Goal: Task Accomplishment & Management: Use online tool/utility

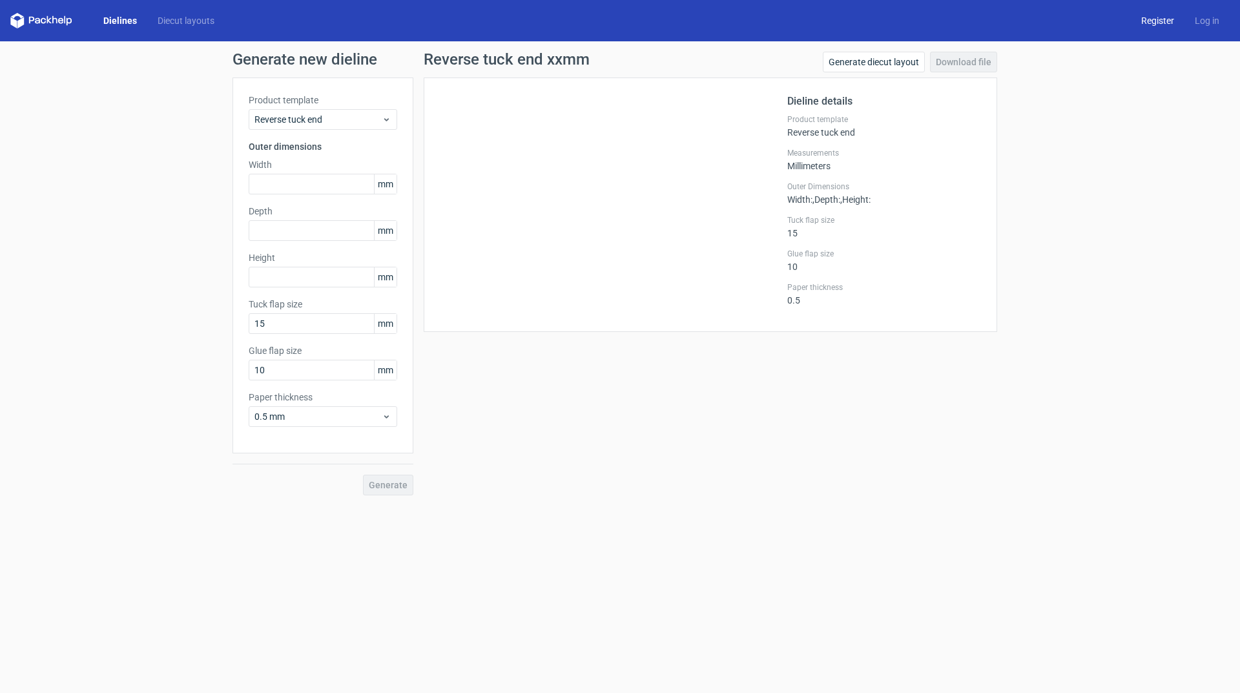
click at [806, 21] on link "Register" at bounding box center [1158, 20] width 54 height 13
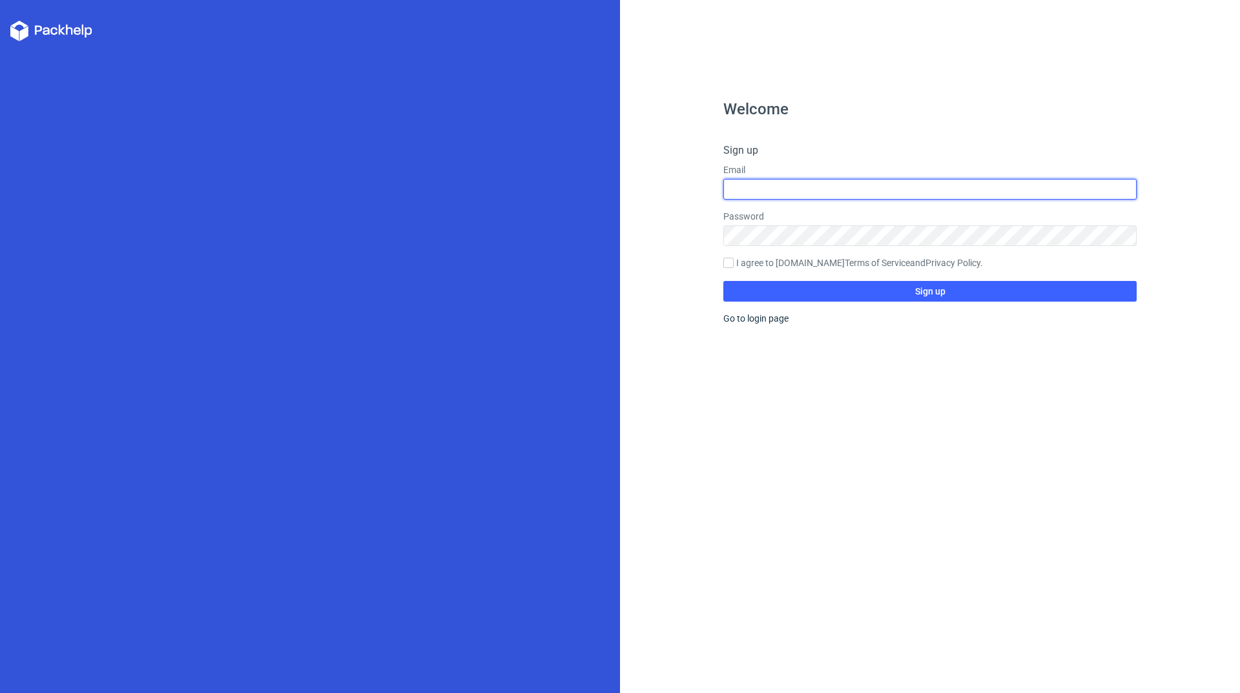
click at [806, 189] on input "text" at bounding box center [929, 189] width 413 height 21
click at [806, 132] on div "Welcome Sign up Email Password I agree to Packhelp.com Terms of Service and Pri…" at bounding box center [929, 396] width 413 height 591
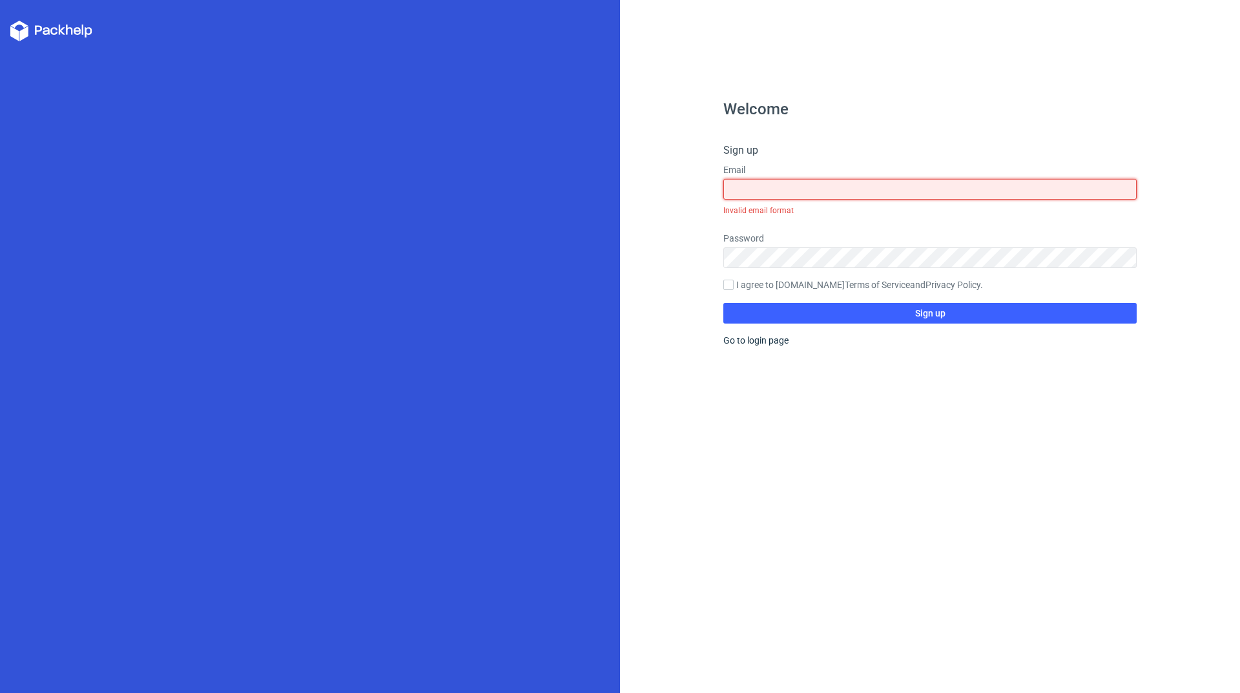
click at [806, 192] on input "text" at bounding box center [929, 189] width 413 height 21
click at [806, 135] on div "Welcome Sign up Email Invalid email format Password I agree to Packhelp.com Ter…" at bounding box center [929, 396] width 413 height 591
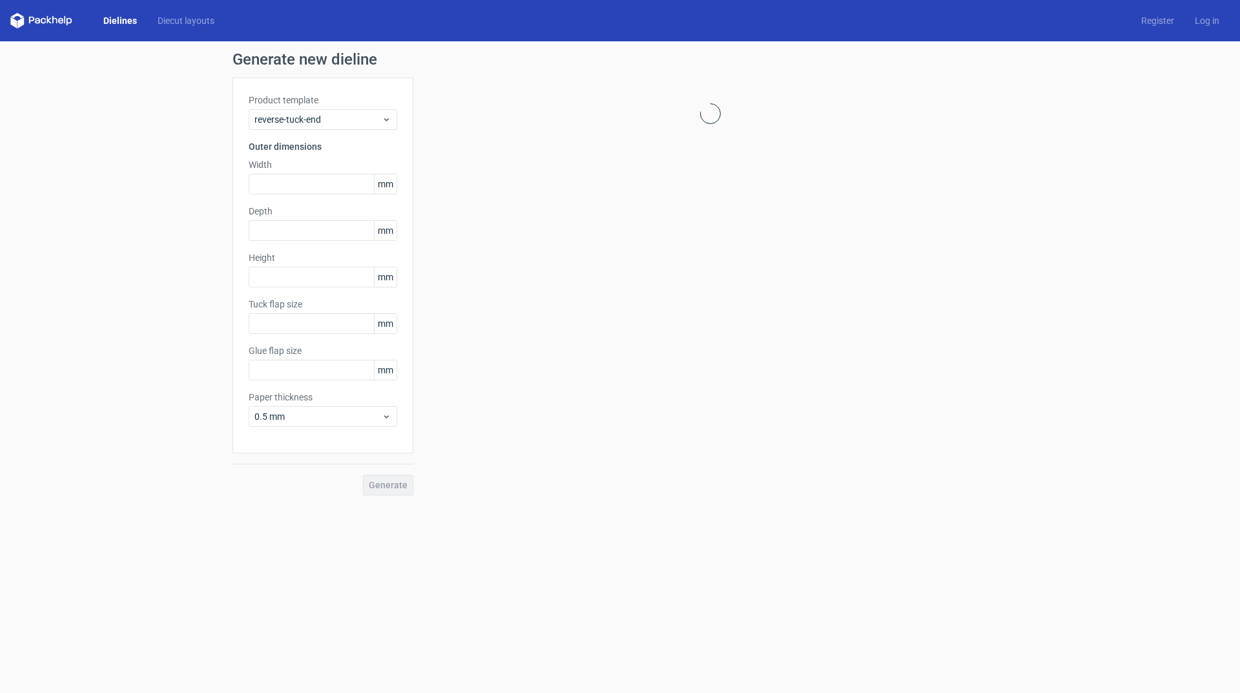
type input "15"
type input "10"
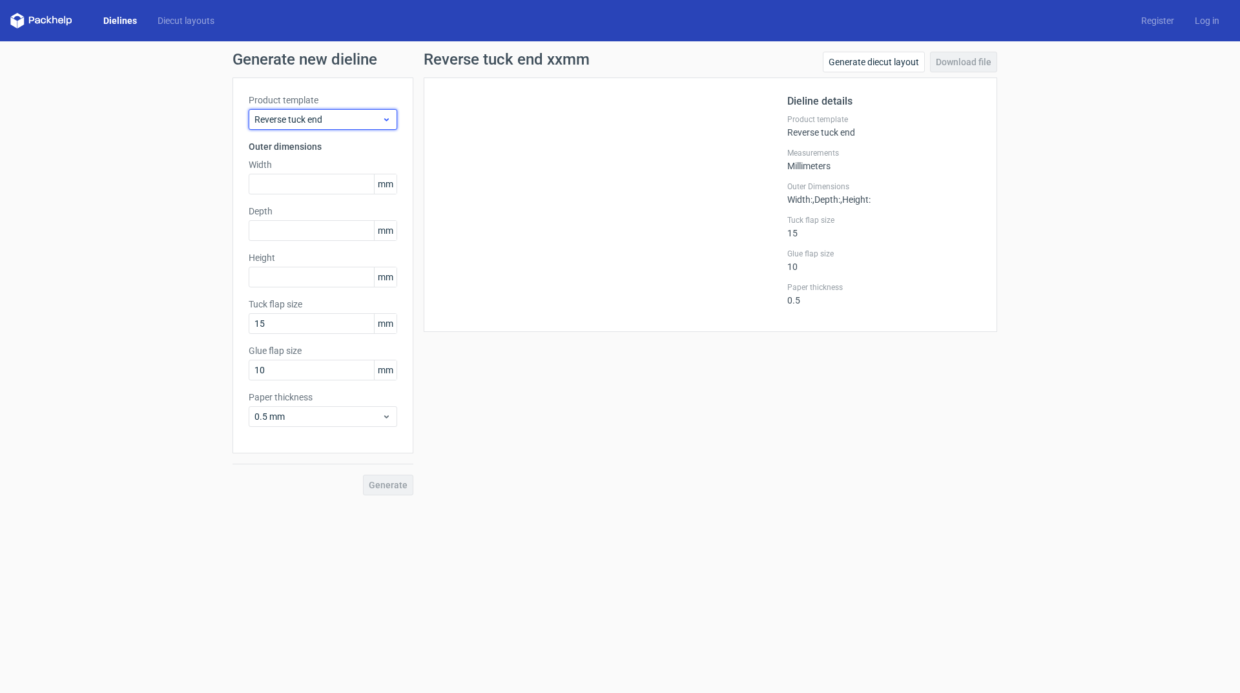
click at [306, 122] on span "Reverse tuck end" at bounding box center [317, 119] width 127 height 13
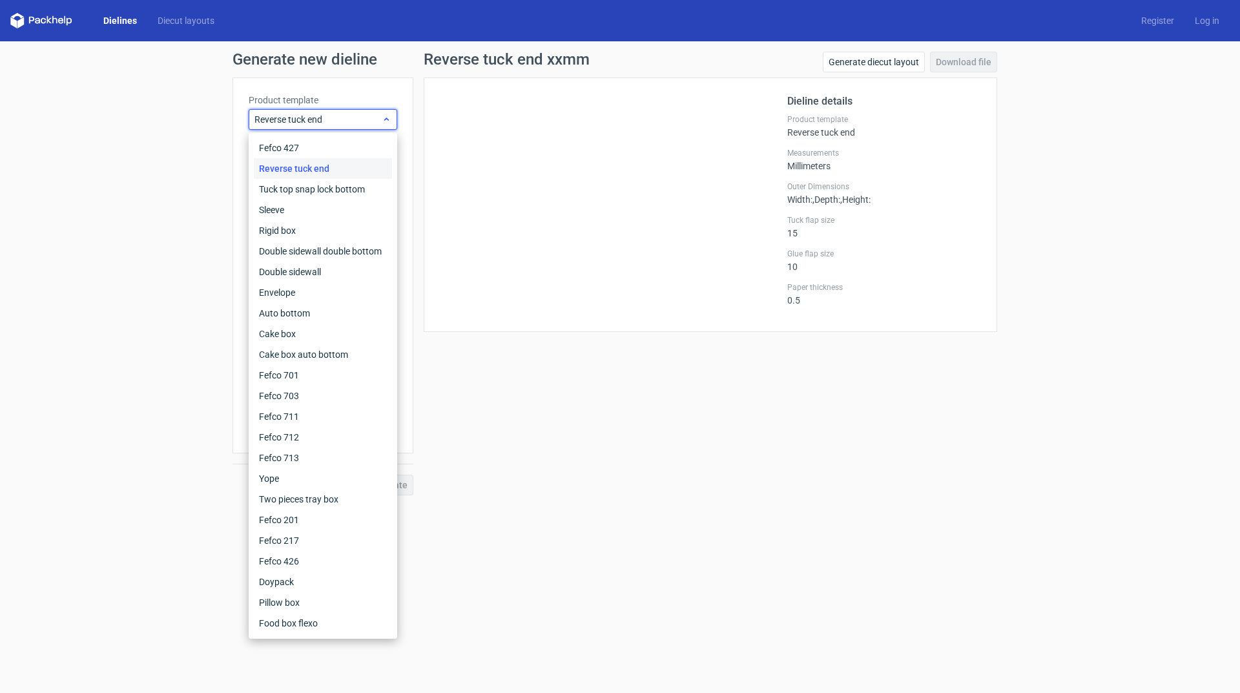
click at [360, 122] on span "Reverse tuck end" at bounding box center [317, 119] width 127 height 13
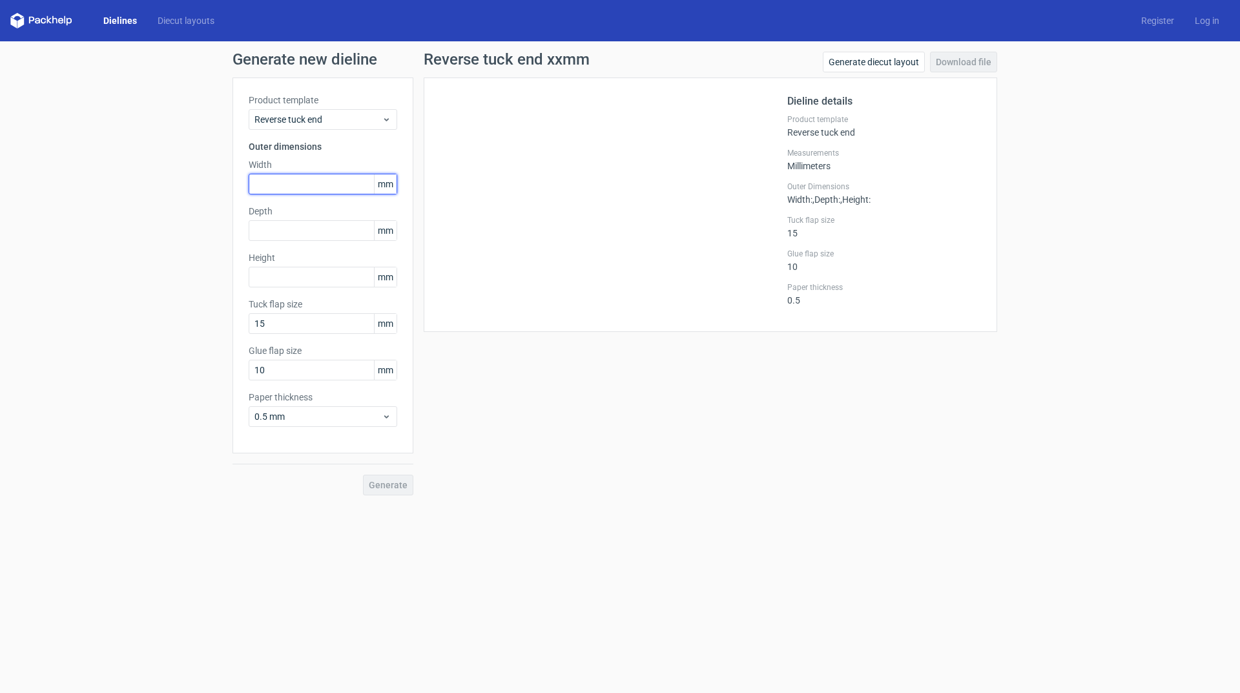
click at [332, 179] on input "text" at bounding box center [323, 184] width 149 height 21
type input "11"
click at [258, 272] on input "text" at bounding box center [323, 277] width 149 height 21
type input "115"
click at [263, 223] on input "text" at bounding box center [323, 230] width 149 height 21
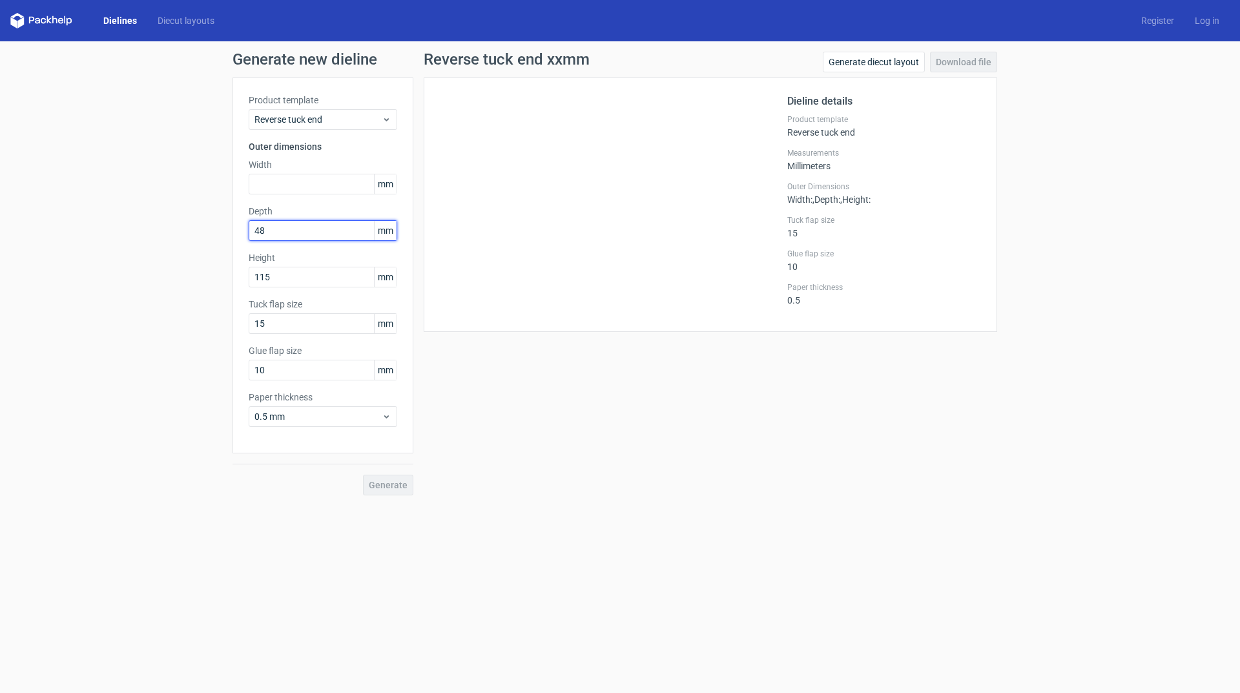
type input "48"
click at [300, 180] on input "text" at bounding box center [323, 184] width 149 height 21
type input "53"
drag, startPoint x: 141, startPoint y: 348, endPoint x: 161, endPoint y: 353, distance: 21.1
click at [105, 348] on div "Generate new dieline Product template Reverse tuck end Outer dimensions Width 5…" at bounding box center [620, 273] width 1240 height 464
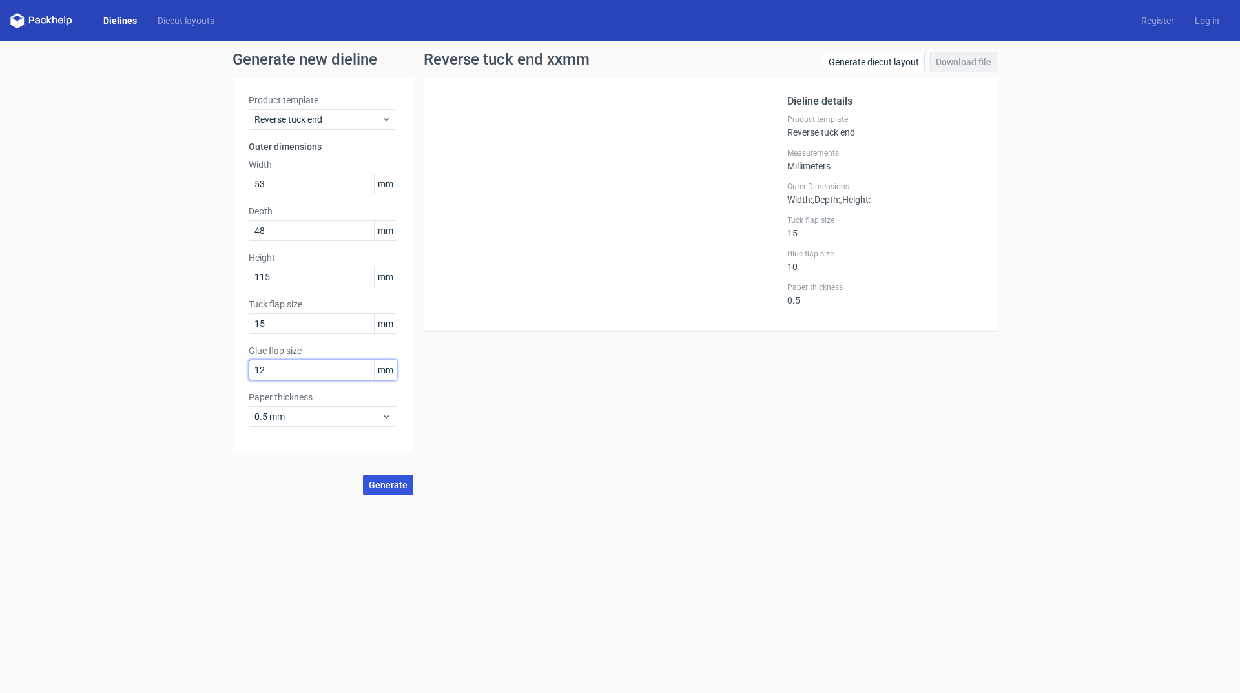
type input "12"
click at [385, 395] on span "Generate" at bounding box center [388, 484] width 39 height 9
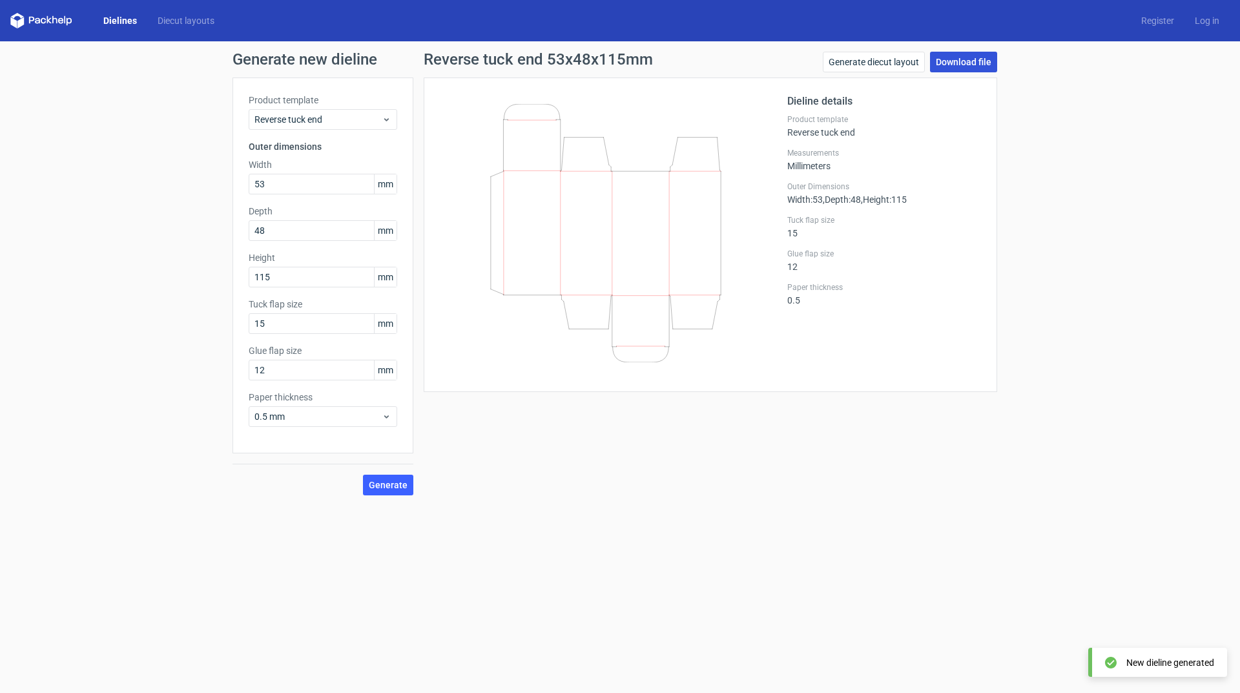
click at [806, 59] on link "Download file" at bounding box center [963, 62] width 67 height 21
click at [806, 60] on link "Download file" at bounding box center [963, 62] width 67 height 21
click at [806, 21] on link "Register" at bounding box center [1158, 20] width 54 height 13
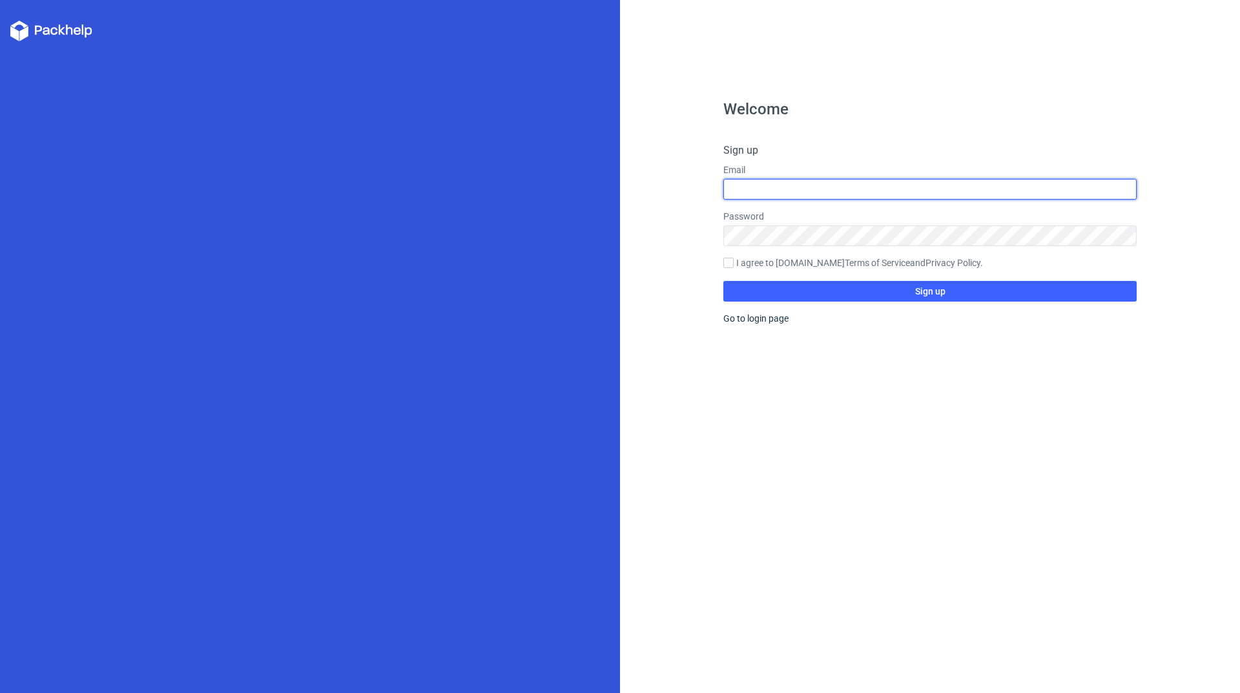
click at [768, 189] on input "text" at bounding box center [929, 189] width 413 height 21
click at [806, 190] on input "text" at bounding box center [929, 189] width 413 height 21
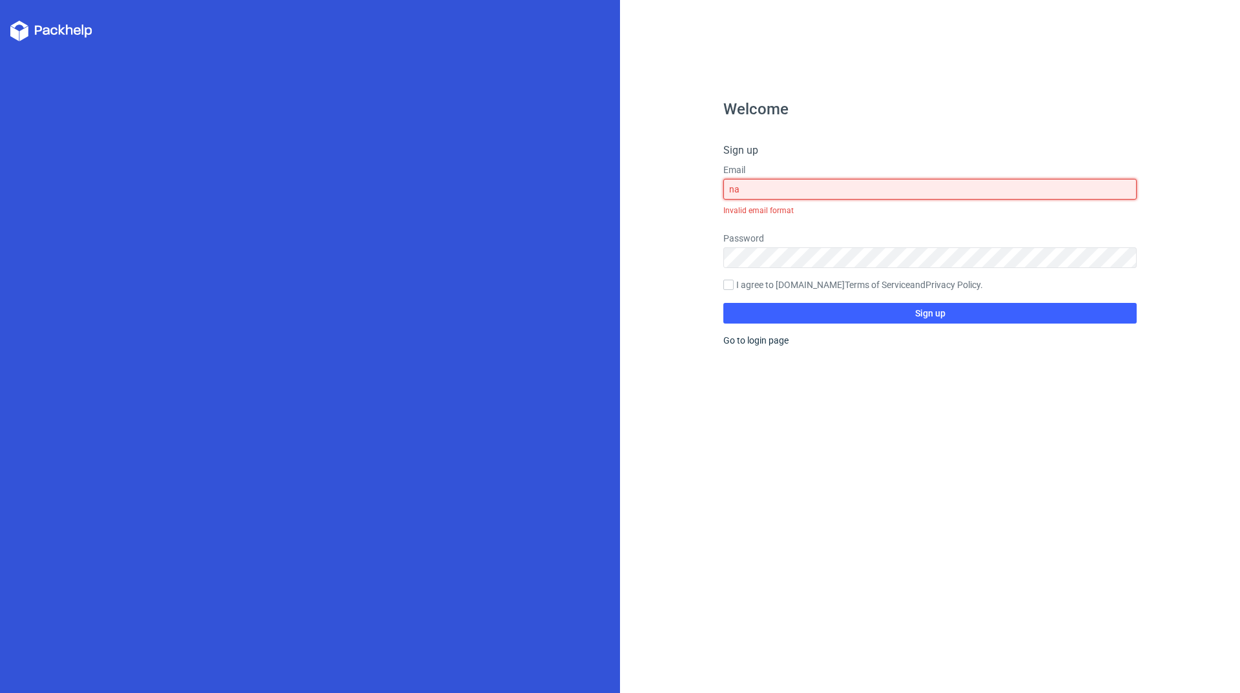
drag, startPoint x: 670, startPoint y: 188, endPoint x: 571, endPoint y: 188, distance: 98.1
click at [573, 188] on div "Welcome Sign up Email na Invalid email format Password I agree to Packhelp.com …" at bounding box center [620, 346] width 1240 height 693
paste input "turalcreationslanka9@gmail.comProfile image naturalcreationslanka9@gmail.com"
drag, startPoint x: 1069, startPoint y: 187, endPoint x: 462, endPoint y: 187, distance: 606.9
click at [462, 187] on div "Welcome Sign up Email naturalcreationslanka9@gmail.comProfile image naturalcrea…" at bounding box center [620, 346] width 1240 height 693
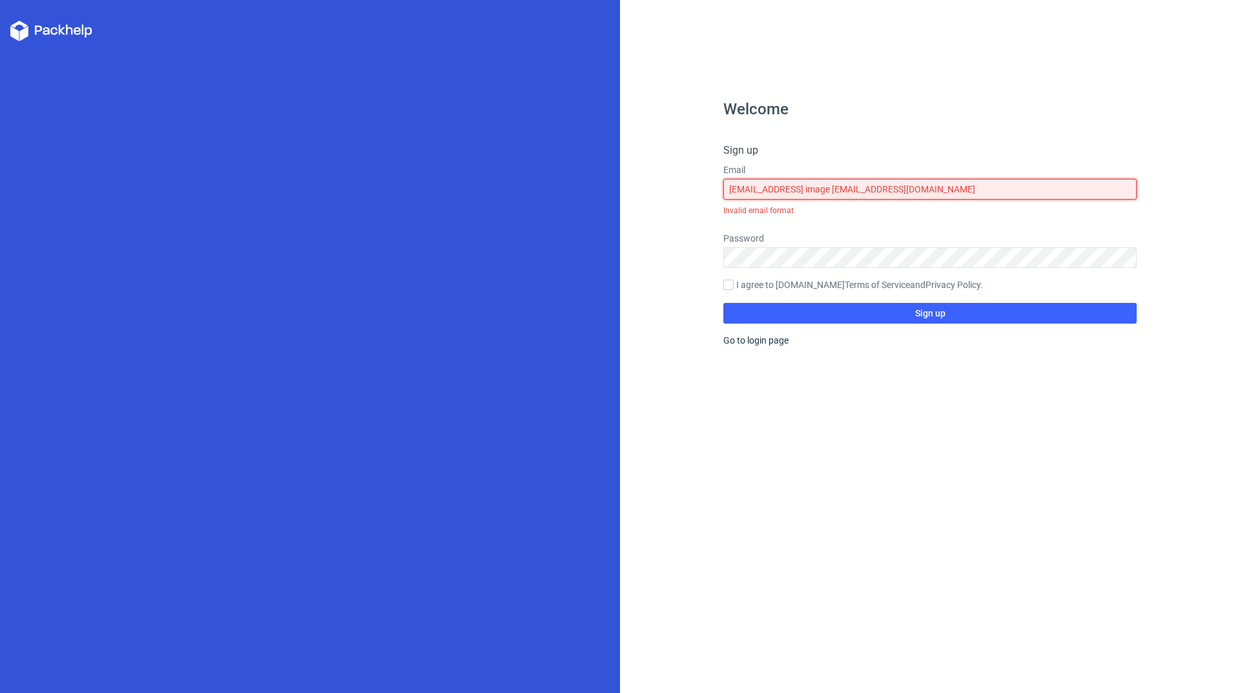
paste input "text"
drag, startPoint x: 924, startPoint y: 192, endPoint x: 265, endPoint y: 183, distance: 658.6
click at [265, 183] on div "Welcome Sign up Email naturalcreationslanka9@gmail.comProfile image naturalcrea…" at bounding box center [620, 346] width 1240 height 693
type input "naturalcreationslanka9@gmail.com"
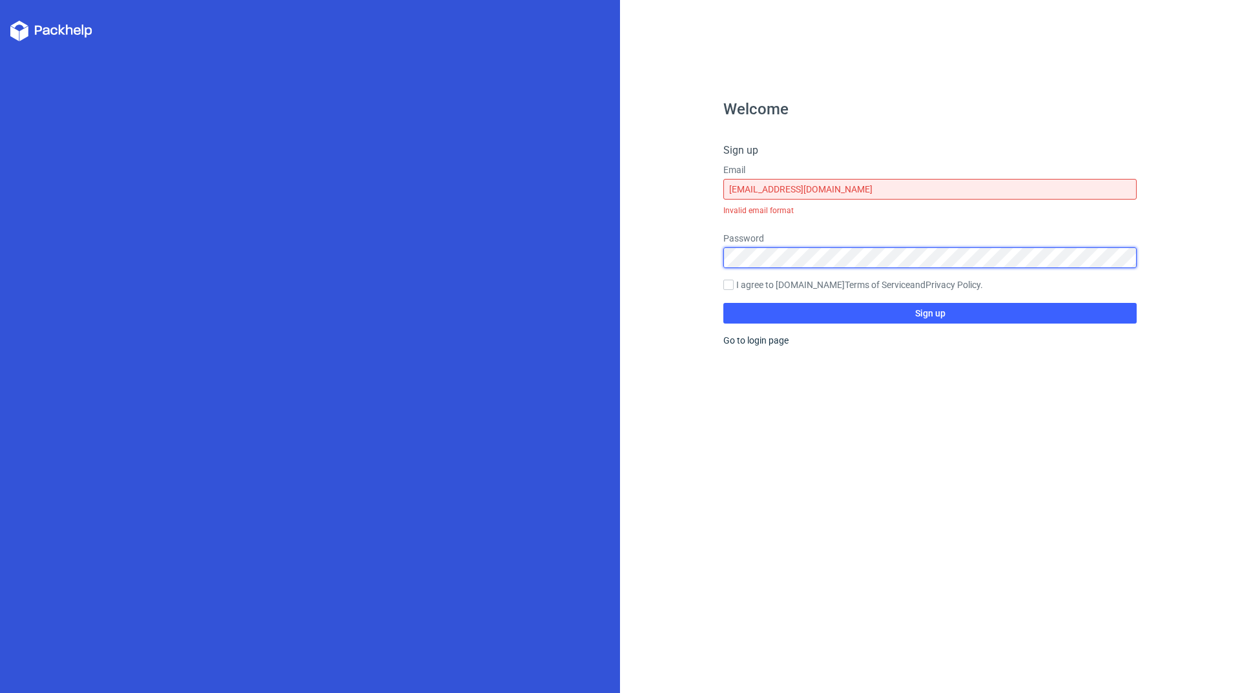
click at [723, 303] on button "Sign up" at bounding box center [929, 313] width 413 height 21
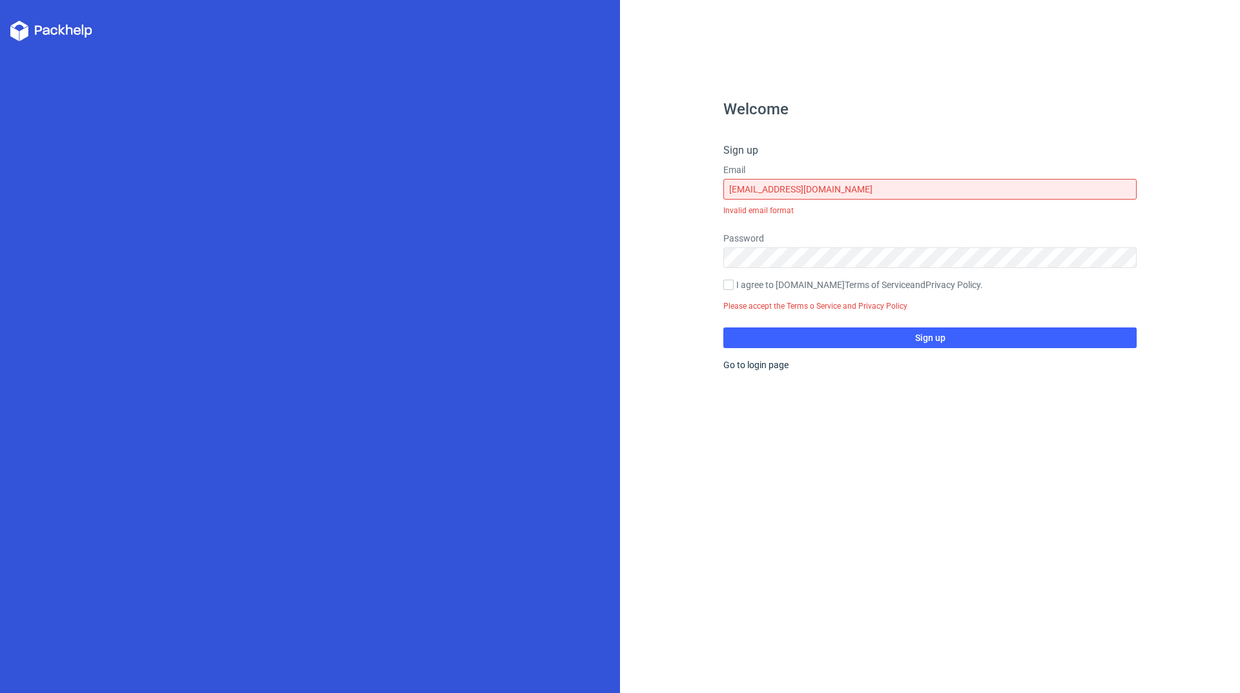
click at [796, 287] on label "I agree to Packhelp.com Terms of Service and Privacy Policy ." at bounding box center [929, 285] width 413 height 14
click at [733, 287] on input "I agree to Packhelp.com Terms of Service and Privacy Policy ." at bounding box center [728, 285] width 10 height 10
checkbox input "true"
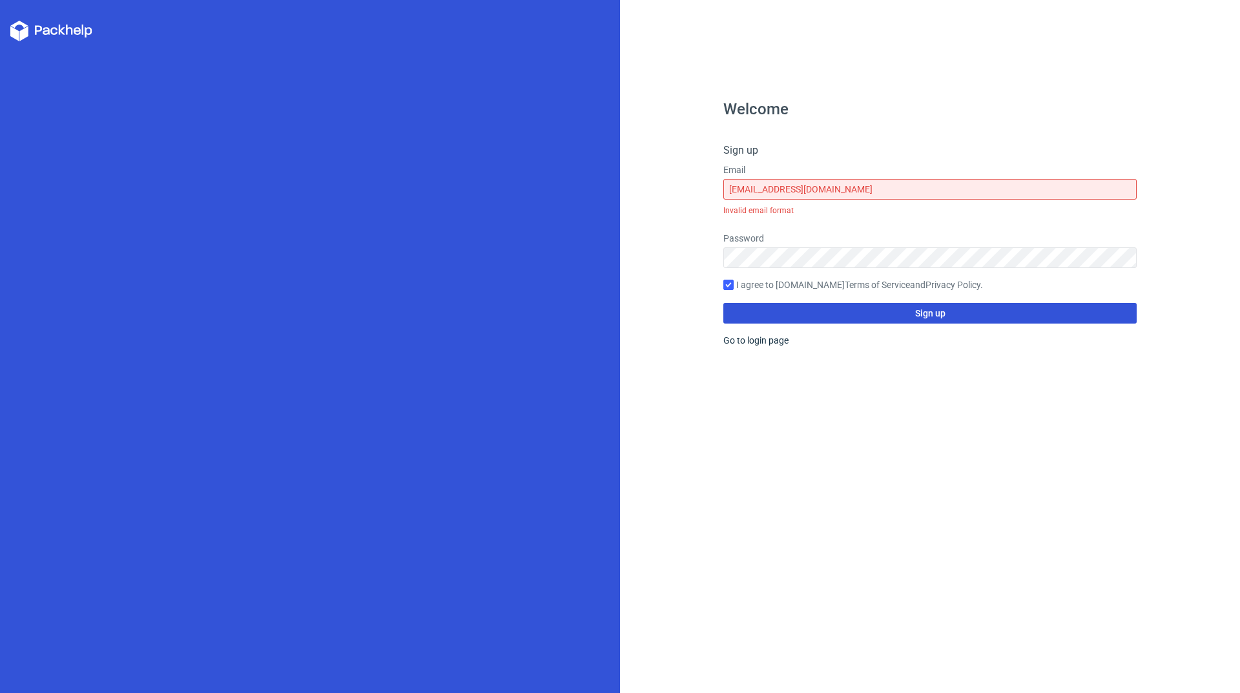
click at [806, 317] on button "Sign up" at bounding box center [929, 313] width 413 height 21
click at [806, 307] on button "Sign up" at bounding box center [929, 313] width 413 height 21
click at [806, 309] on span "Sign up" at bounding box center [930, 313] width 30 height 9
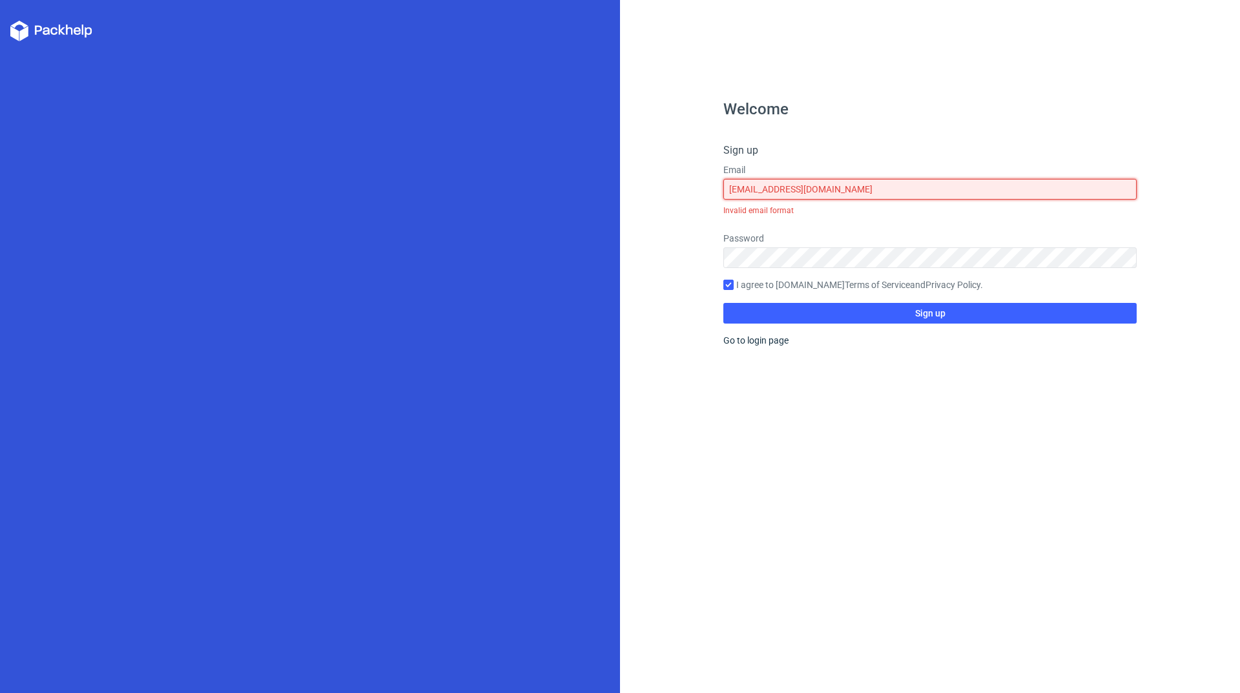
click at [806, 189] on input "naturalcreationslanka9@gmail.com" at bounding box center [929, 189] width 413 height 21
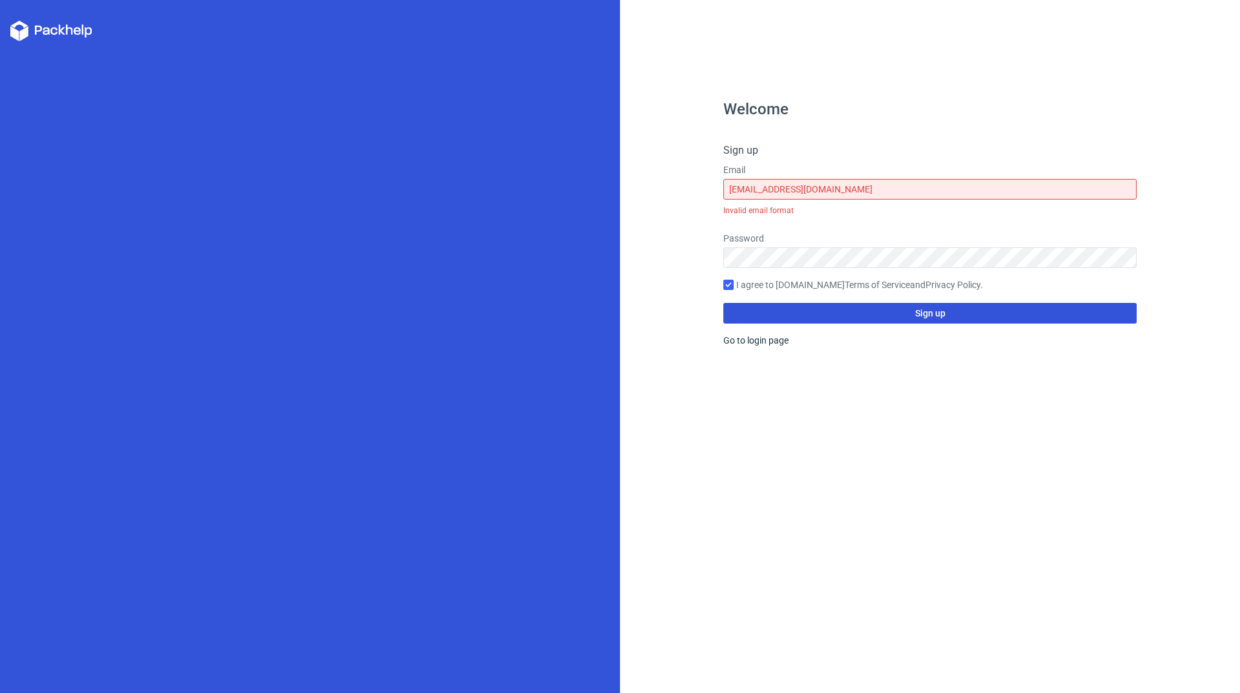
click at [806, 314] on button "Sign up" at bounding box center [929, 313] width 413 height 21
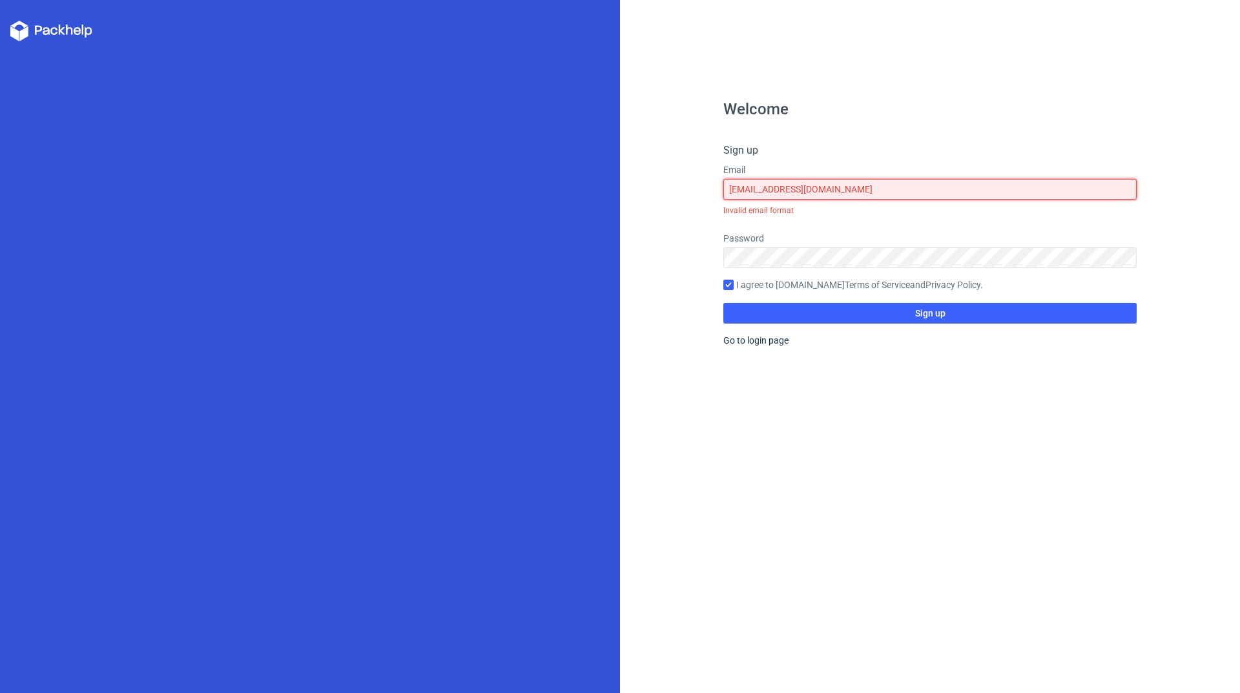
click at [806, 180] on input "naturalcreationslanka9@gmail.com" at bounding box center [929, 189] width 413 height 21
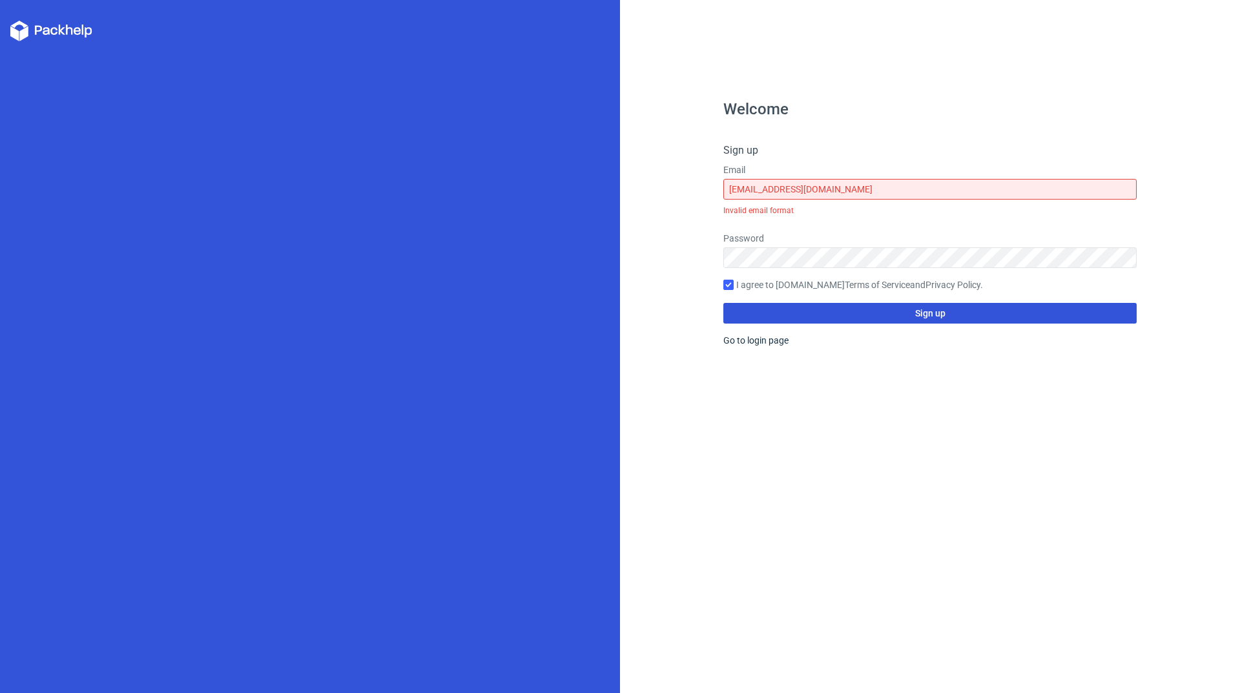
click at [806, 311] on span "Sign up" at bounding box center [930, 313] width 30 height 9
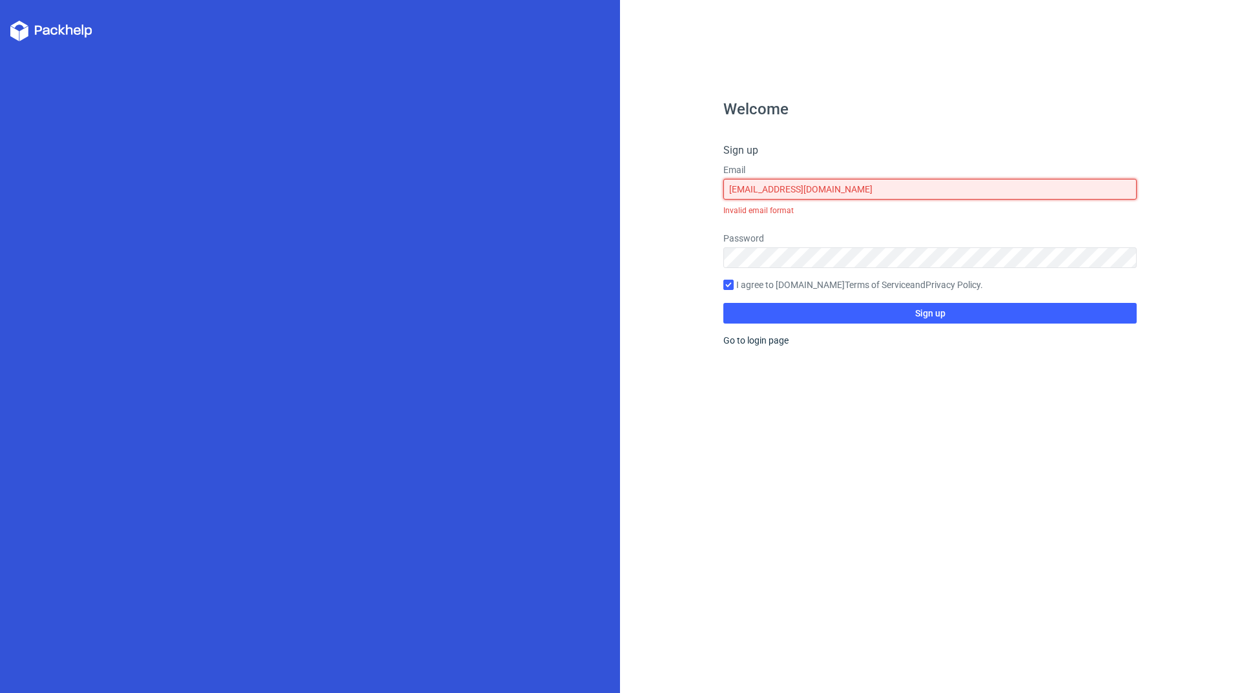
click at [806, 179] on input "naturalcreationslanka9@gmail.com" at bounding box center [929, 189] width 413 height 21
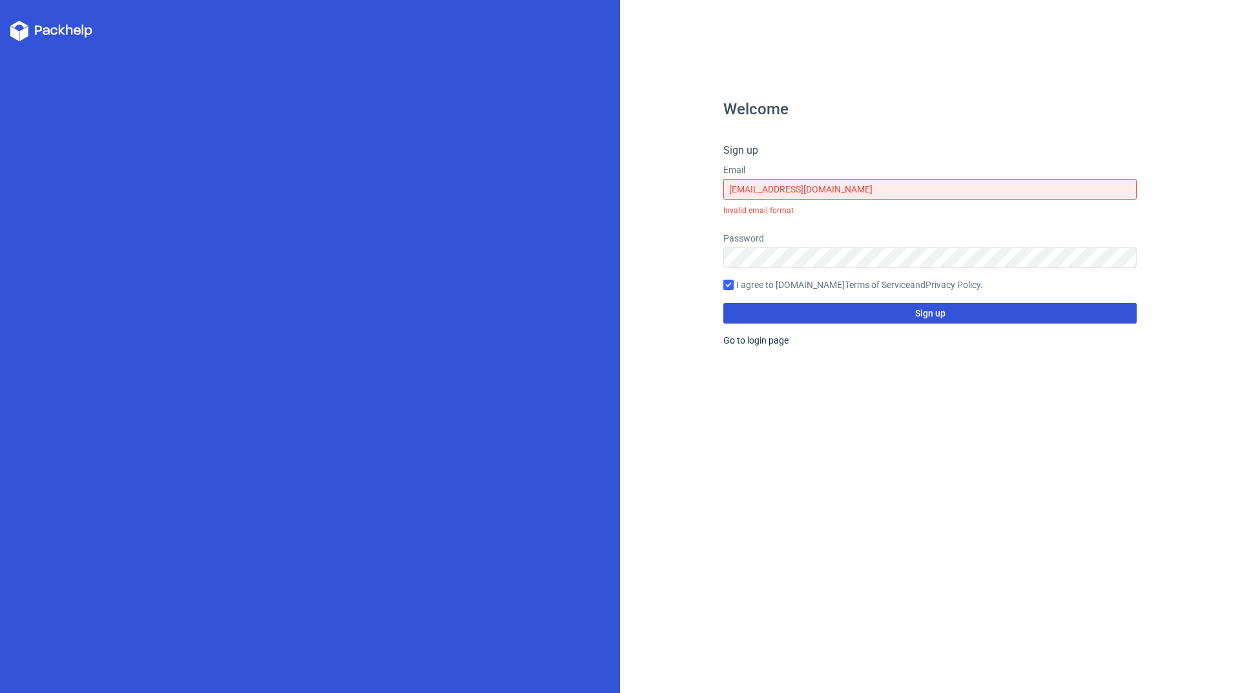
click at [806, 310] on span "Sign up" at bounding box center [930, 313] width 30 height 9
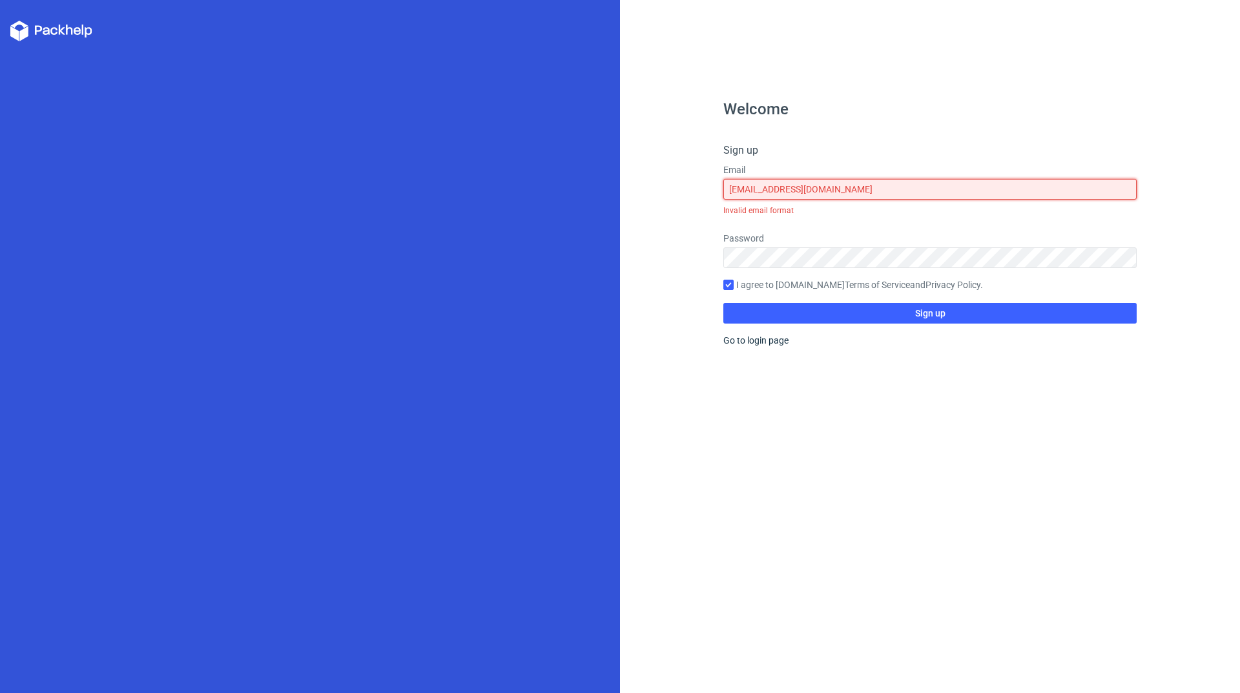
click at [806, 189] on input "naturalcreationslanka9@gmail.com" at bounding box center [929, 189] width 413 height 21
click at [806, 185] on input "naturalcreationslanka9@gmail.com" at bounding box center [929, 189] width 413 height 21
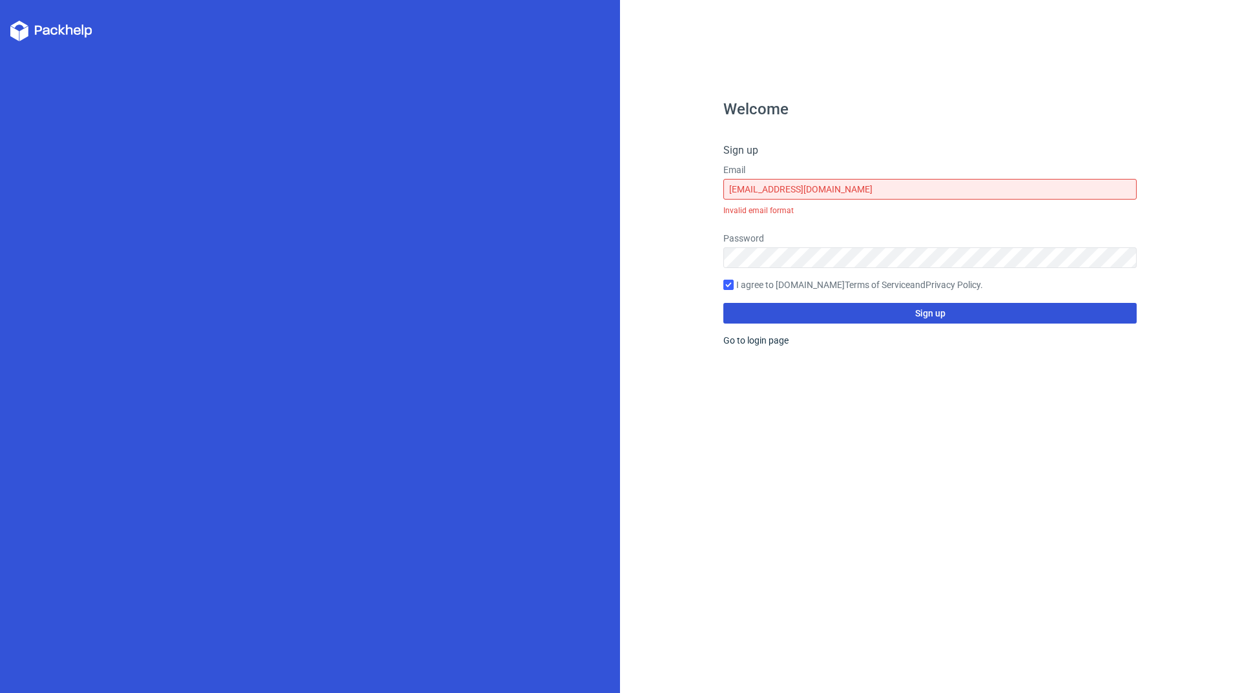
click at [806, 311] on span "Sign up" at bounding box center [930, 313] width 30 height 9
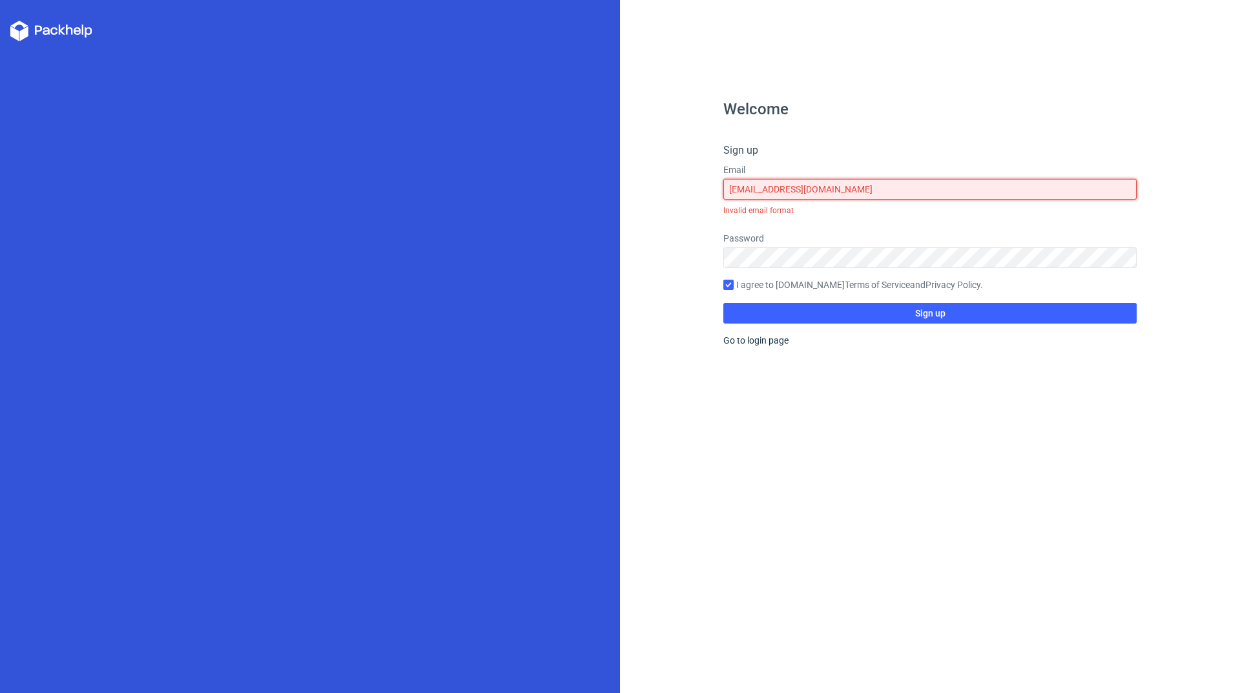
click at [806, 191] on input "naturalcreationslanka9@gmail.com" at bounding box center [929, 189] width 413 height 21
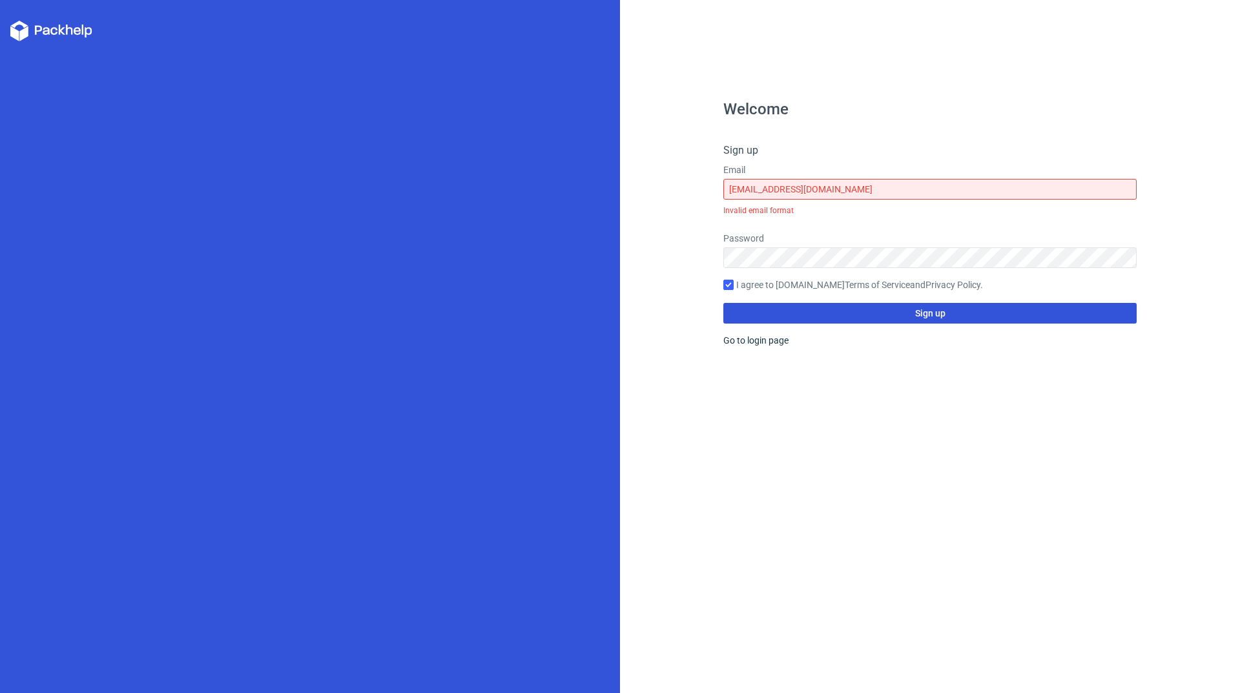
click at [806, 313] on span "Sign up" at bounding box center [930, 313] width 30 height 9
click at [806, 315] on span "Sign up" at bounding box center [930, 313] width 30 height 9
click at [806, 317] on button "Sign up" at bounding box center [929, 313] width 413 height 21
click at [806, 315] on span "Sign up" at bounding box center [930, 313] width 30 height 9
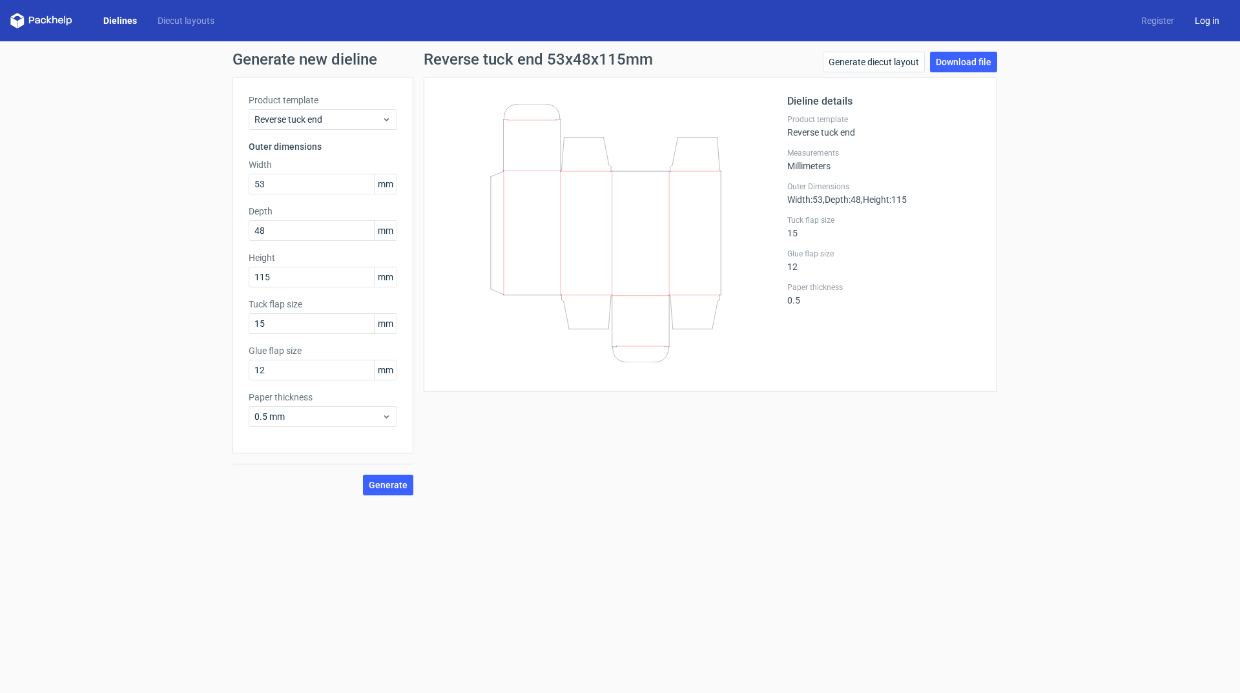
click at [806, 19] on link "Log in" at bounding box center [1206, 20] width 45 height 13
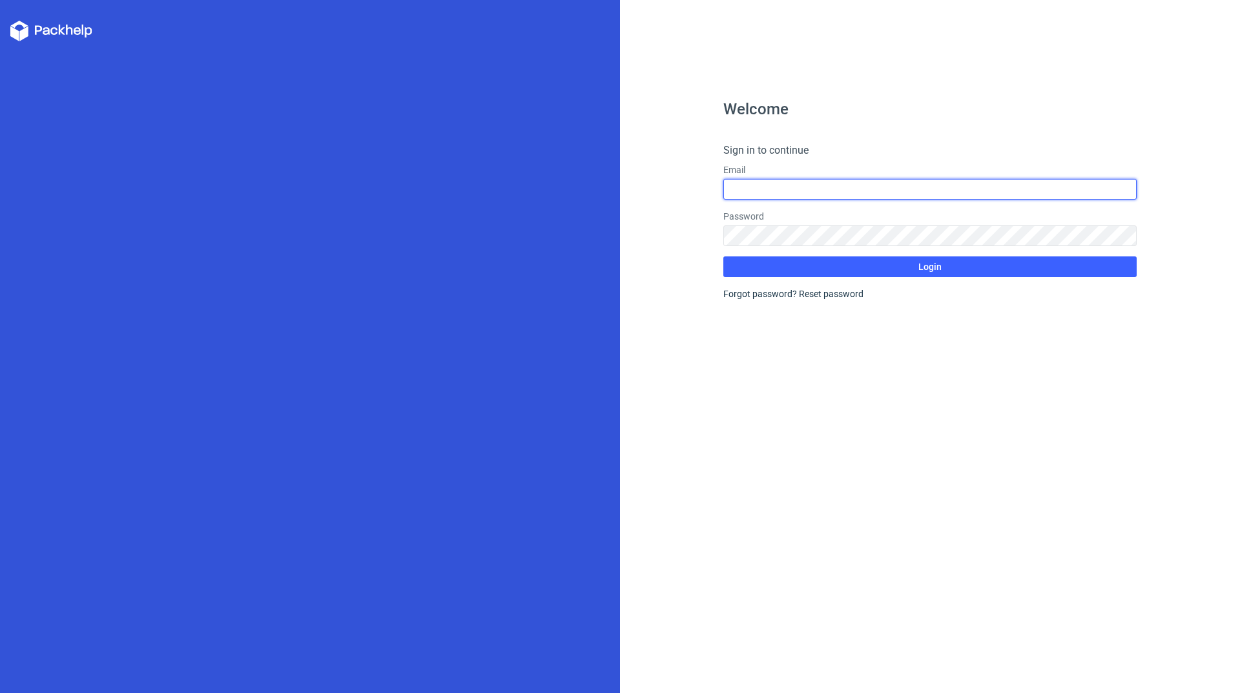
click at [806, 189] on input "text" at bounding box center [929, 189] width 413 height 21
type input "naturalcreationslanka9@gmail.com"
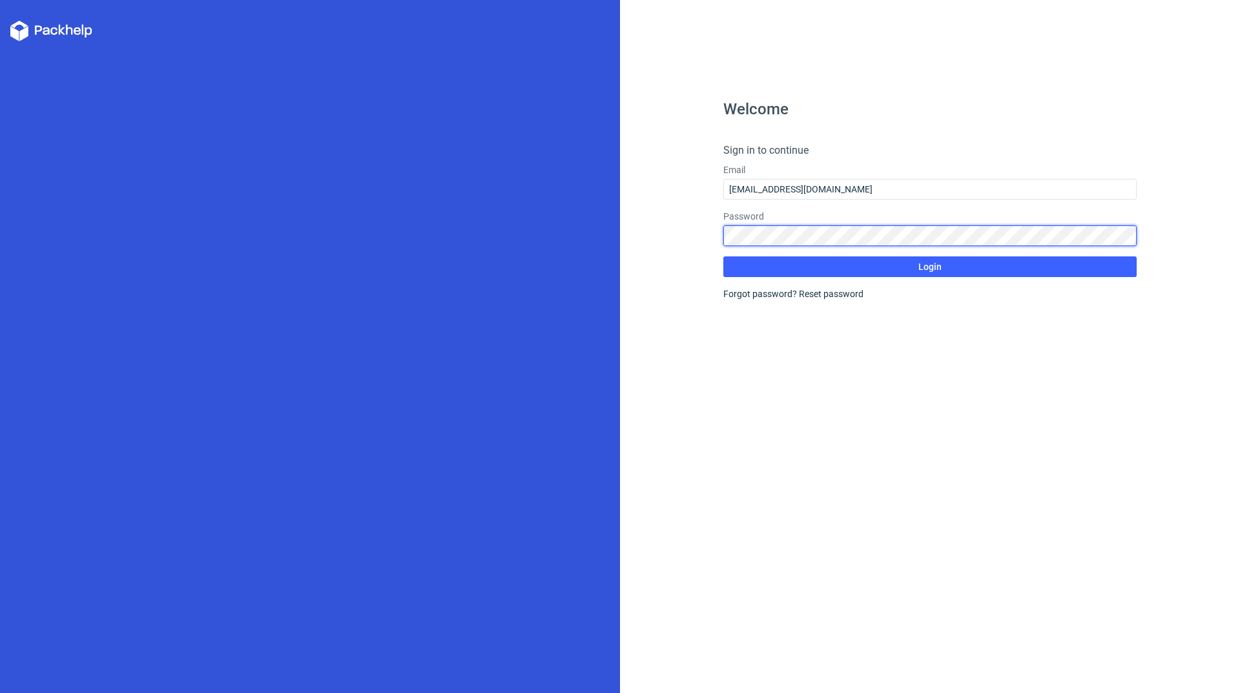
click at [806, 233] on div "Password" at bounding box center [929, 228] width 413 height 36
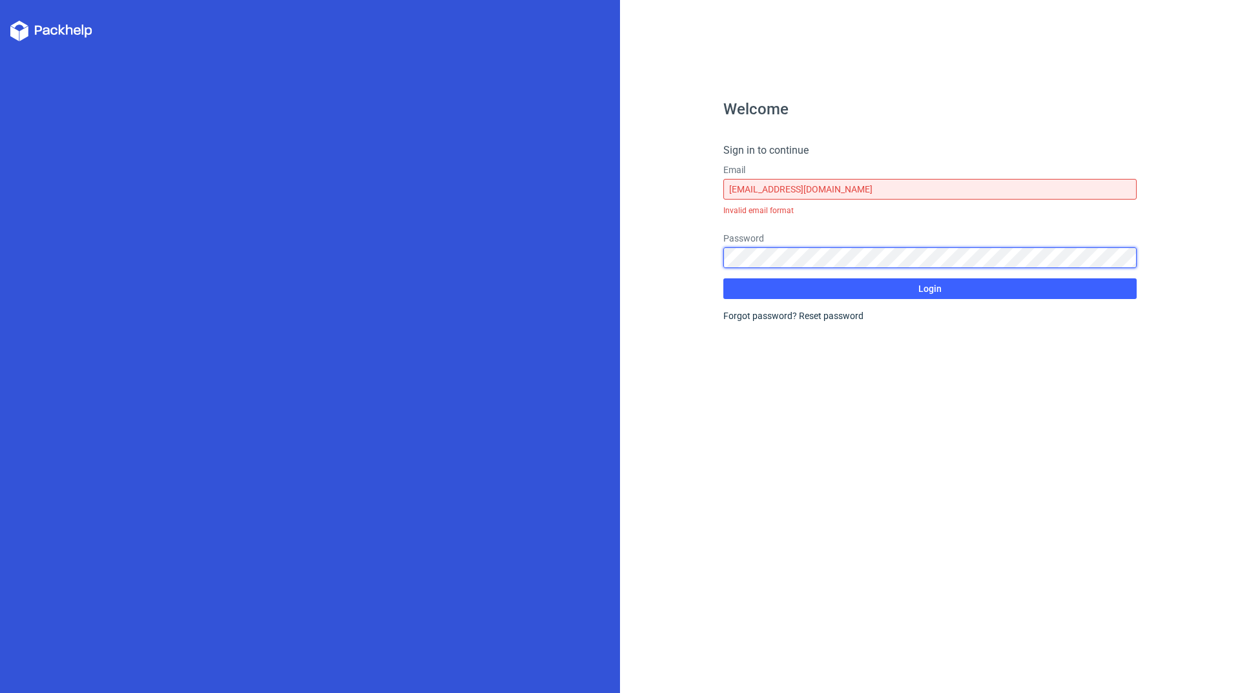
click at [723, 278] on button "Login" at bounding box center [929, 288] width 413 height 21
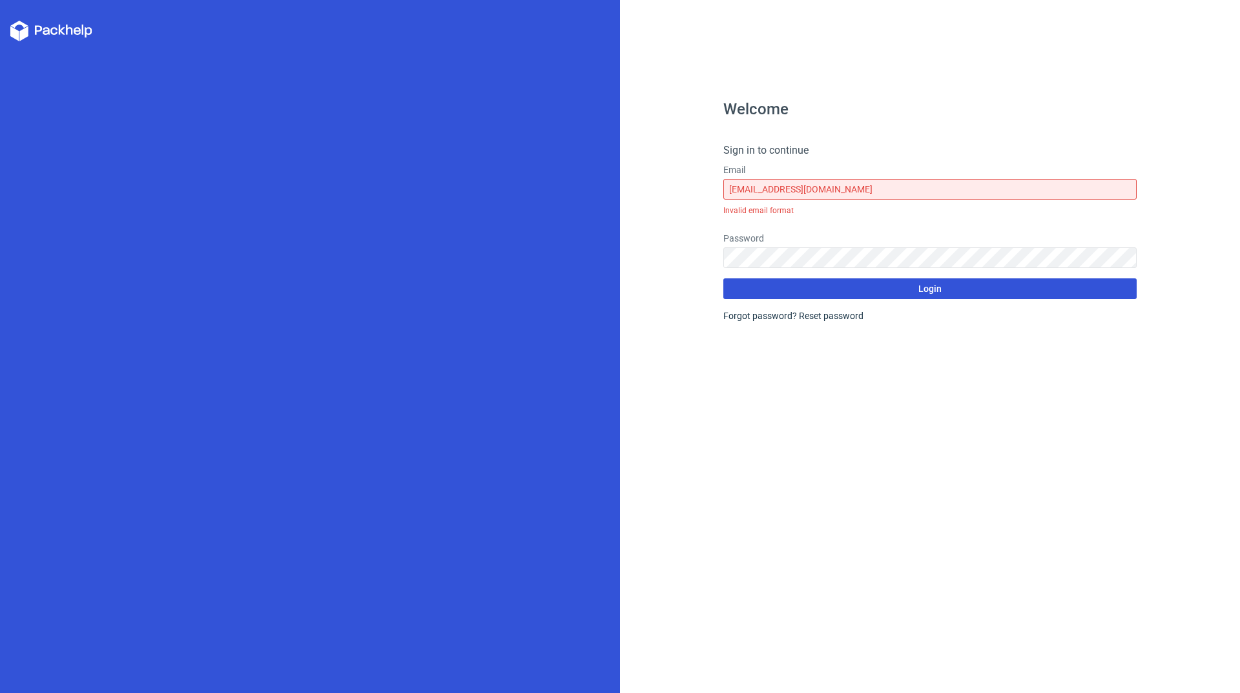
click at [806, 286] on span "Login" at bounding box center [929, 288] width 23 height 9
click at [806, 292] on button "Login" at bounding box center [929, 288] width 413 height 21
click at [806, 284] on span "Login" at bounding box center [929, 288] width 23 height 9
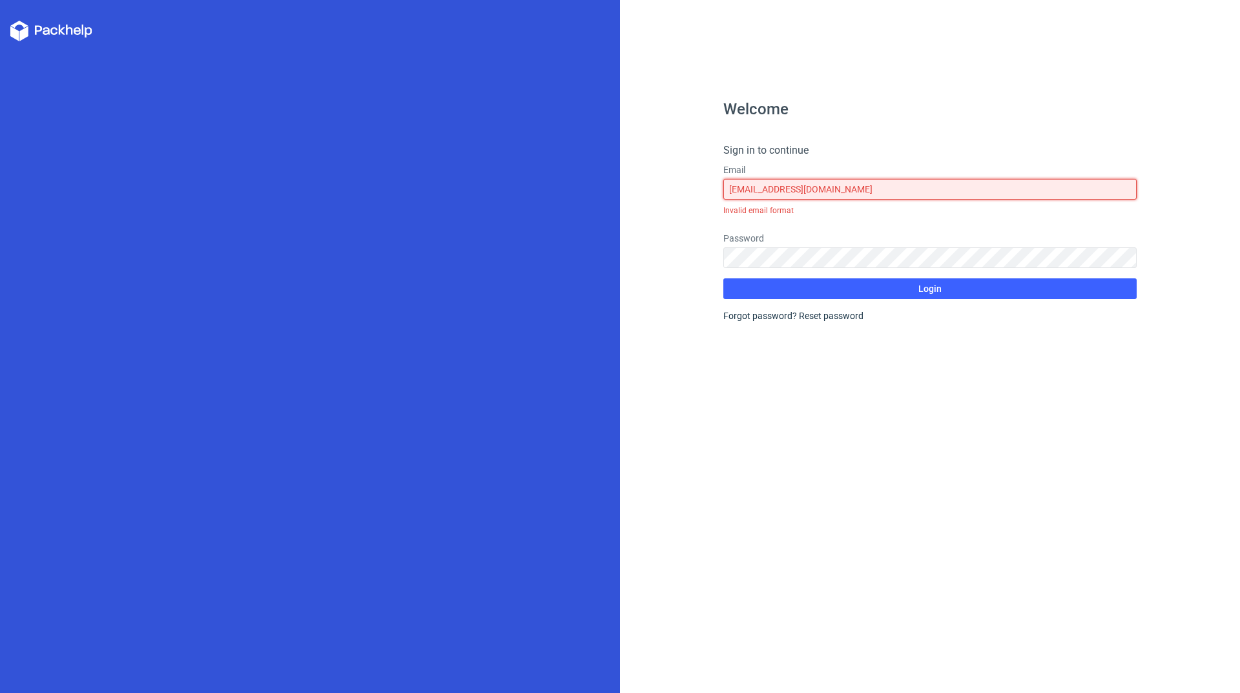
click at [806, 182] on input "naturalcreationslanka9@gmail.com" at bounding box center [929, 189] width 413 height 21
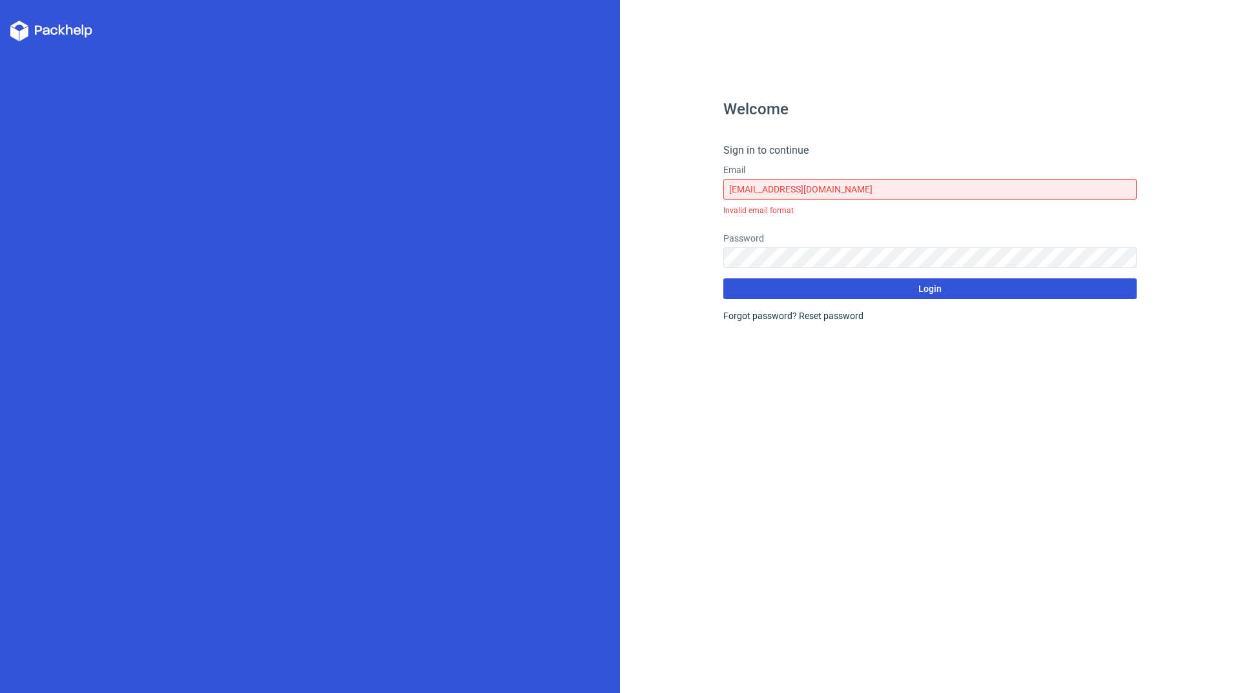
click at [806, 287] on span "Login" at bounding box center [929, 288] width 23 height 9
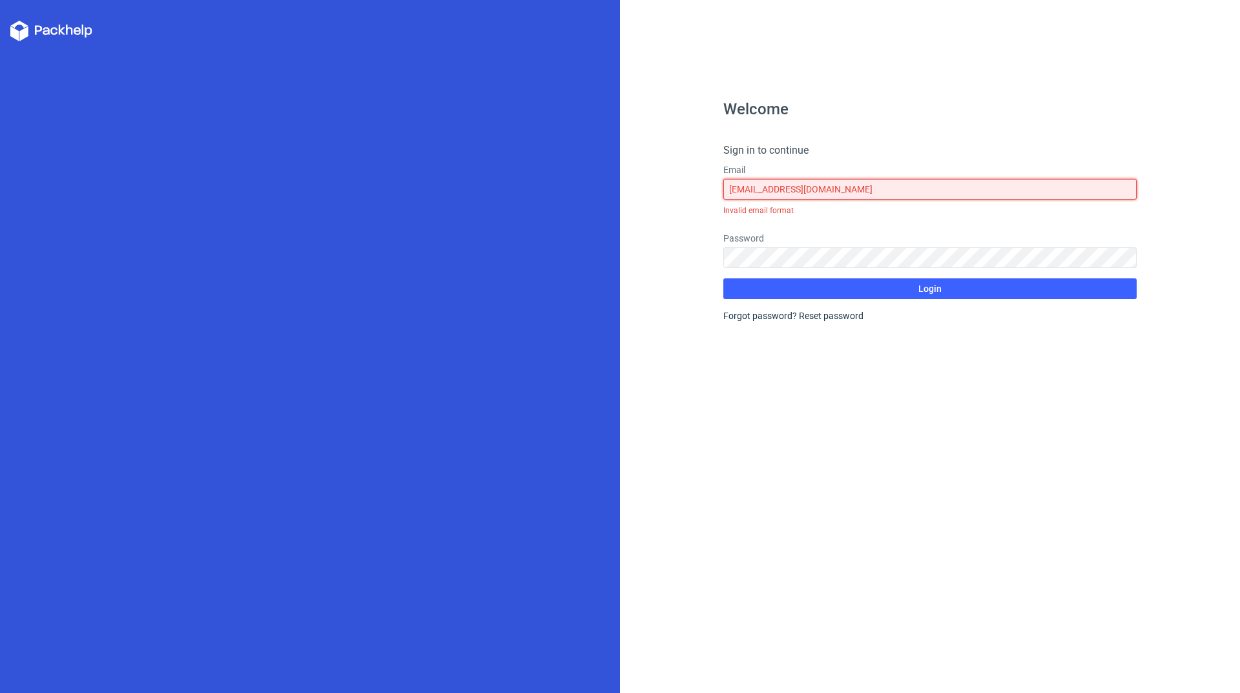
click at [806, 188] on input "naturalcreationslanka9@gmail.com" at bounding box center [929, 189] width 413 height 21
click at [806, 189] on input "naturalcreationslanka9@gmail.com" at bounding box center [929, 189] width 413 height 21
click at [806, 190] on input "naturalcreationslanka9@gmail.com" at bounding box center [929, 189] width 413 height 21
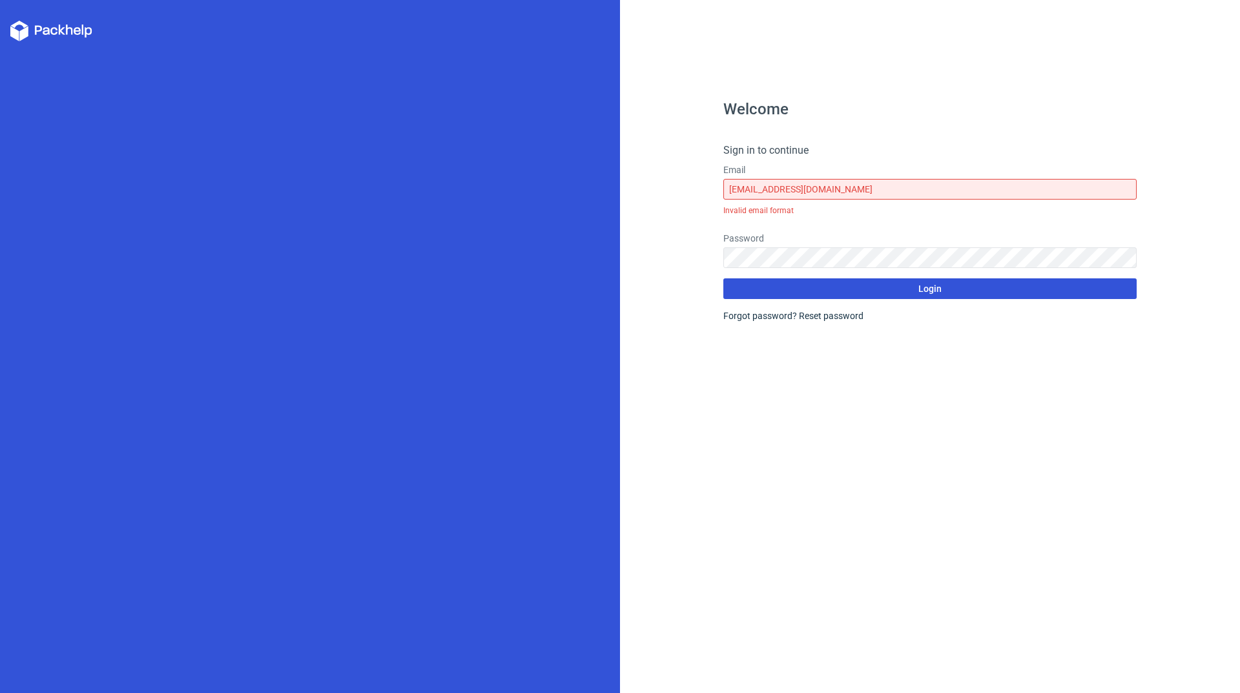
click at [806, 285] on span "Login" at bounding box center [929, 288] width 23 height 9
click at [806, 284] on span "Login" at bounding box center [929, 288] width 23 height 9
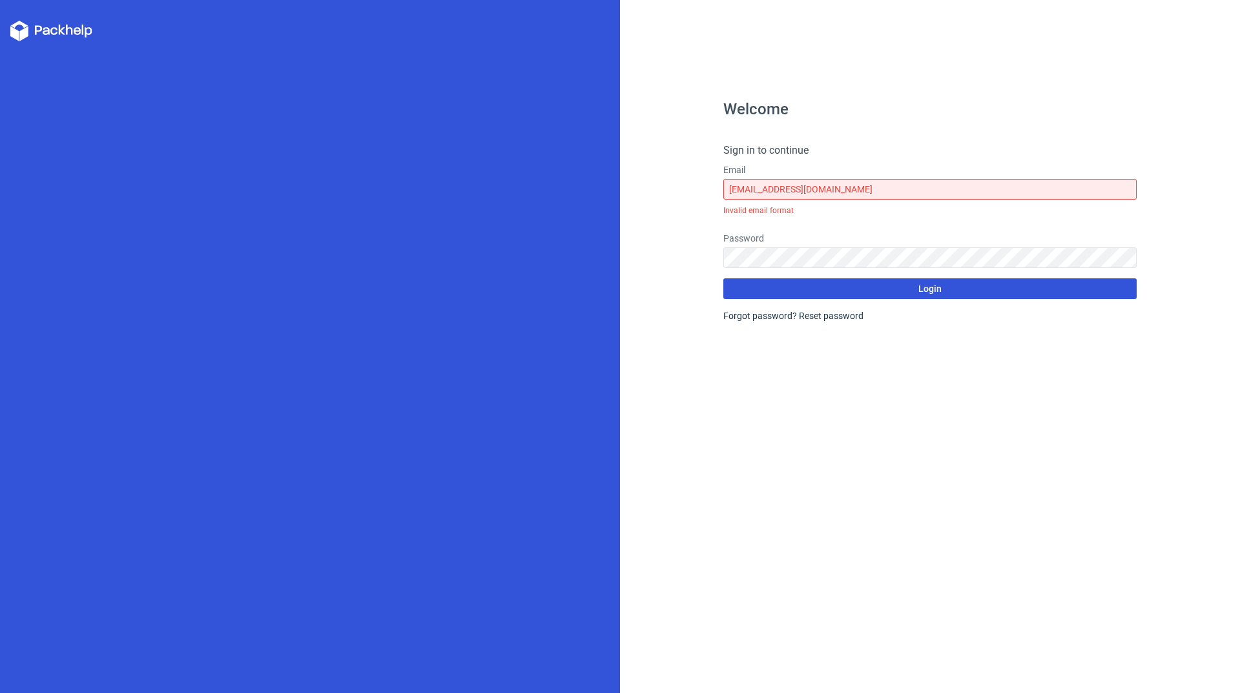
click at [806, 284] on span "Login" at bounding box center [929, 288] width 23 height 9
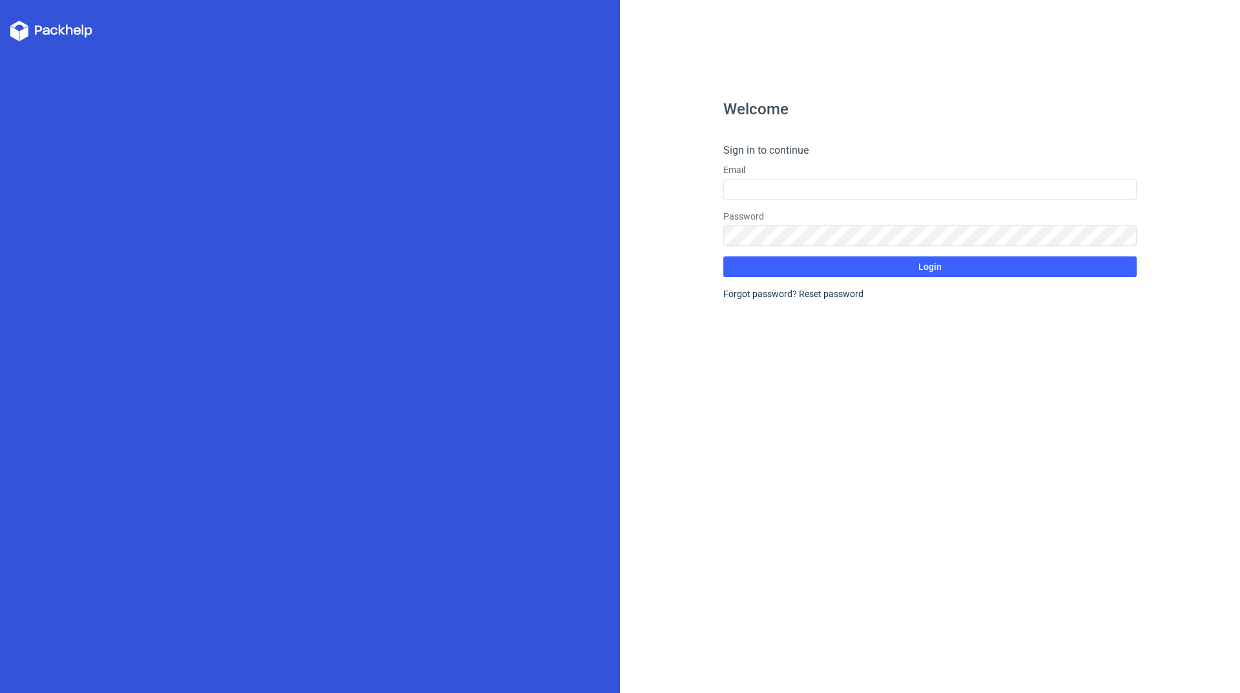
click at [748, 177] on div "Email" at bounding box center [929, 181] width 413 height 36
click at [748, 183] on input "text" at bounding box center [929, 189] width 413 height 21
type input "[EMAIL_ADDRESS][DOMAIN_NAME]"
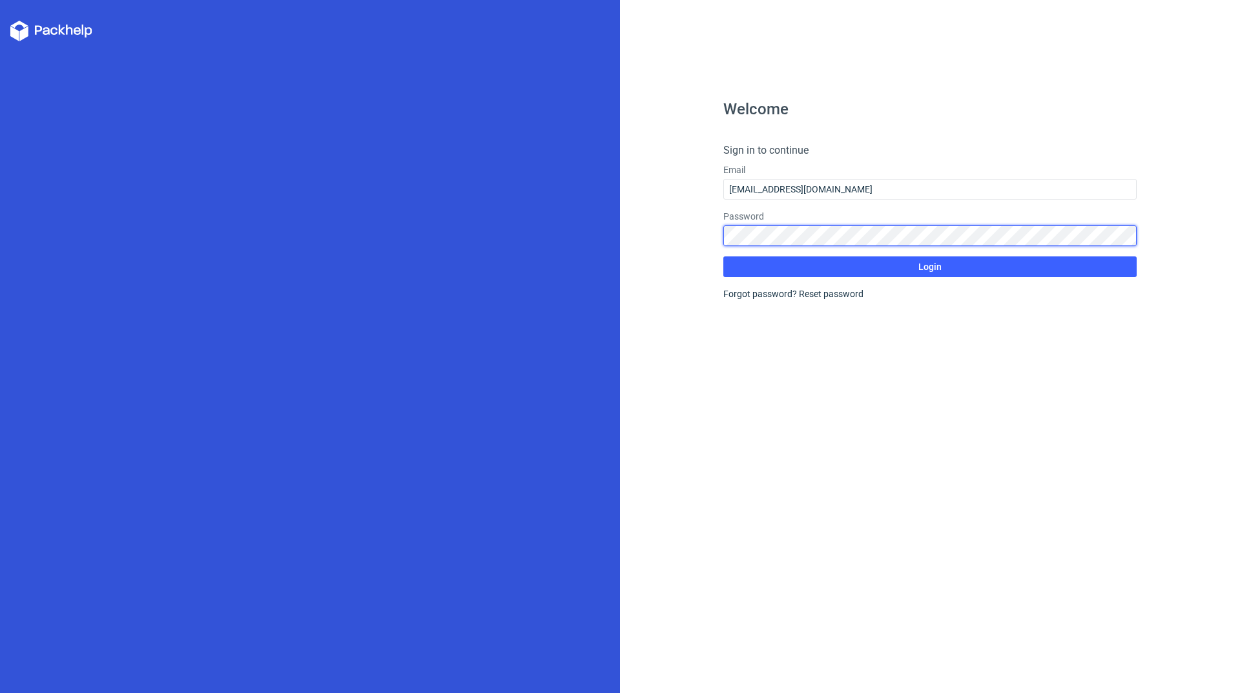
click at [806, 236] on div "Password" at bounding box center [929, 228] width 413 height 36
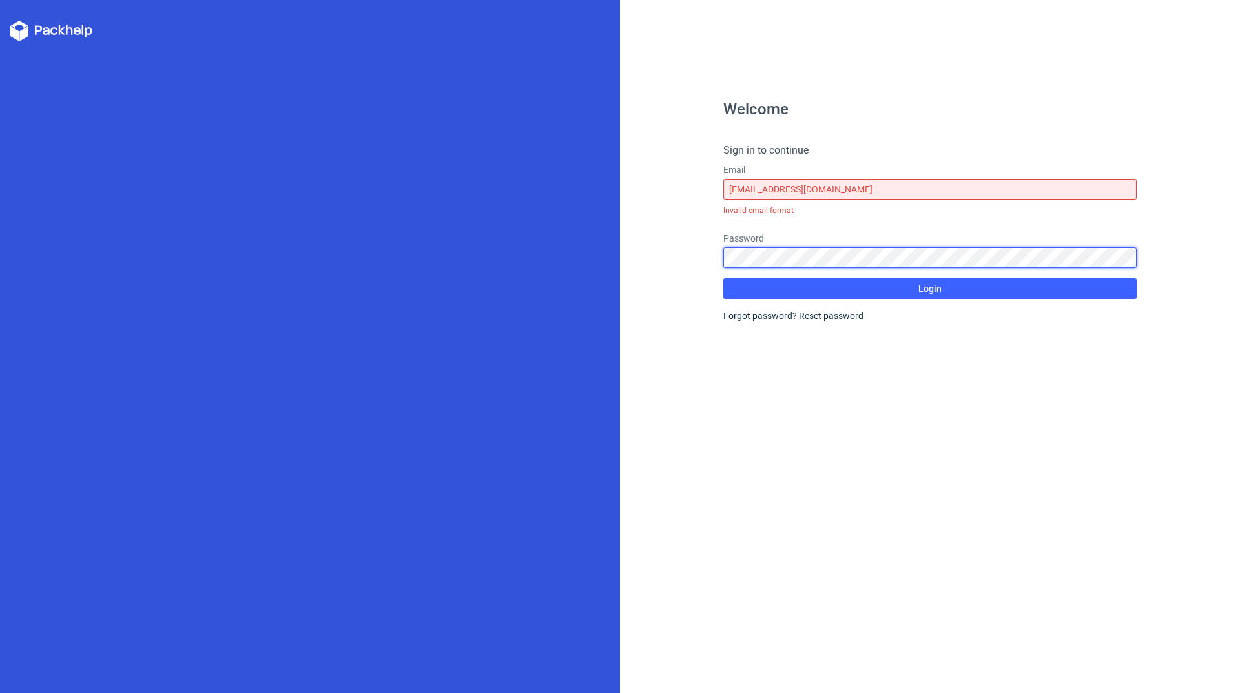
click at [723, 278] on button "Login" at bounding box center [929, 288] width 413 height 21
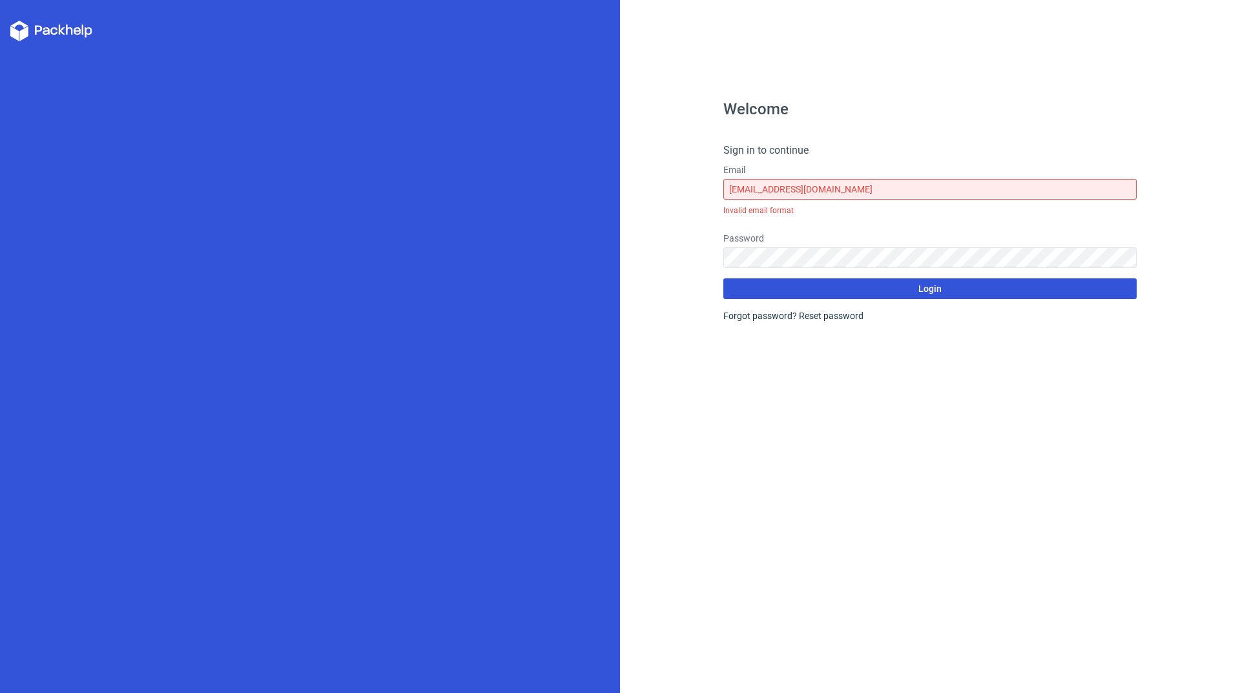
click at [936, 296] on button "Login" at bounding box center [929, 288] width 413 height 21
click at [933, 287] on span "Login" at bounding box center [929, 288] width 23 height 9
click at [930, 290] on span "Login" at bounding box center [929, 288] width 23 height 9
click at [923, 291] on span "Login" at bounding box center [929, 288] width 23 height 9
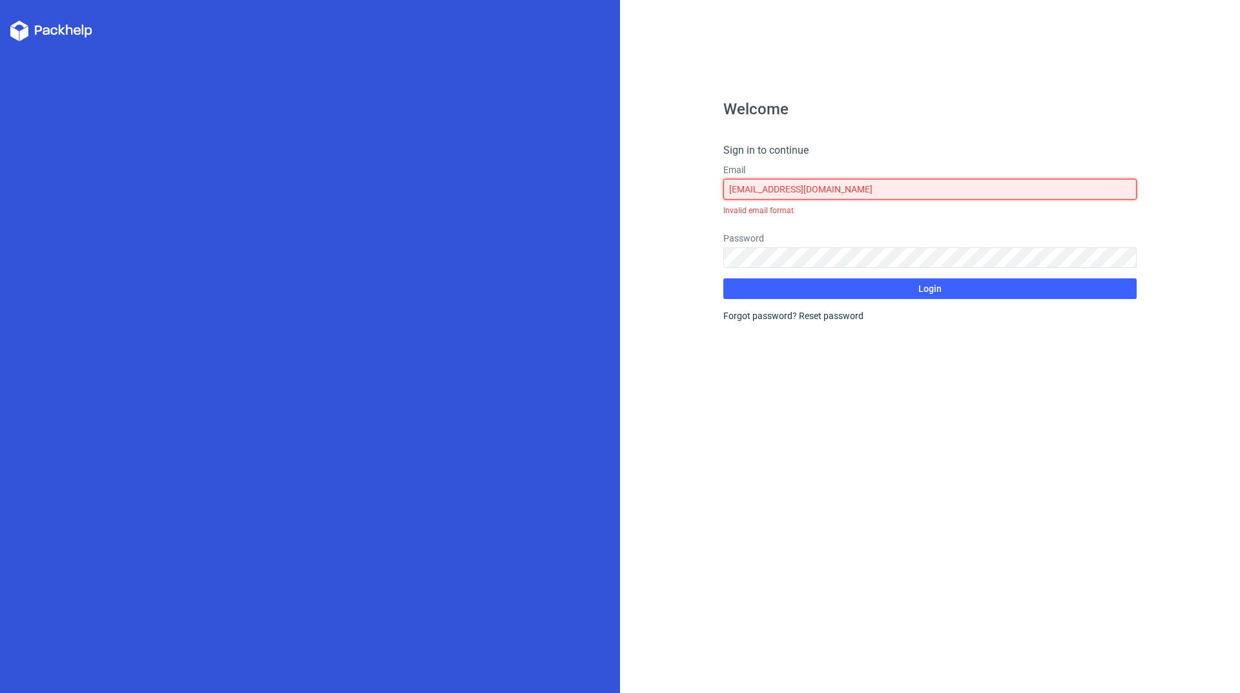
click at [921, 181] on input "[EMAIL_ADDRESS][DOMAIN_NAME]" at bounding box center [929, 189] width 413 height 21
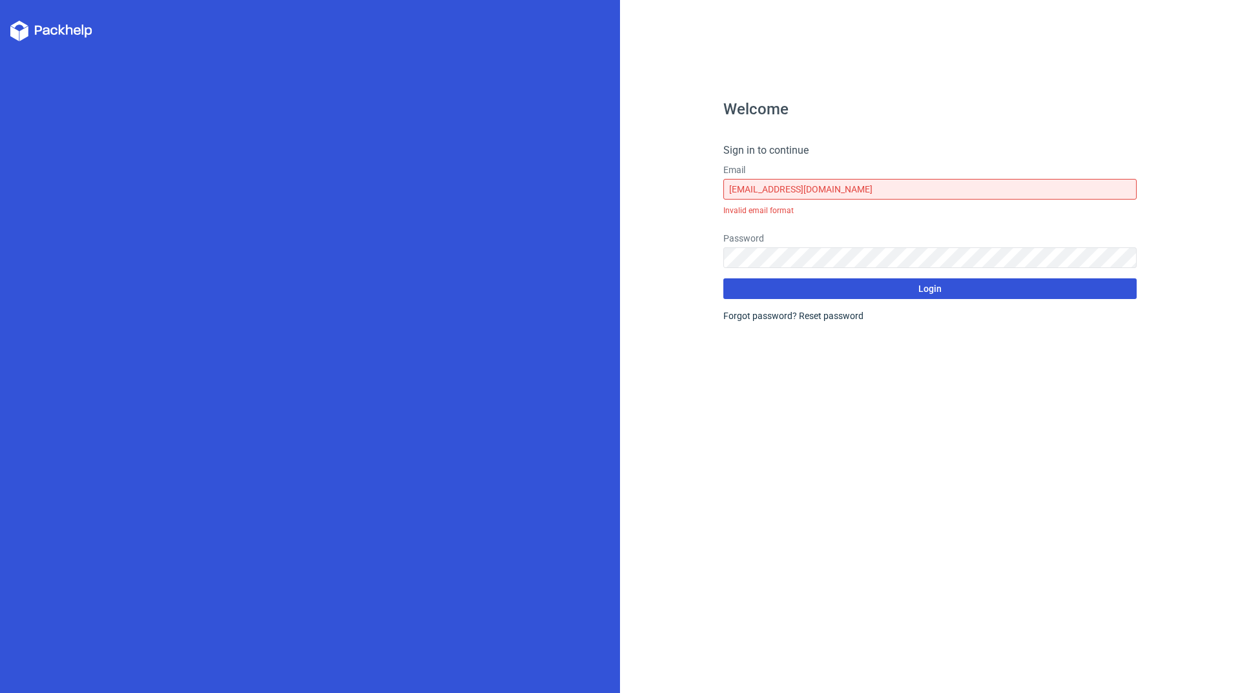
click at [945, 287] on button "Login" at bounding box center [929, 288] width 413 height 21
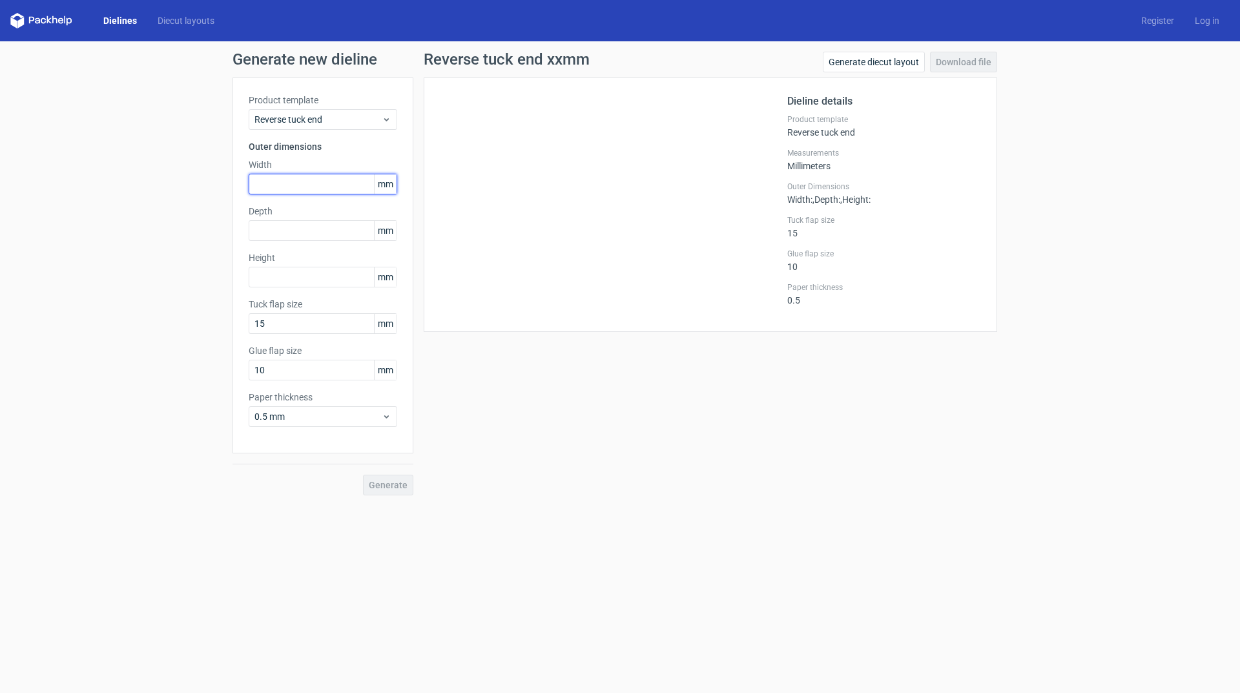
click at [292, 186] on input "text" at bounding box center [323, 184] width 149 height 21
drag, startPoint x: 282, startPoint y: 367, endPoint x: 182, endPoint y: 359, distance: 99.7
click at [154, 364] on div "Generate new dieline Product template Reverse tuck end Outer dimensions Width m…" at bounding box center [620, 273] width 1240 height 464
type input "12"
click at [285, 280] on input "text" at bounding box center [323, 277] width 149 height 21
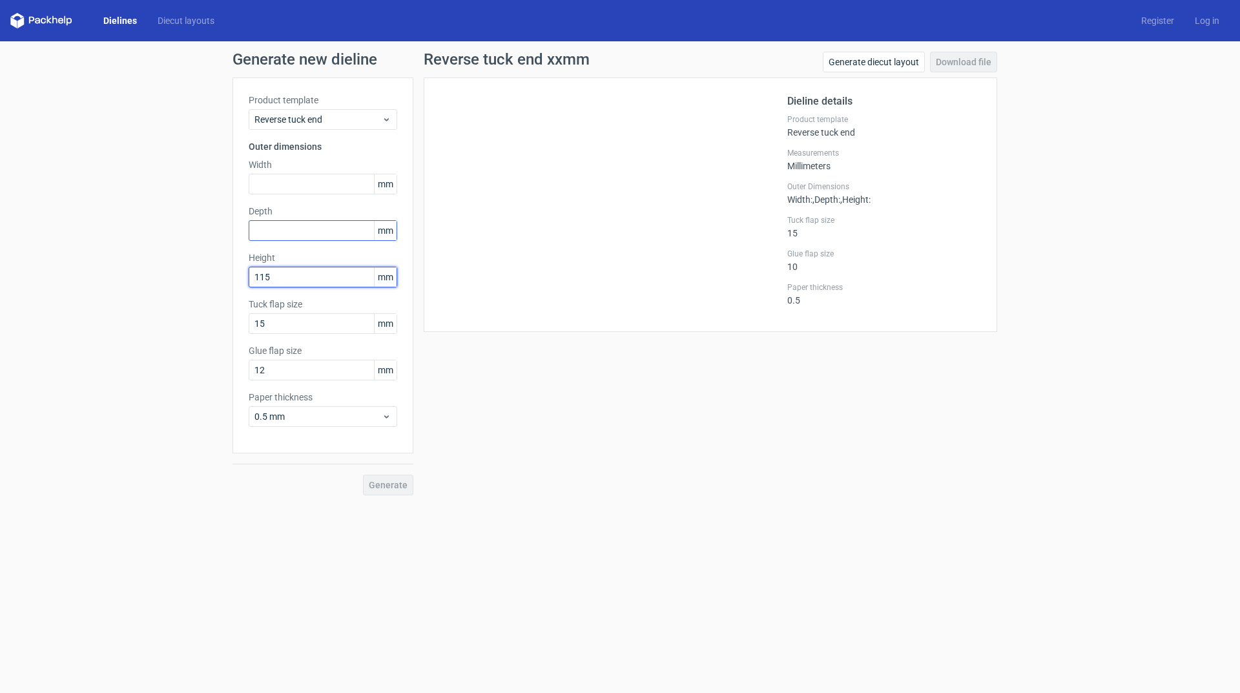
type input "115"
click at [273, 226] on input "text" at bounding box center [323, 230] width 149 height 21
type input "52"
click at [276, 183] on input "text" at bounding box center [323, 184] width 149 height 21
type input "48"
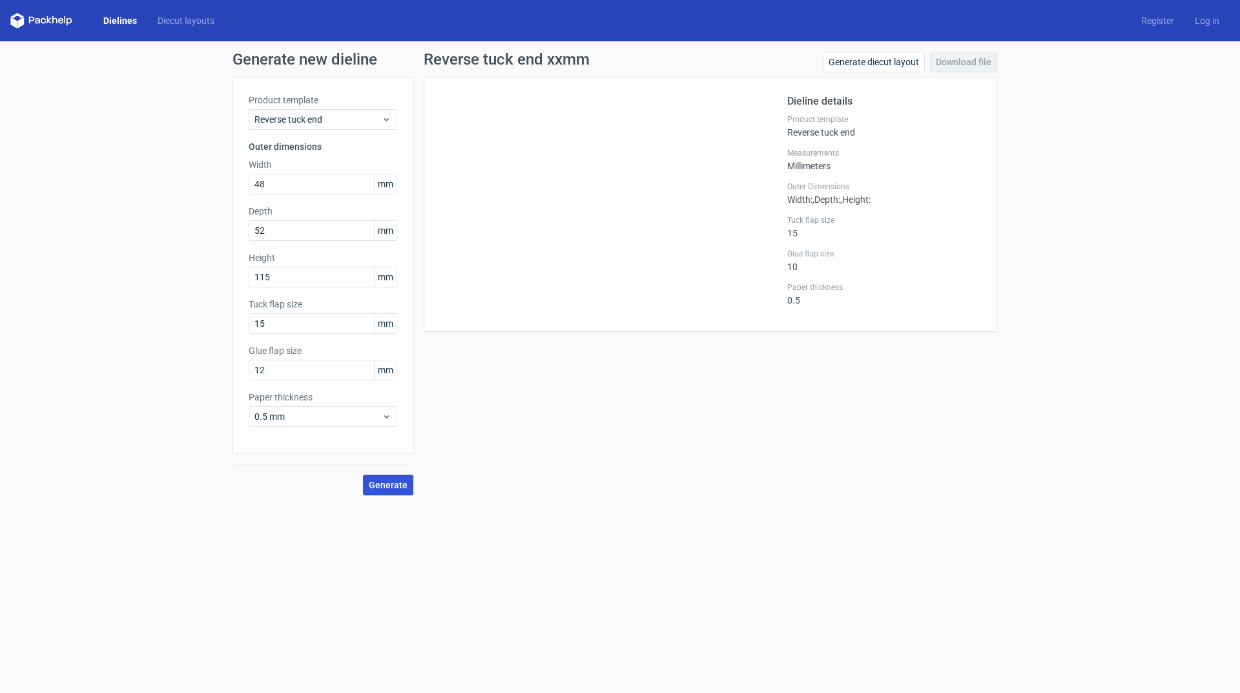
click at [396, 490] on button "Generate" at bounding box center [388, 485] width 50 height 21
click at [978, 58] on link "Download file" at bounding box center [963, 62] width 67 height 21
click at [391, 420] on icon at bounding box center [387, 416] width 10 height 10
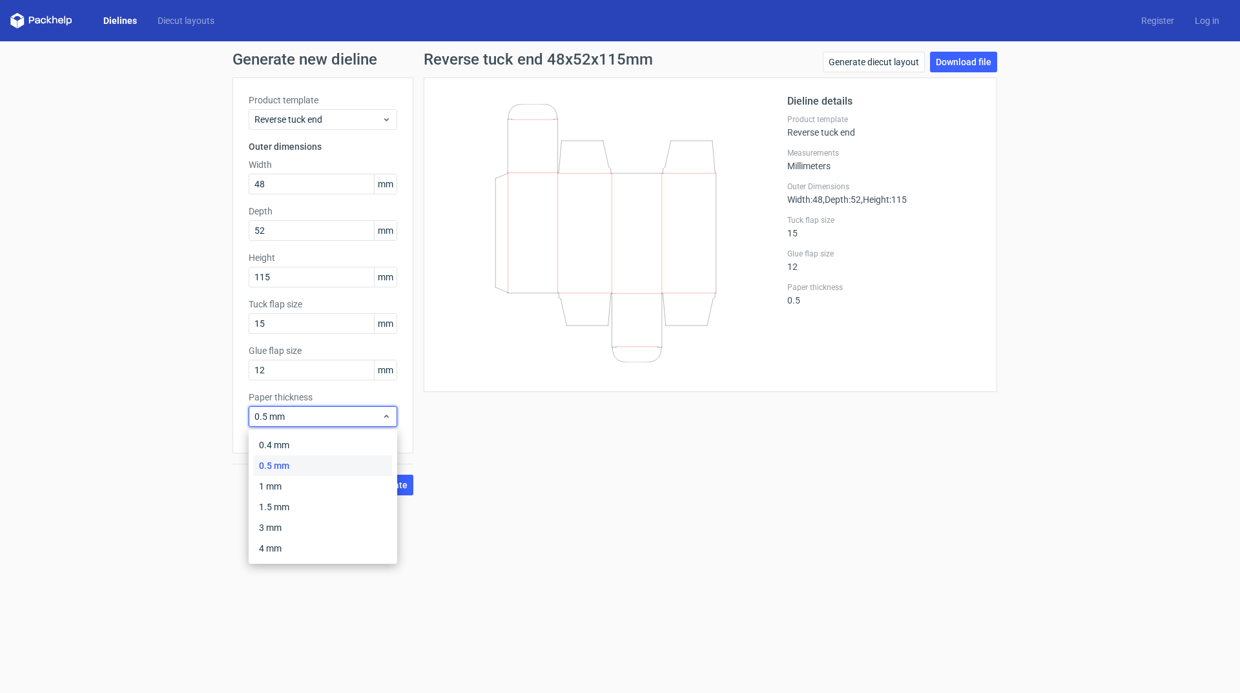
click at [610, 471] on div "Reverse tuck end 48x52x115mm Generate diecut layout Download file Dieline detai…" at bounding box center [710, 274] width 594 height 444
click at [1156, 23] on link "Register" at bounding box center [1158, 20] width 54 height 13
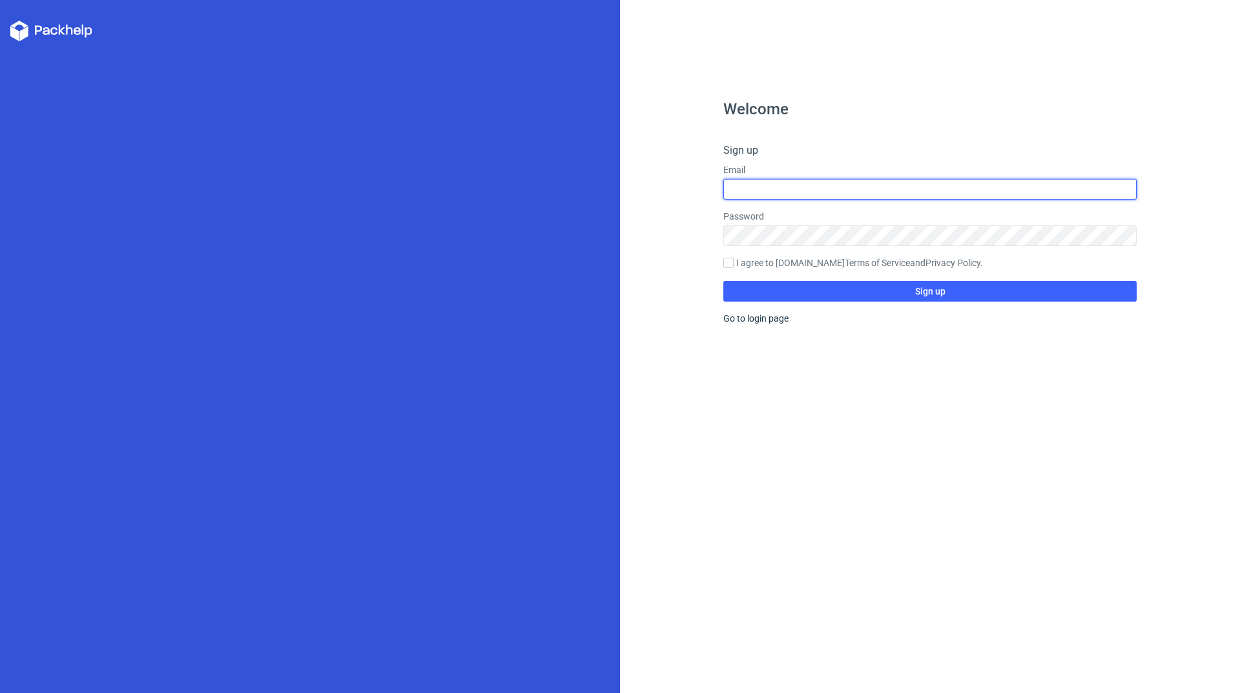
click at [911, 190] on input "text" at bounding box center [929, 189] width 413 height 21
type input "naturalcreationslanka9@gmail.com"
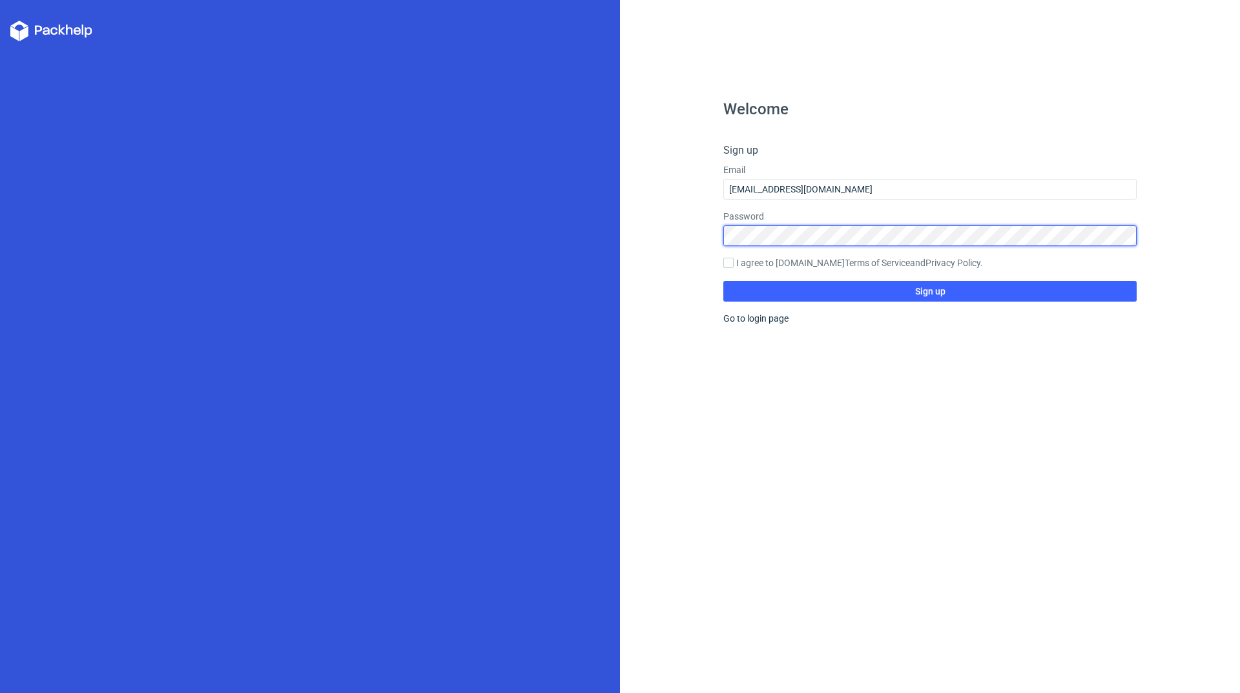
click at [845, 238] on div "Password" at bounding box center [929, 228] width 413 height 36
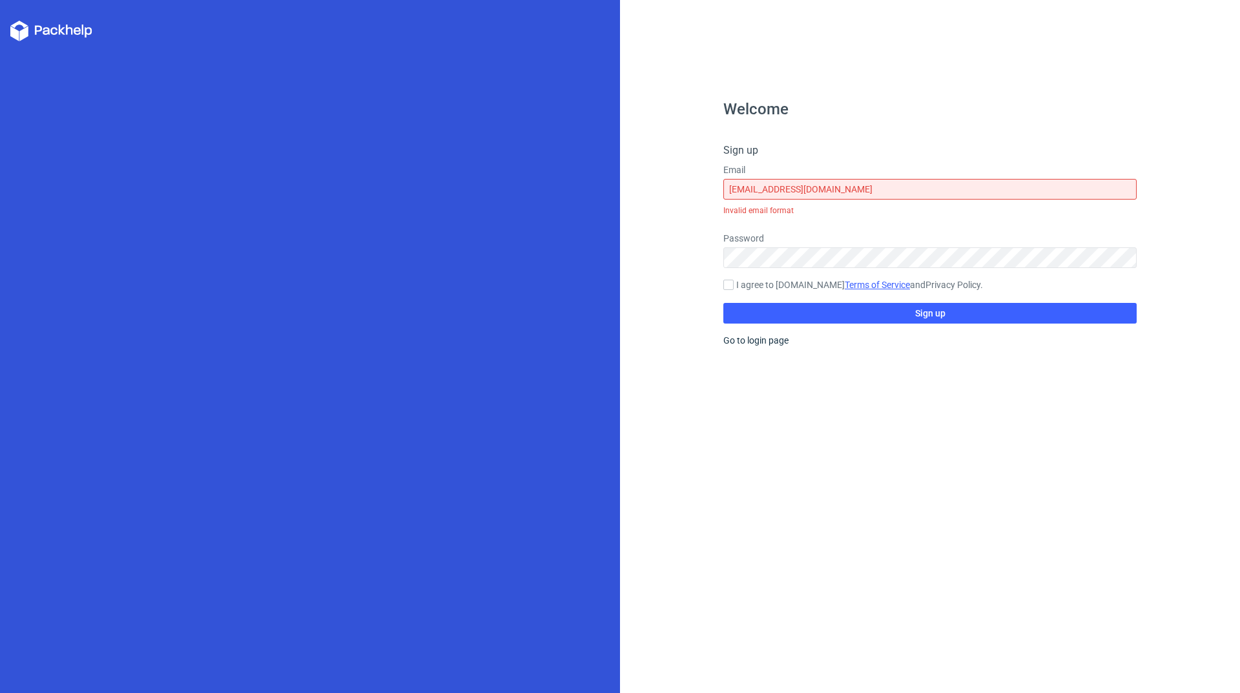
click at [845, 285] on link "Terms of Service" at bounding box center [877, 285] width 65 height 10
click at [775, 284] on label "I agree to Packhelp.com Terms of Service and Privacy Policy ." at bounding box center [929, 285] width 413 height 14
click at [733, 284] on input "I agree to Packhelp.com Terms of Service and Privacy Policy ." at bounding box center [728, 285] width 10 height 10
checkbox input "true"
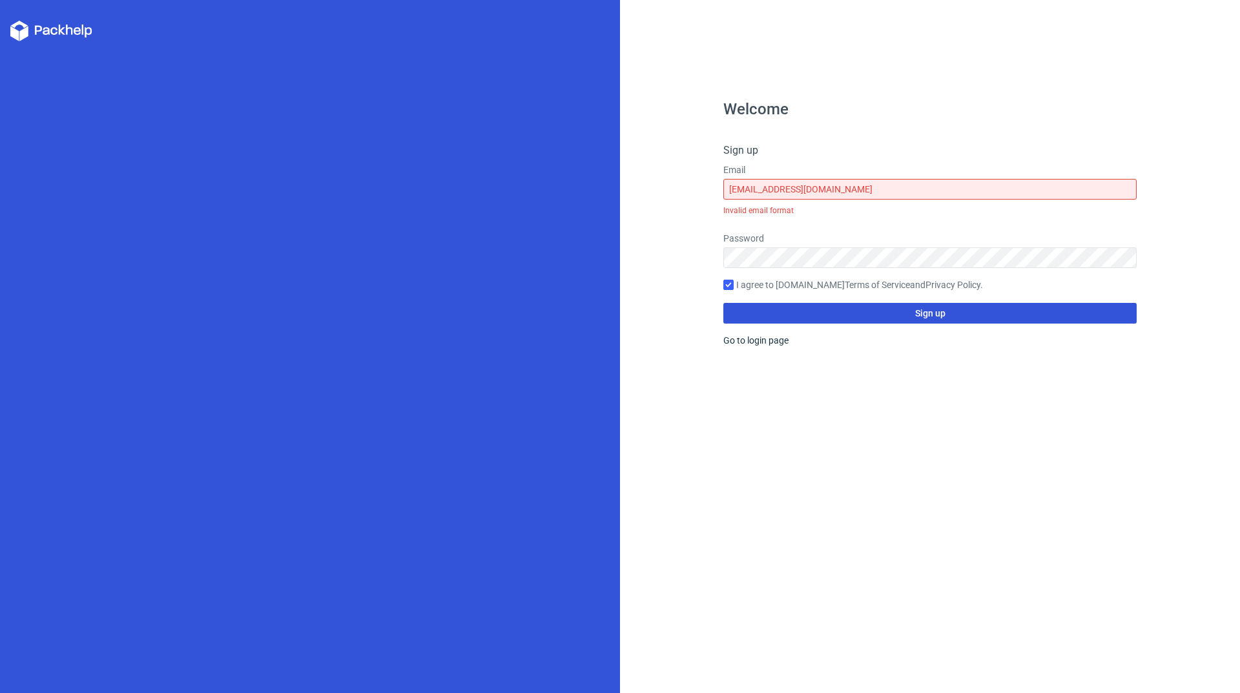
click at [840, 307] on button "Sign up" at bounding box center [929, 313] width 413 height 21
click at [945, 314] on button "Sign up" at bounding box center [929, 313] width 413 height 21
click at [864, 311] on button "Sign up" at bounding box center [929, 313] width 413 height 21
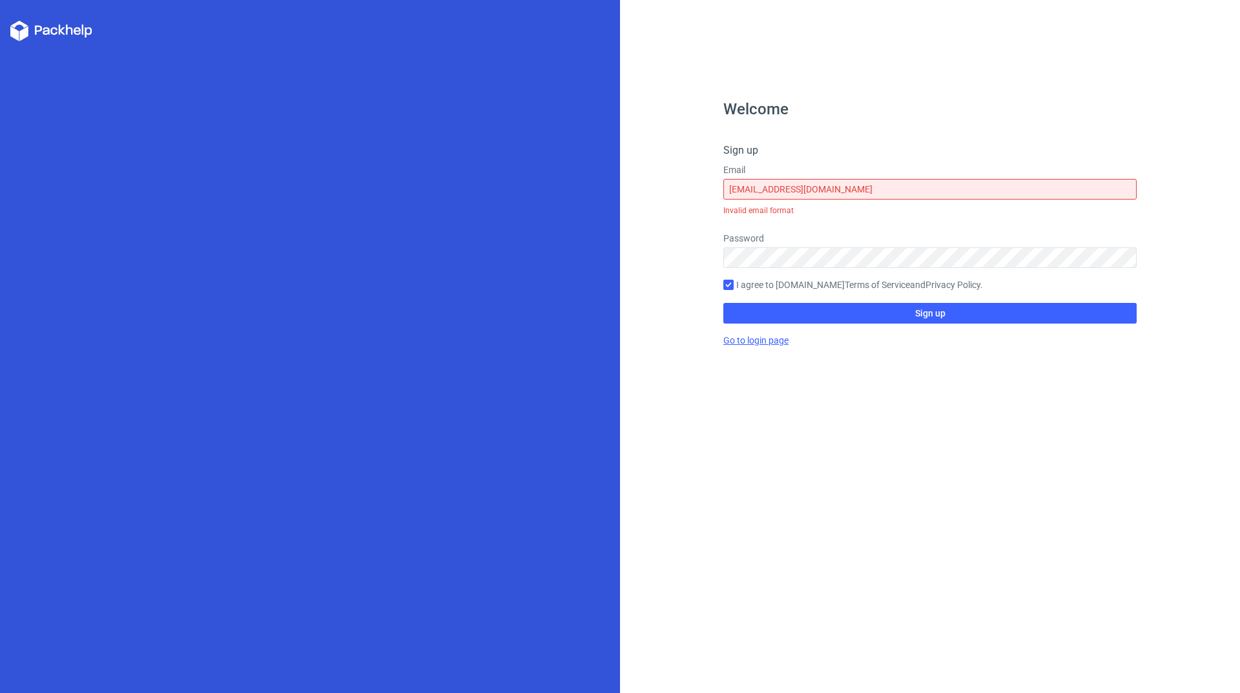
click at [764, 341] on link "Go to login page" at bounding box center [755, 340] width 65 height 10
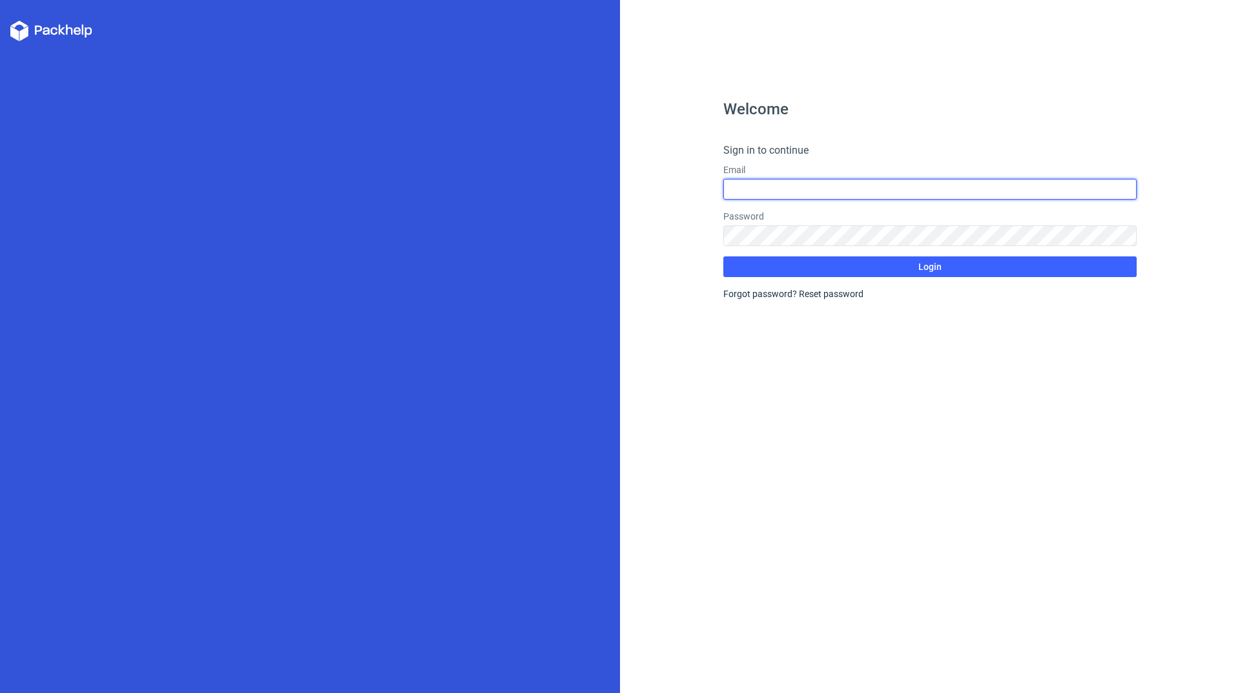
click at [848, 189] on input "text" at bounding box center [929, 189] width 413 height 21
type input "naturalcreationslanka9@gmail.com"
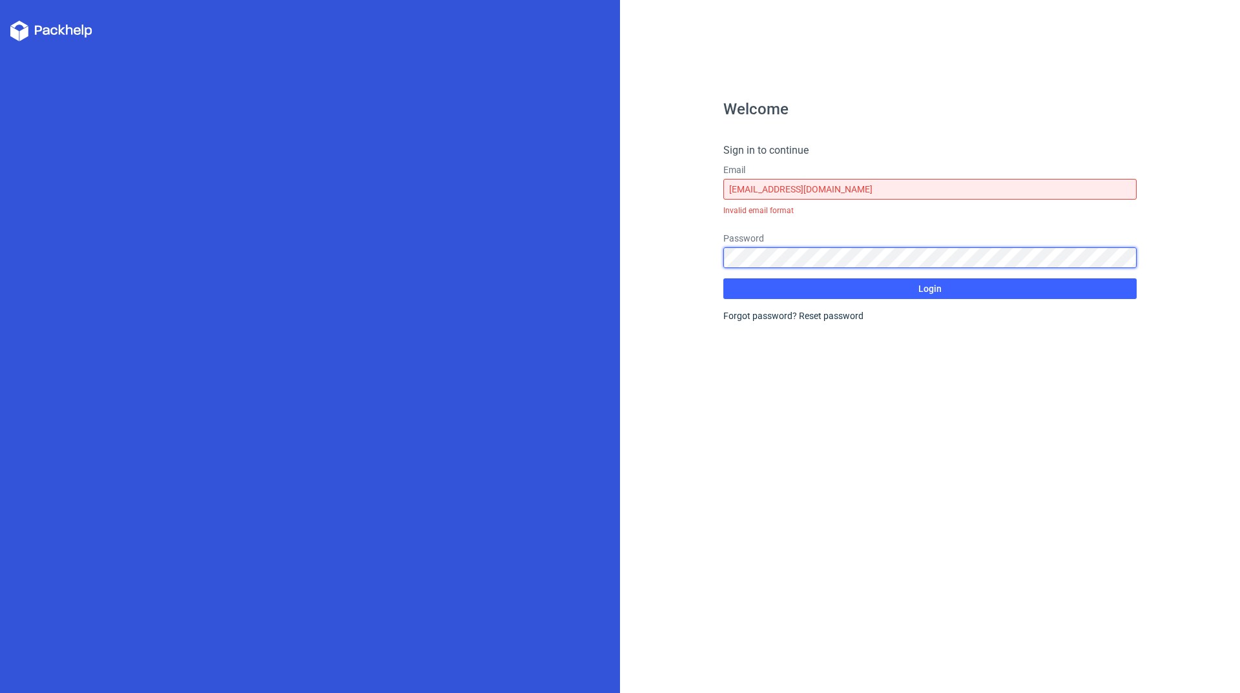
click at [835, 233] on div "Password" at bounding box center [929, 250] width 413 height 36
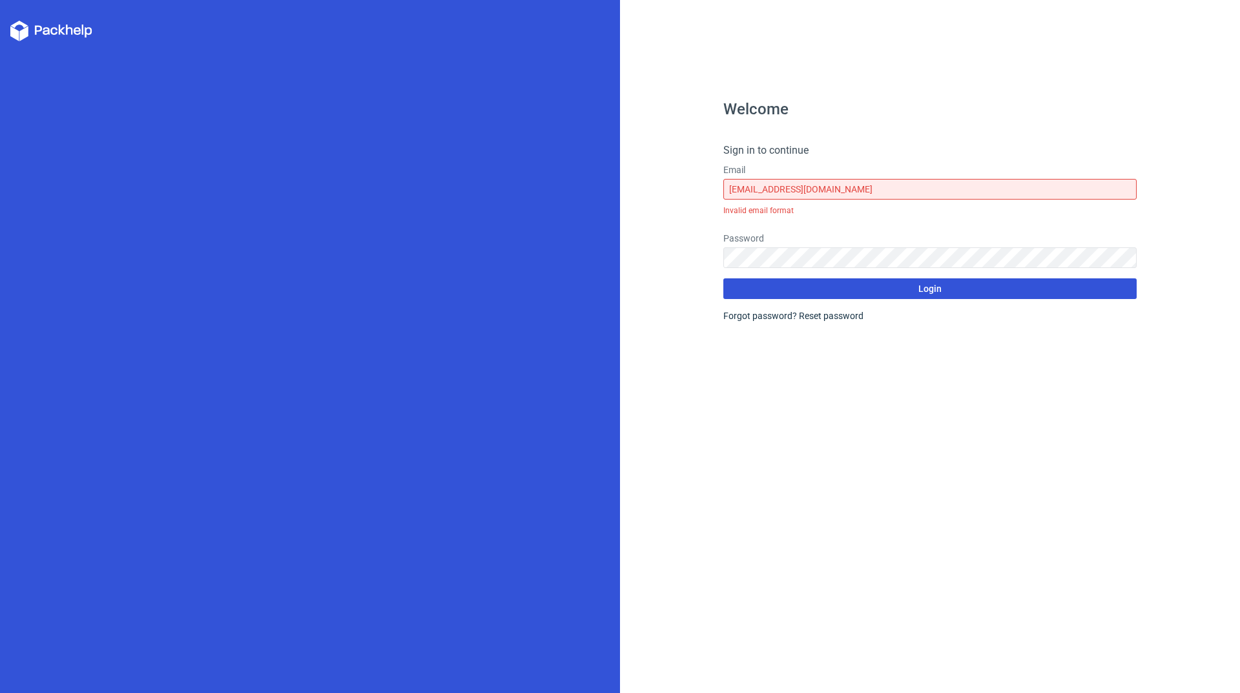
click at [964, 288] on button "Login" at bounding box center [929, 288] width 413 height 21
click at [932, 287] on span "Login" at bounding box center [929, 288] width 23 height 9
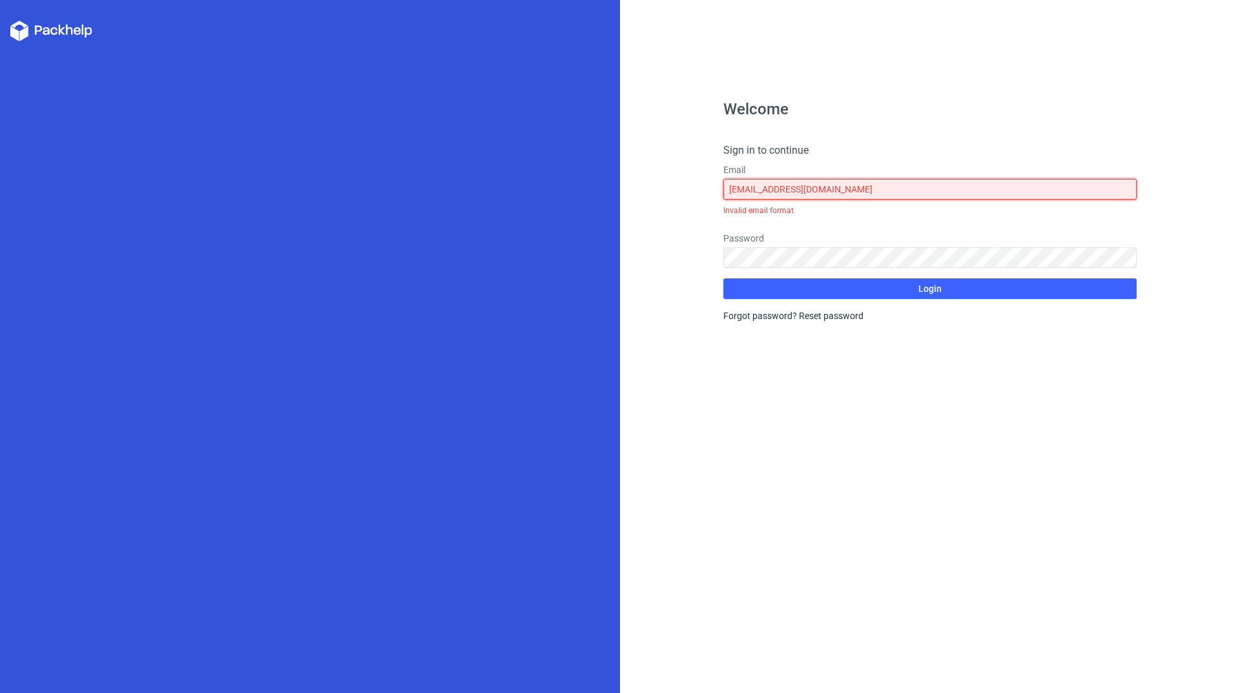
click at [892, 183] on input "naturalcreationslanka9@gmail.com" at bounding box center [929, 189] width 413 height 21
click at [72, 33] on icon at bounding box center [51, 31] width 82 height 21
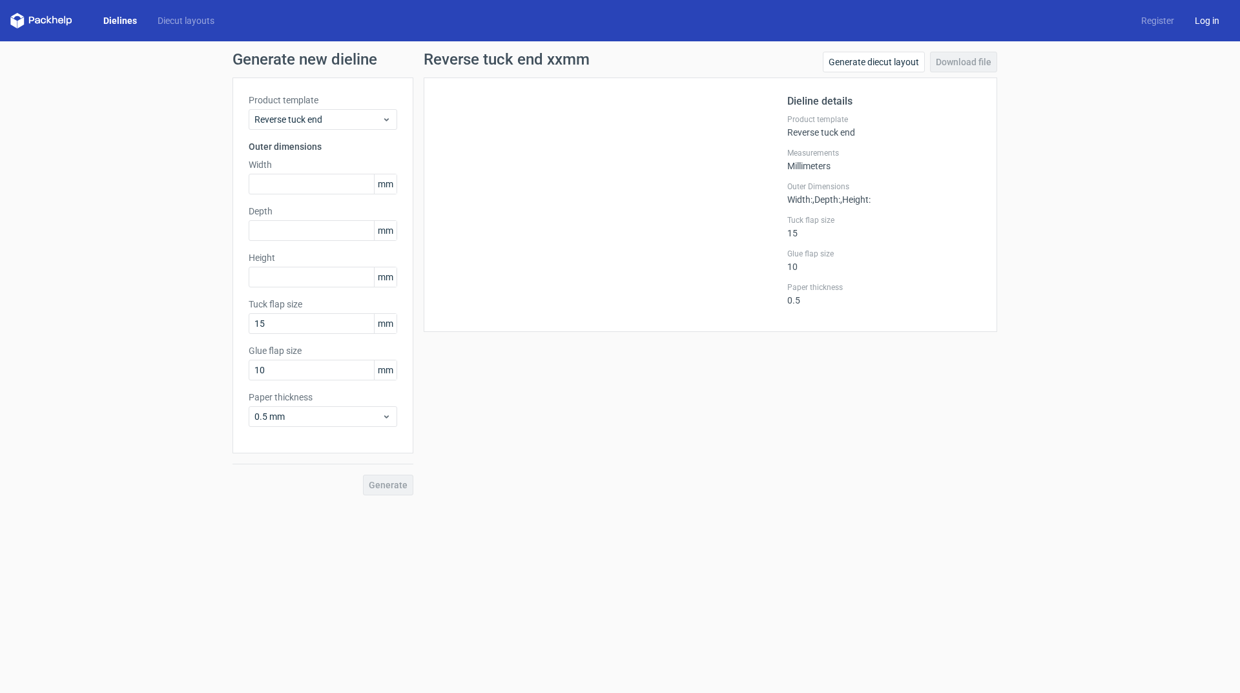
click at [1201, 21] on link "Log in" at bounding box center [1206, 20] width 45 height 13
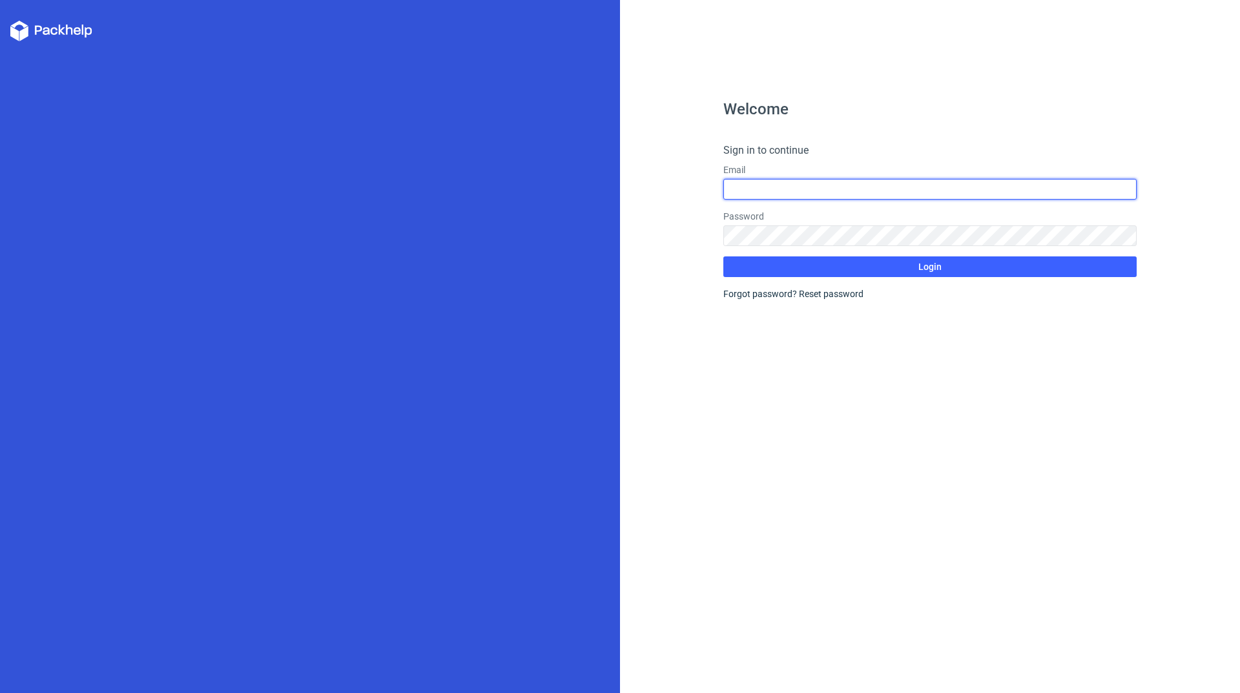
click at [890, 181] on input "text" at bounding box center [929, 189] width 413 height 21
type input "[EMAIL_ADDRESS][DOMAIN_NAME]"
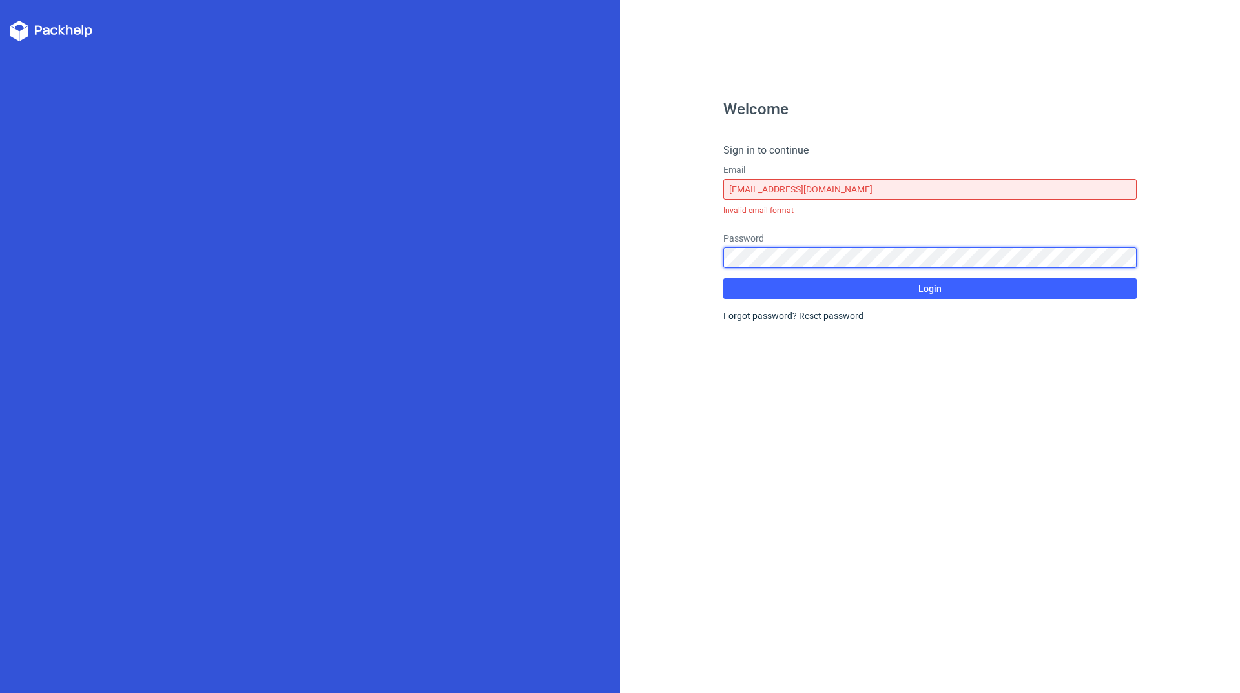
click at [814, 235] on div "Password" at bounding box center [929, 250] width 413 height 36
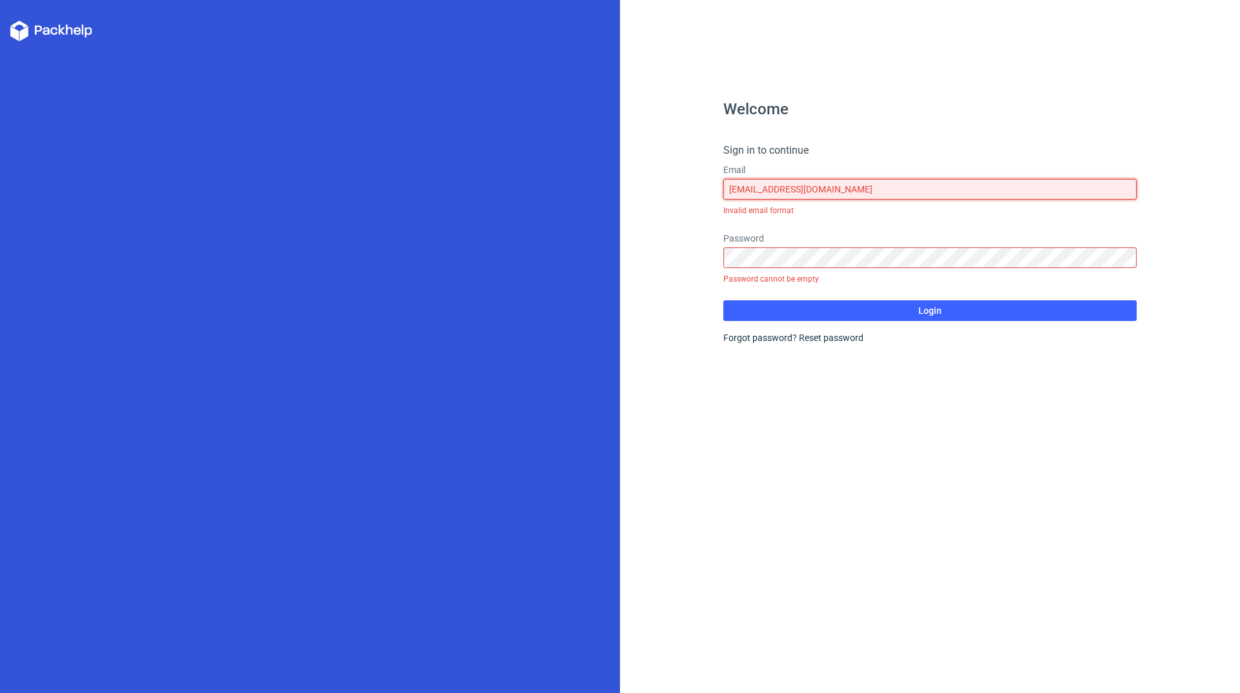
drag, startPoint x: 896, startPoint y: 189, endPoint x: 389, endPoint y: 168, distance: 507.9
click at [389, 168] on div "Welcome Sign in to continue Email naturalcreationslanka9@gmail.com Invalid emai…" at bounding box center [620, 346] width 1240 height 693
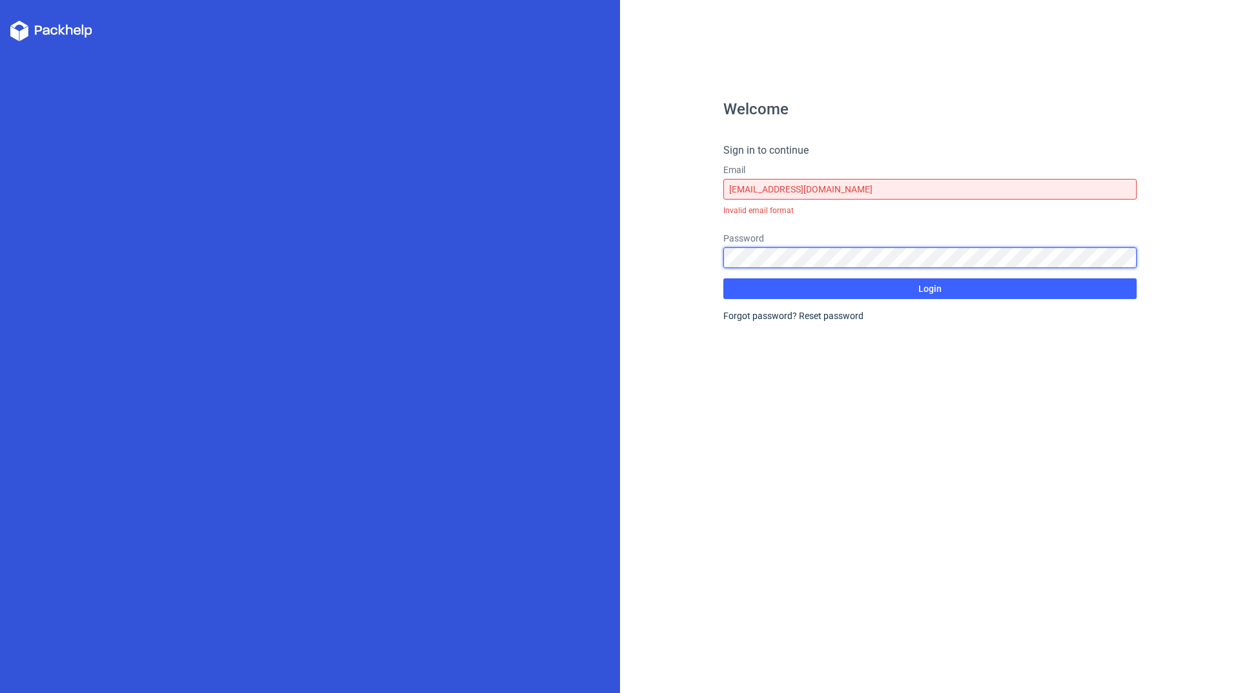
click at [723, 278] on button "Login" at bounding box center [929, 288] width 413 height 21
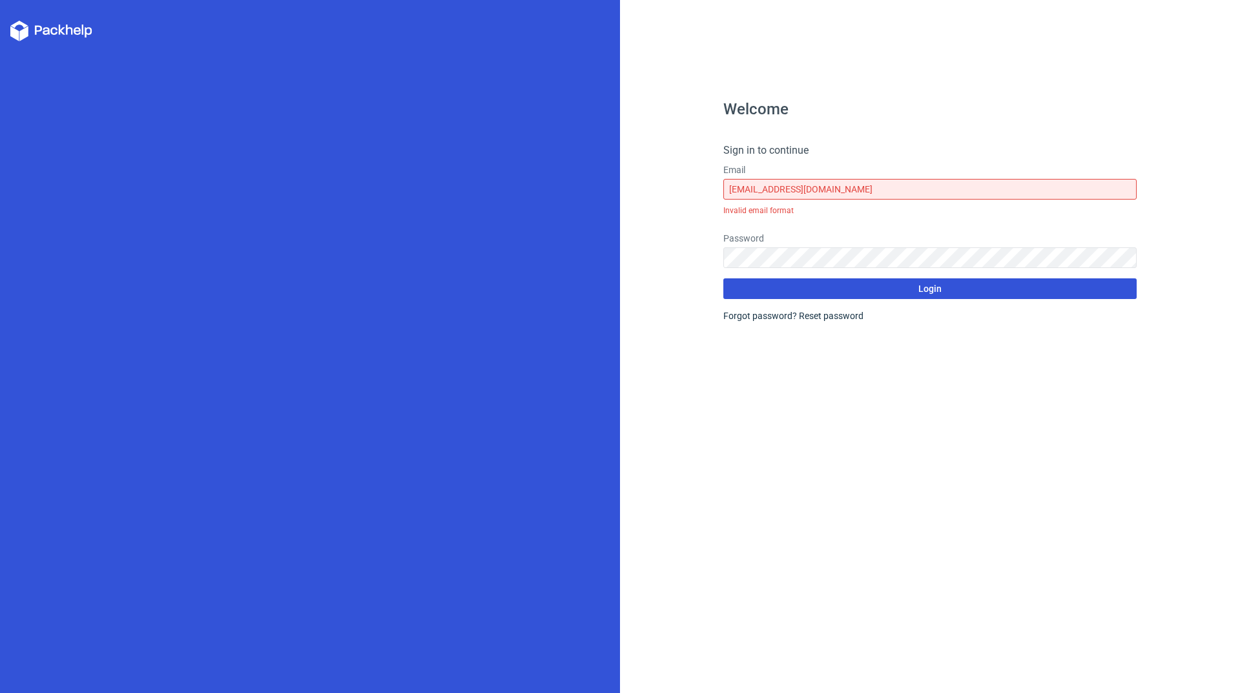
click at [907, 298] on button "Login" at bounding box center [929, 288] width 413 height 21
click at [955, 285] on button "Login" at bounding box center [929, 288] width 413 height 21
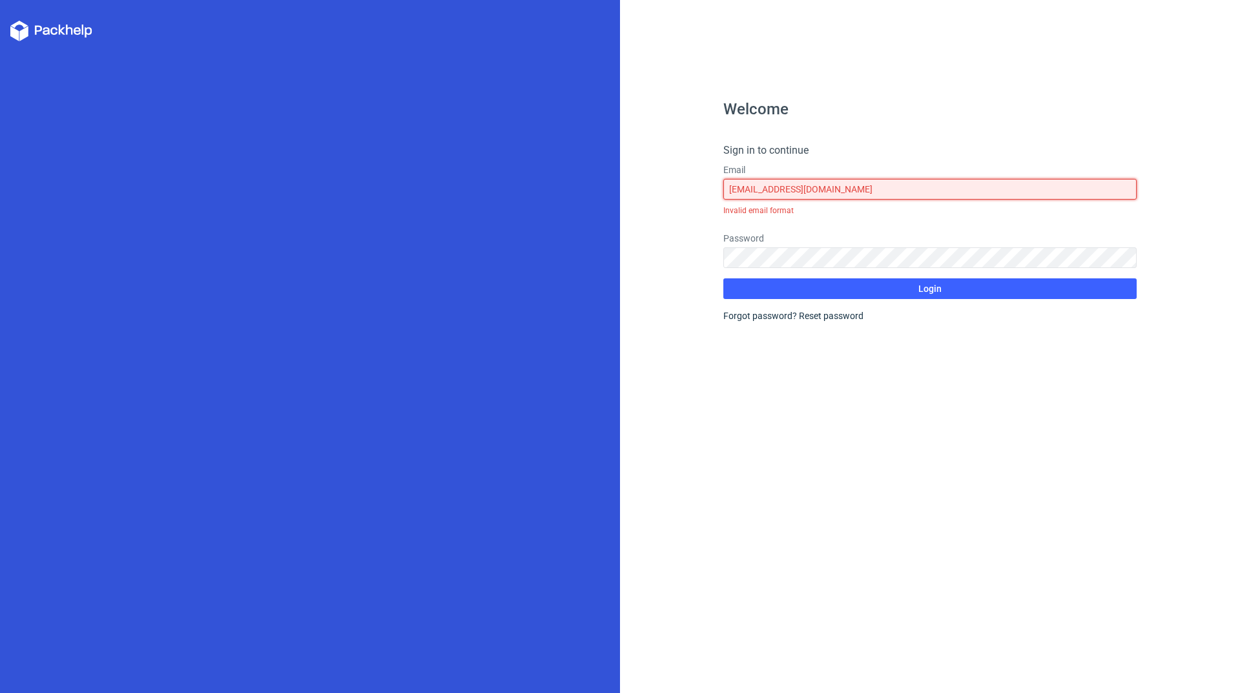
click at [888, 192] on input "naturalcreationslanka9@gmail.com" at bounding box center [929, 189] width 413 height 21
click at [867, 186] on input "naturalcreationslanka9@gmail.com" at bounding box center [929, 189] width 413 height 21
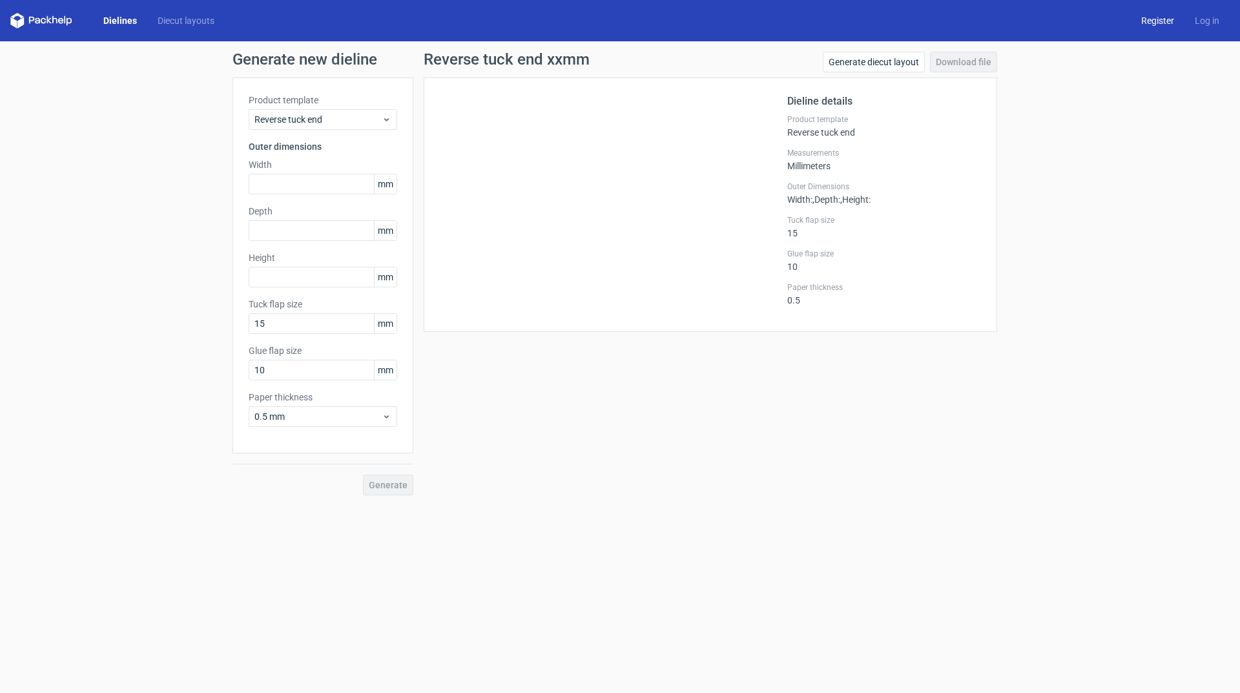
click at [1165, 22] on link "Register" at bounding box center [1158, 20] width 54 height 13
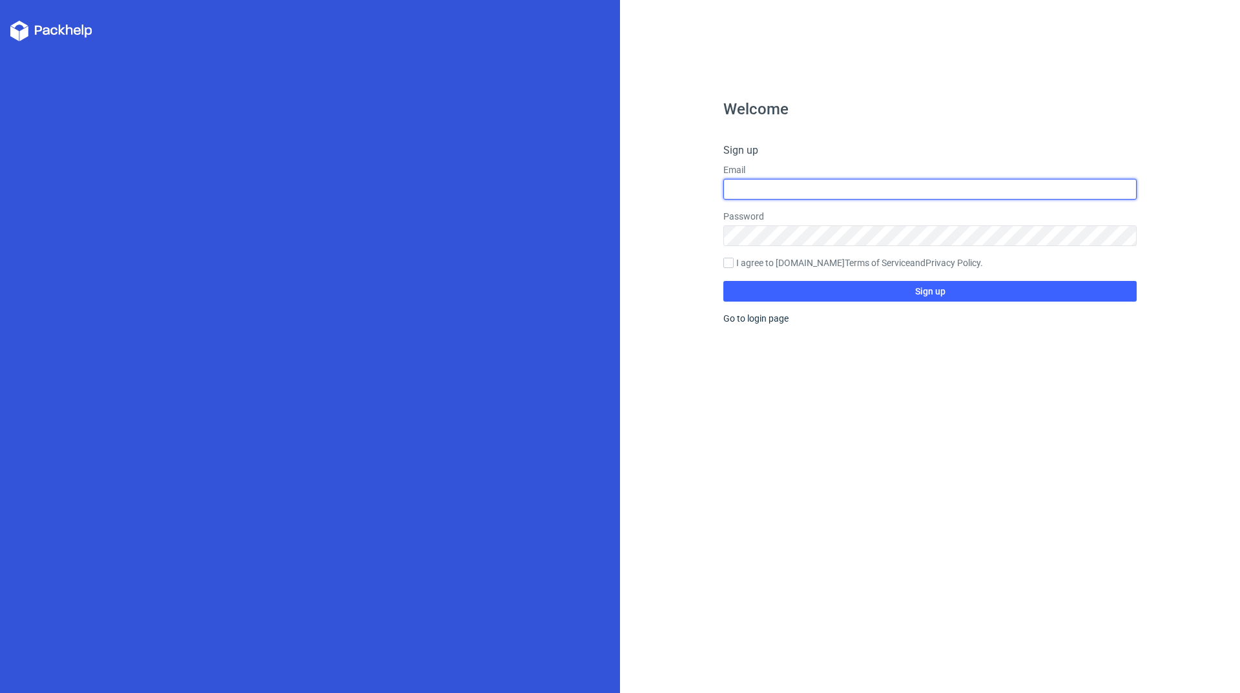
click at [850, 185] on input "text" at bounding box center [929, 189] width 413 height 21
type input "naturalcreationslanka9@gmail.com"
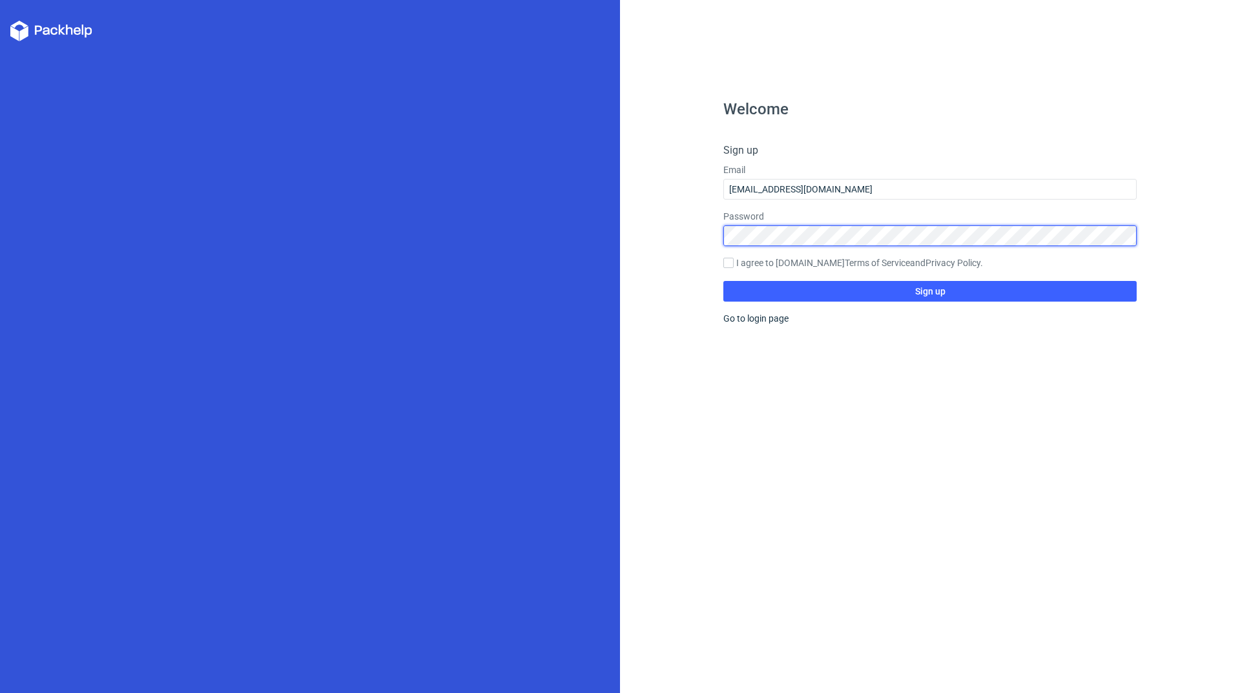
click at [783, 234] on div "Password" at bounding box center [929, 228] width 413 height 36
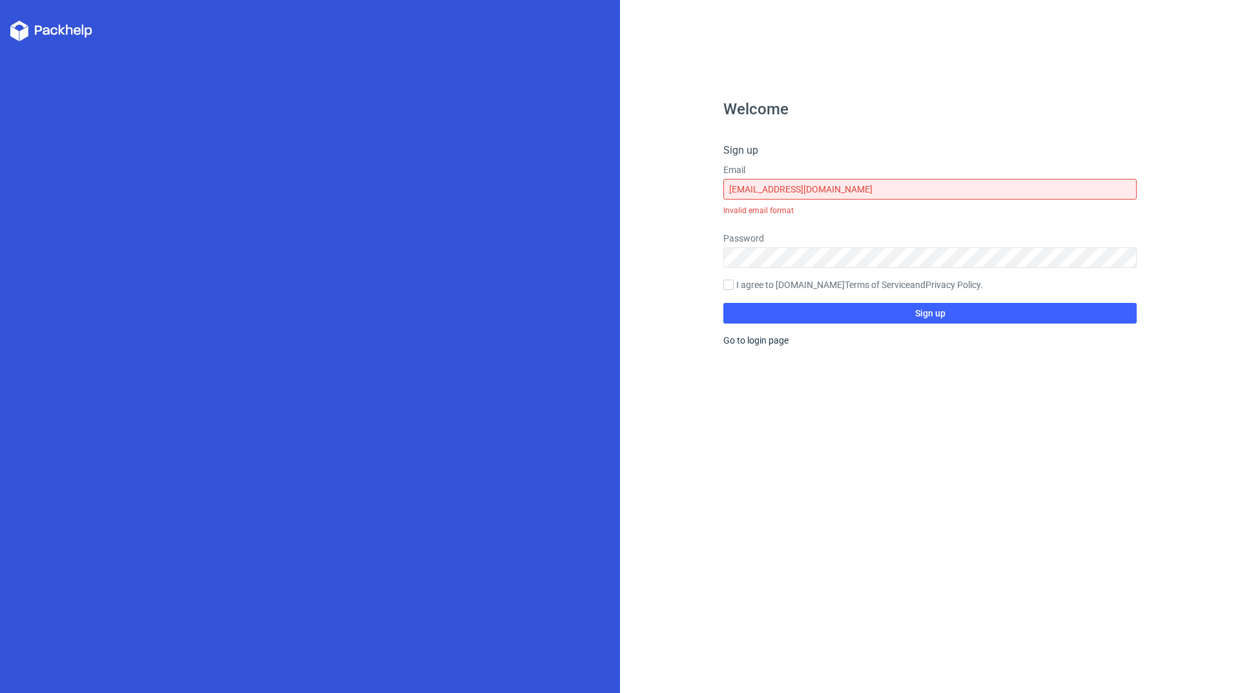
click at [820, 284] on form "Sign up Email naturalcreationslanka9@gmail.com Invalid email format Password I …" at bounding box center [929, 233] width 413 height 181
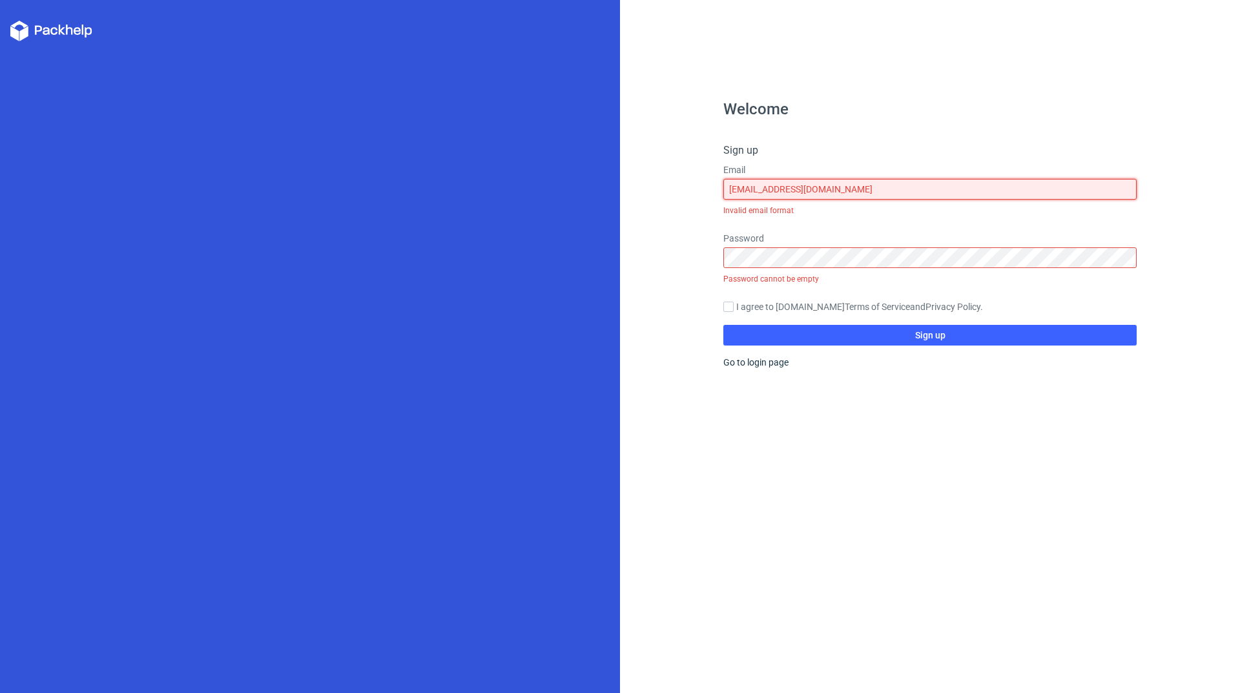
click at [890, 187] on input "naturalcreationslanka9@gmail.com" at bounding box center [929, 189] width 413 height 21
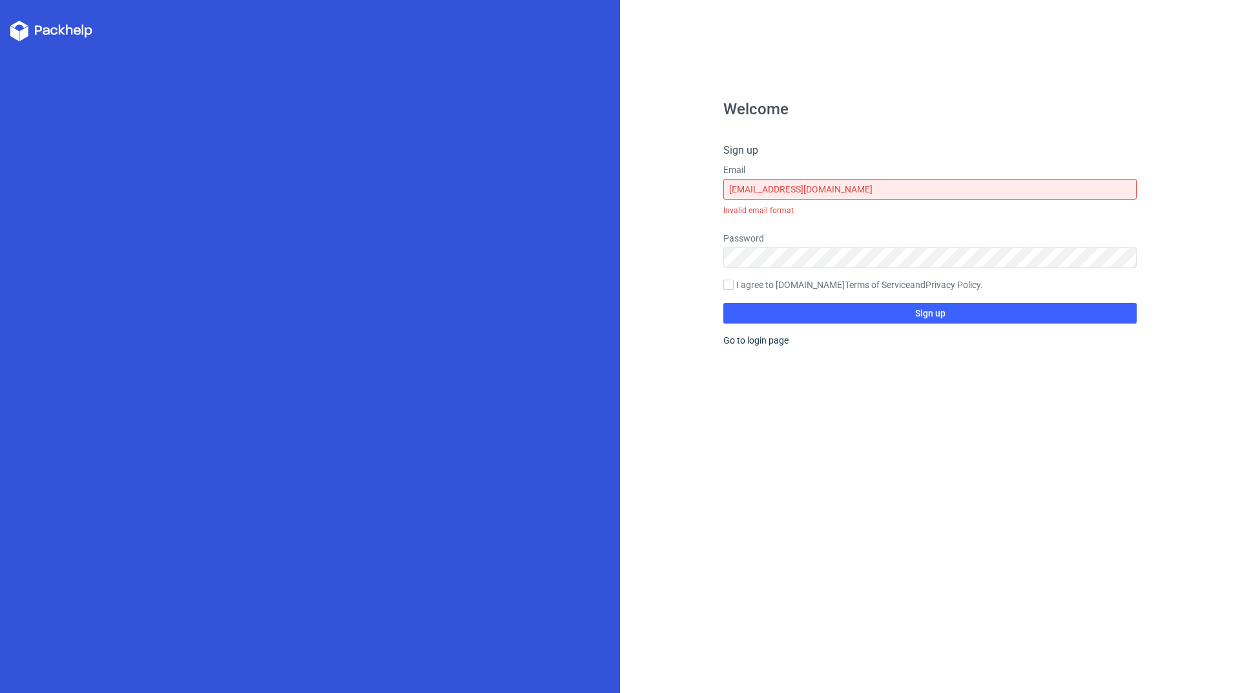
click at [785, 286] on label "I agree to Packhelp.com Terms of Service and Privacy Policy ." at bounding box center [929, 285] width 413 height 14
click at [733, 286] on input "I agree to Packhelp.com Terms of Service and Privacy Policy ." at bounding box center [728, 285] width 10 height 10
checkbox input "true"
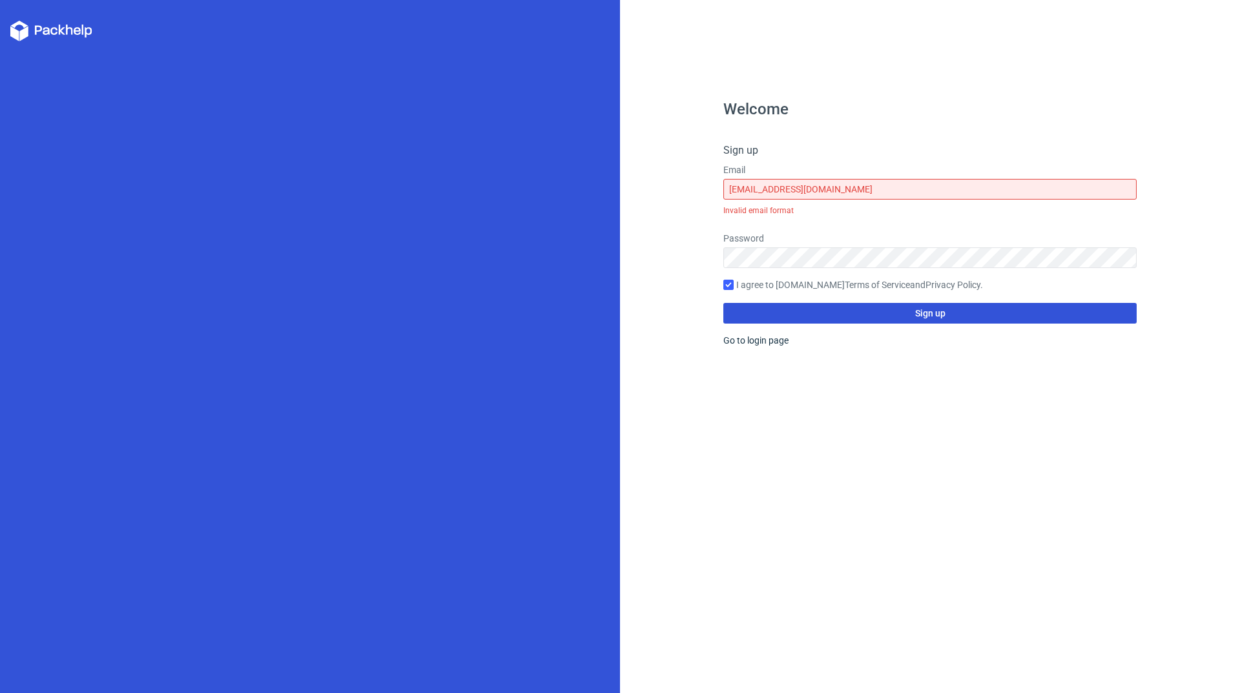
click at [946, 316] on button "Sign up" at bounding box center [929, 313] width 413 height 21
click at [949, 309] on button "Sign up" at bounding box center [929, 313] width 413 height 21
click at [938, 314] on span "Sign up" at bounding box center [930, 313] width 30 height 9
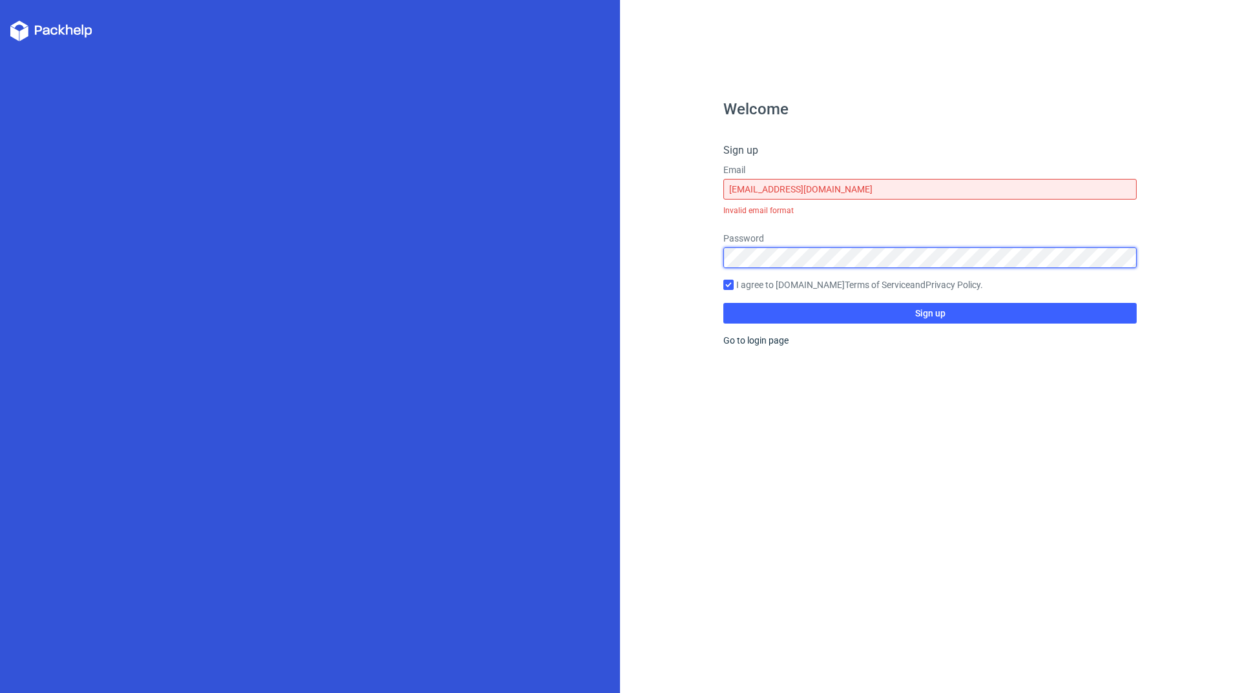
click at [583, 258] on div "Welcome Sign up Email naturalcreationslanka9@gmail.com Invalid email format Pas…" at bounding box center [620, 346] width 1240 height 693
click at [899, 186] on input "naturalcreationslanka9@gmail.com" at bounding box center [929, 189] width 413 height 21
drag, startPoint x: 899, startPoint y: 186, endPoint x: 496, endPoint y: 189, distance: 403.6
click at [496, 189] on div "Welcome Sign up Email naturalcreationslanka9@gmail.com Invalid email format Pas…" at bounding box center [620, 346] width 1240 height 693
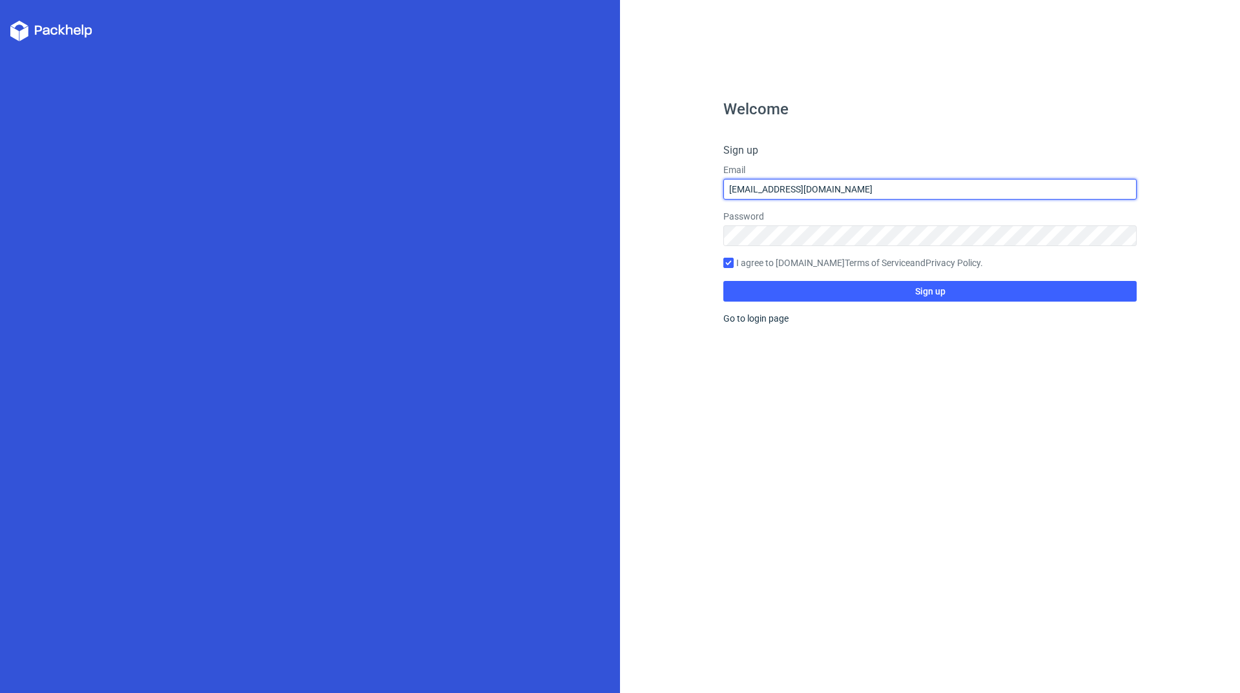
click at [869, 190] on input "chamindasampa@yahoo.com" at bounding box center [929, 189] width 413 height 21
drag, startPoint x: 869, startPoint y: 190, endPoint x: 387, endPoint y: 182, distance: 481.7
click at [387, 182] on div "Welcome Sign up Email chamindasampa@yahoo.com Password I agree to Packhelp.com …" at bounding box center [620, 346] width 1240 height 693
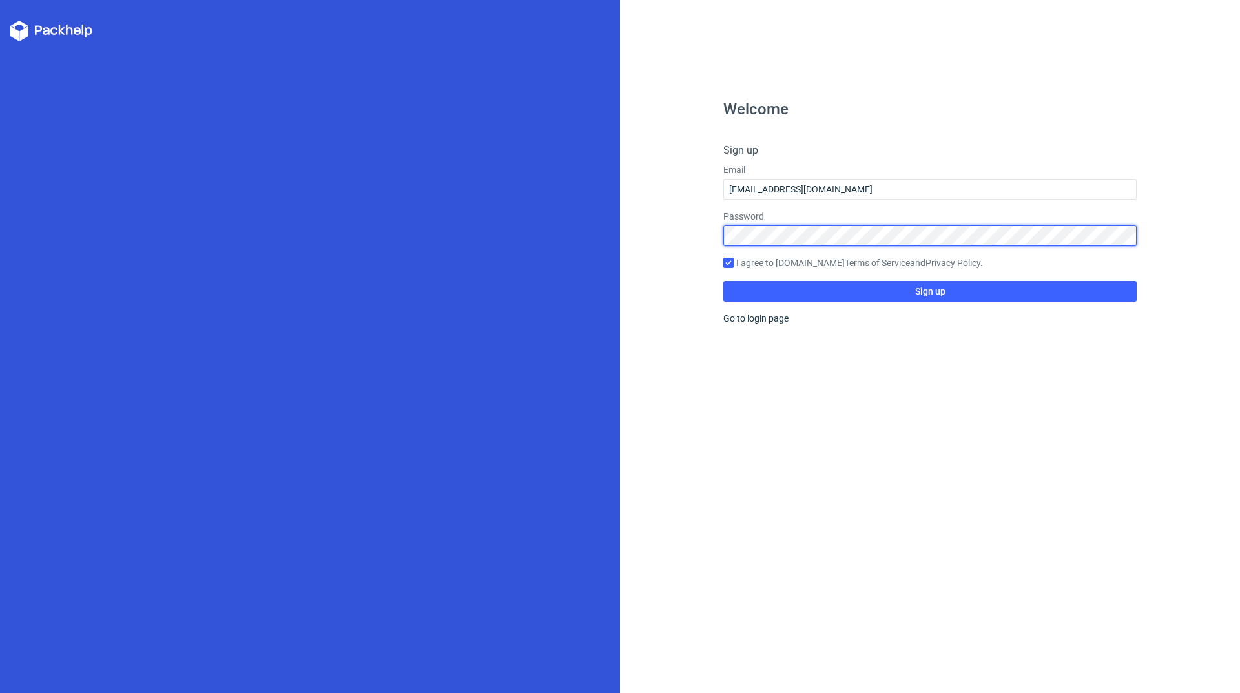
click at [355, 237] on div "Welcome Sign up Email chaminda1979wi@gmail.com Password I agree to Packhelp.com…" at bounding box center [620, 346] width 1240 height 693
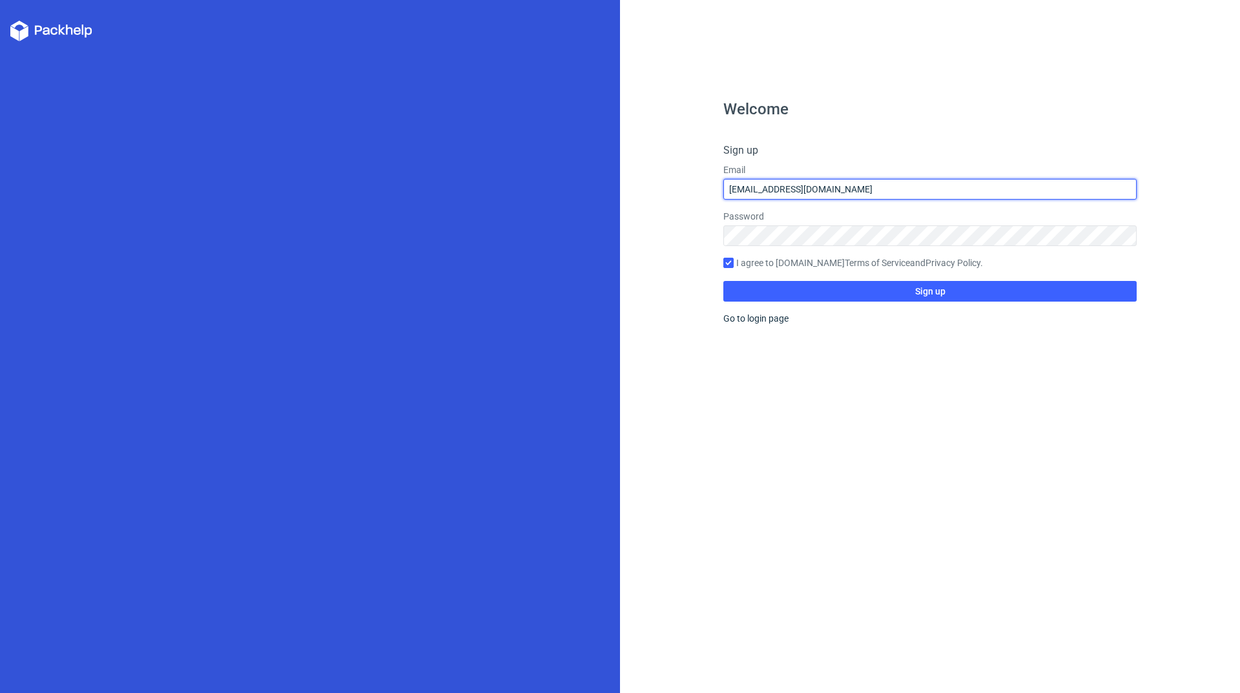
click at [866, 194] on input "chaminda1979wi@gmail.com" at bounding box center [929, 189] width 413 height 21
drag, startPoint x: 868, startPoint y: 189, endPoint x: 555, endPoint y: 189, distance: 313.1
click at [555, 189] on div "Welcome Sign up Email chaminda1979wi@gmail.com Password I agree to Packhelp.com…" at bounding box center [620, 346] width 1240 height 693
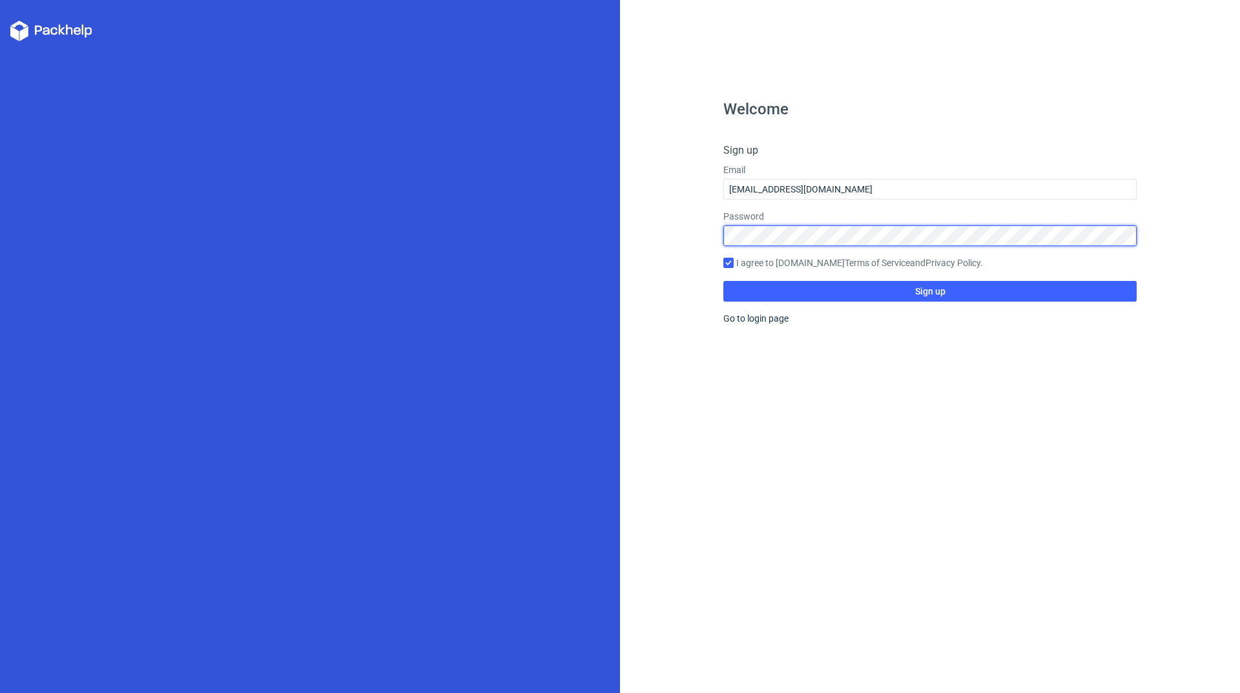
click at [511, 225] on div "Welcome Sign up Email chamindasampa@yahoo.com Password I agree to Packhelp.com …" at bounding box center [620, 346] width 1240 height 693
click at [723, 281] on button "Sign up" at bounding box center [929, 291] width 413 height 21
click at [447, 220] on div "Welcome Sign up Email chamindasampa@yahoo.com Password I agree to Packhelp.com …" at bounding box center [620, 346] width 1240 height 693
click at [723, 281] on button "Sign up" at bounding box center [929, 291] width 413 height 21
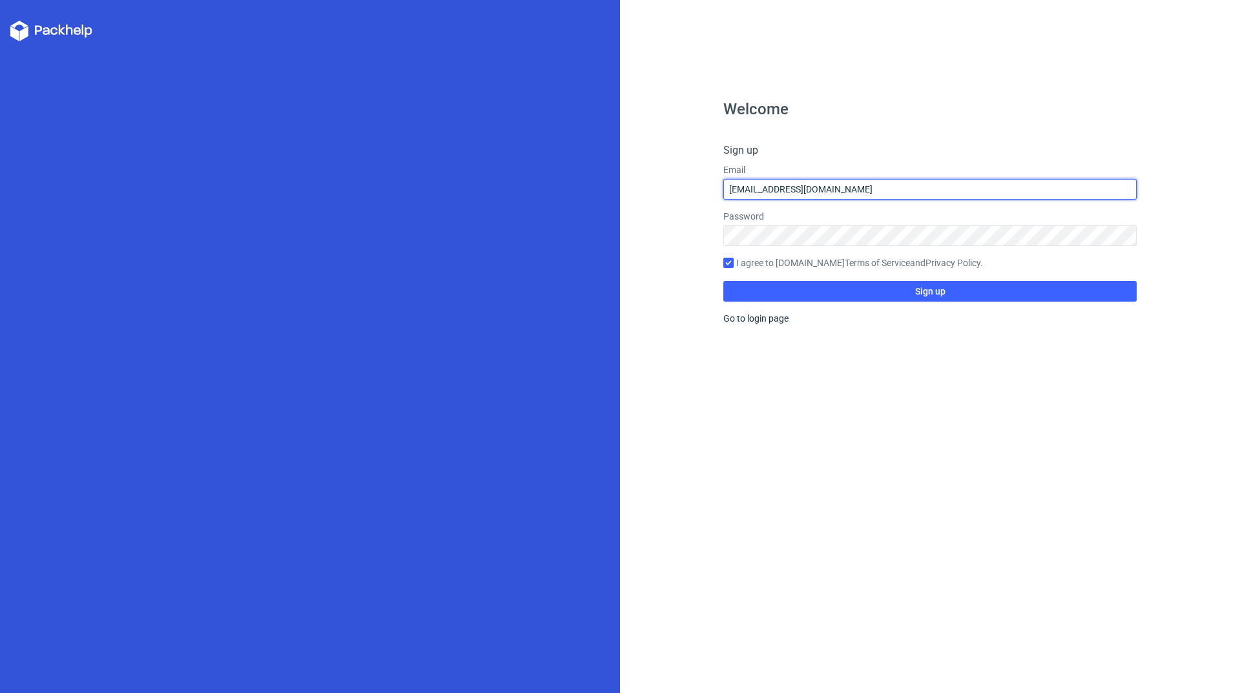
drag, startPoint x: 886, startPoint y: 194, endPoint x: 577, endPoint y: 190, distance: 309.3
click at [577, 190] on div "Welcome Sign up Email chamindasampa@yahoo.com Password I agree to Packhelp.com …" at bounding box center [620, 346] width 1240 height 693
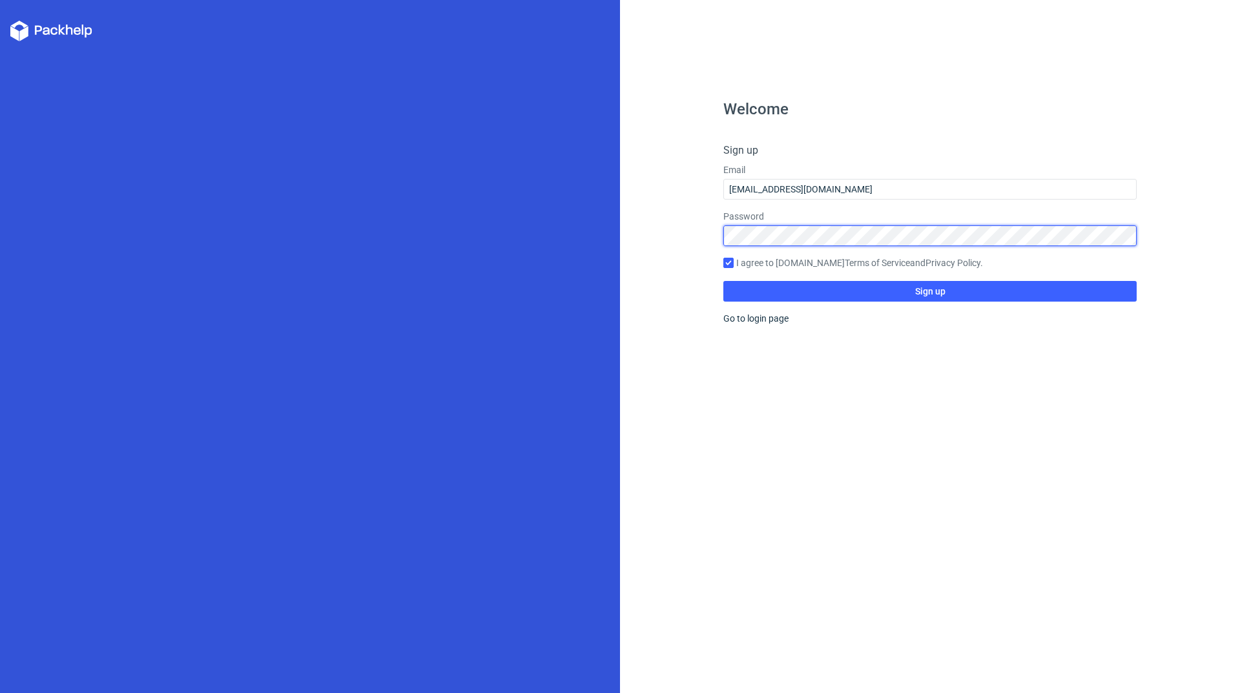
click at [602, 219] on div "Welcome Sign up Email chaminda1979wi@gmail.com Password I agree to Packhelp.com…" at bounding box center [620, 346] width 1240 height 693
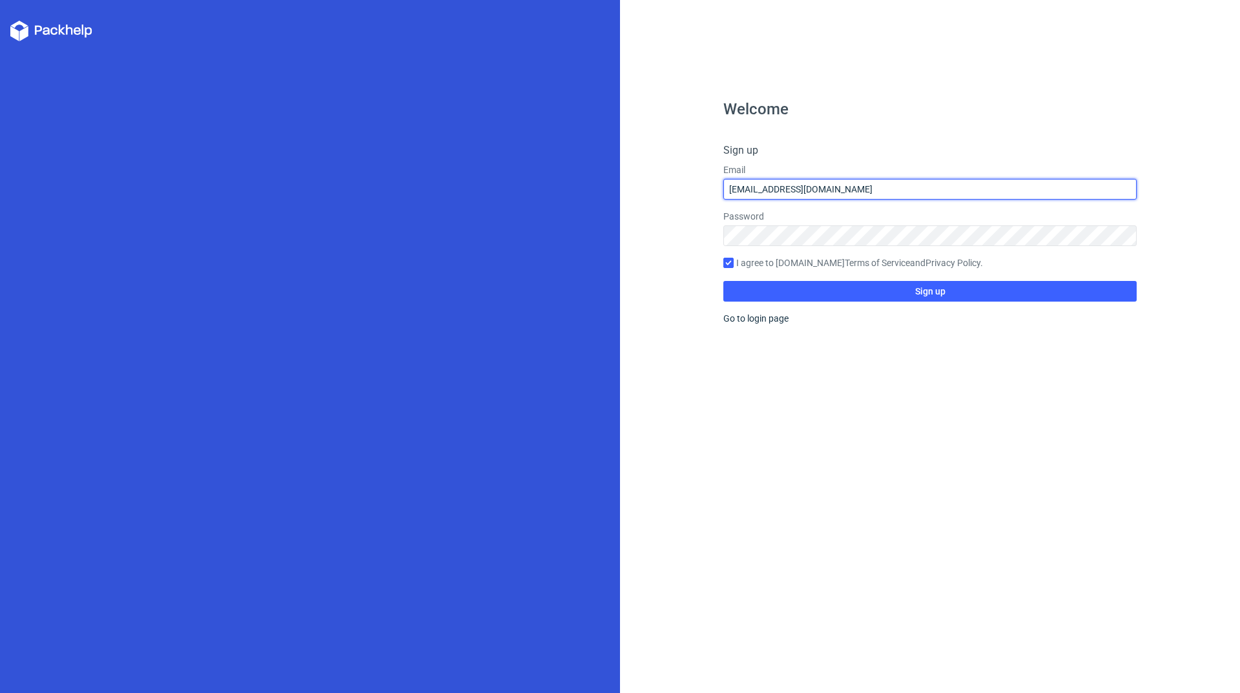
click at [876, 190] on input "chaminda1979wi@gmail.com" at bounding box center [929, 189] width 413 height 21
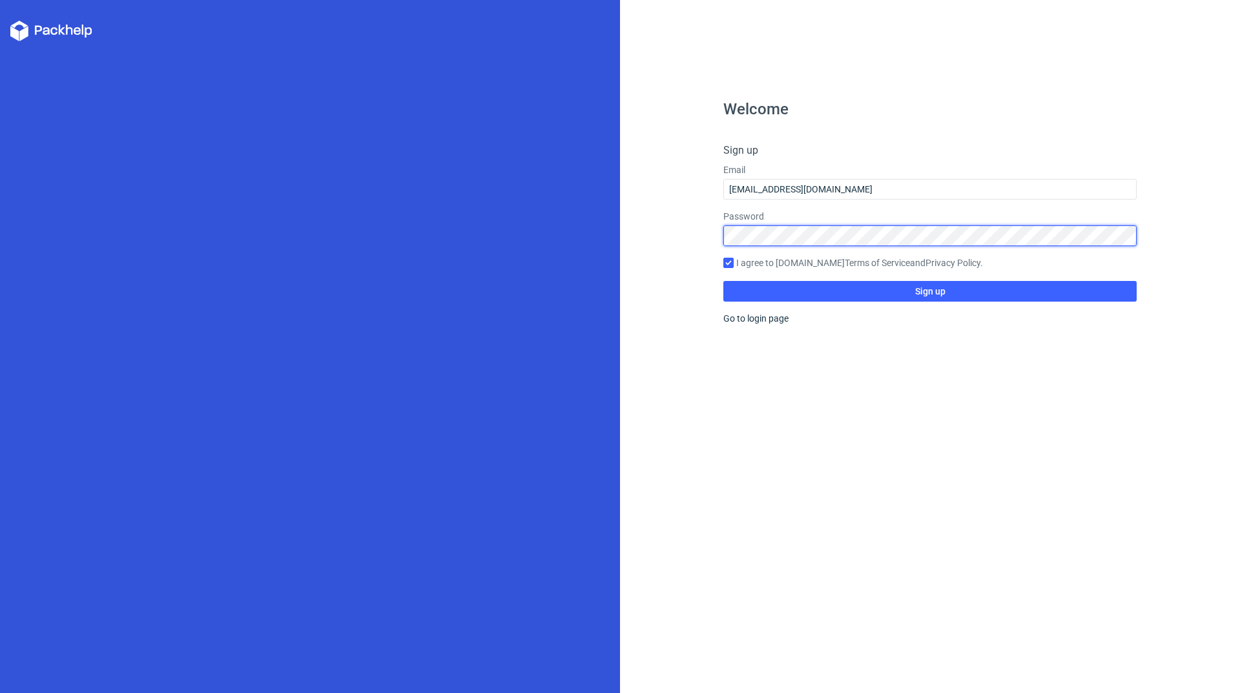
click at [597, 233] on div "Welcome Sign up Email chaminda1979wi@gmail.com Password I agree to Packhelp.com…" at bounding box center [620, 346] width 1240 height 693
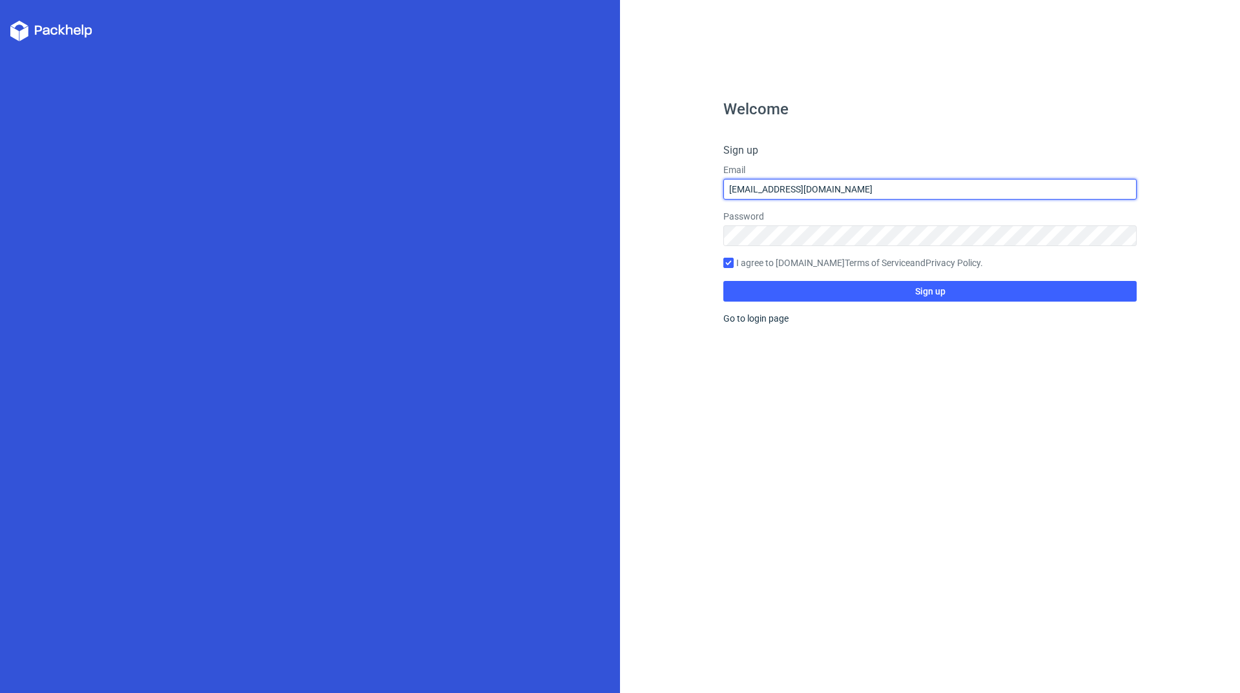
click at [768, 191] on input "chaminda1979wi@gmail.com" at bounding box center [929, 189] width 413 height 21
drag, startPoint x: 874, startPoint y: 186, endPoint x: 538, endPoint y: 181, distance: 335.1
click at [538, 181] on div "Welcome Sign up Email chamindas1979wi@gmail.com Password I agree to Packhelp.co…" at bounding box center [620, 346] width 1240 height 693
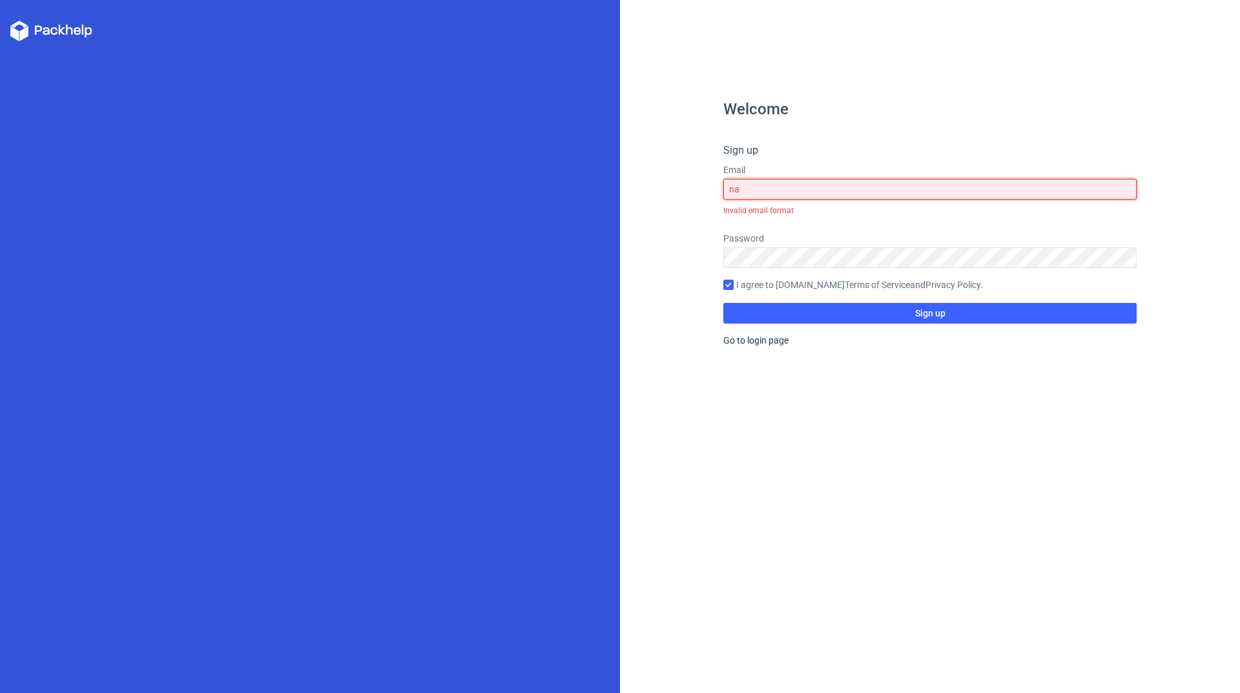
type input "n"
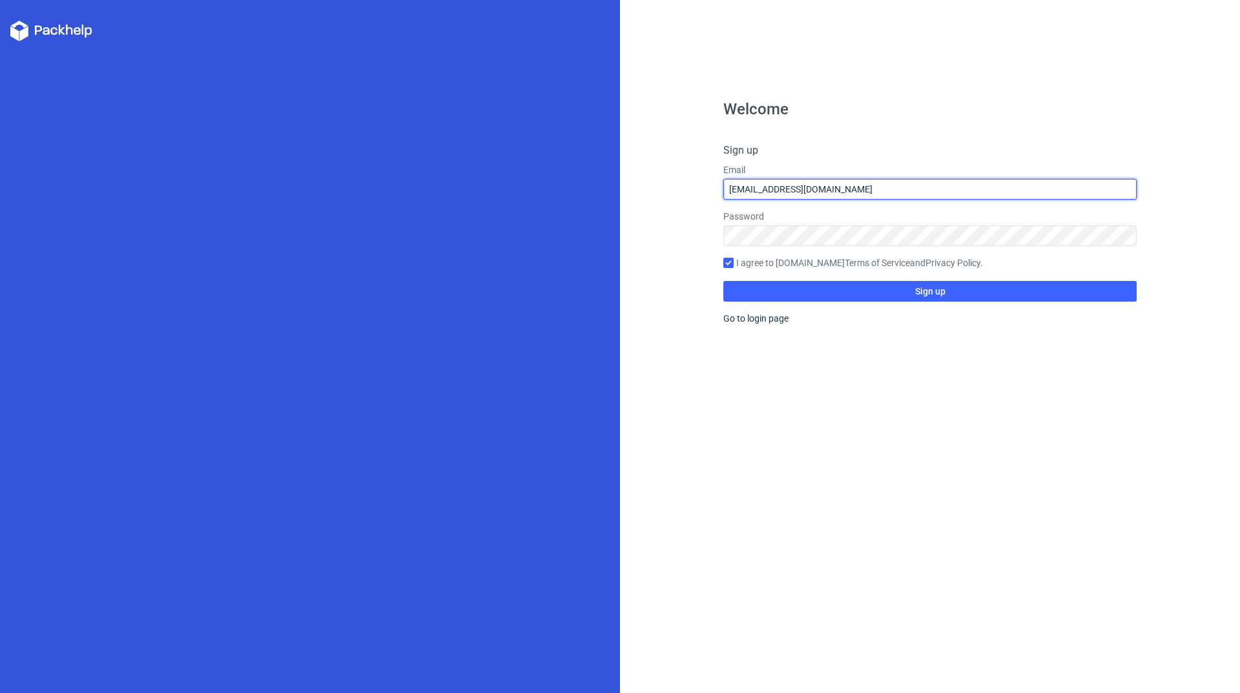
click at [769, 192] on input "chaminda1979wi@gmail.com" at bounding box center [929, 189] width 413 height 21
click at [771, 190] on input "chamindas1979wi@gmail.com" at bounding box center [929, 189] width 413 height 21
click at [773, 190] on input "chamindas1979wi@gmail.com" at bounding box center [929, 189] width 413 height 21
type input "chamindasa1979wi@gmail.com"
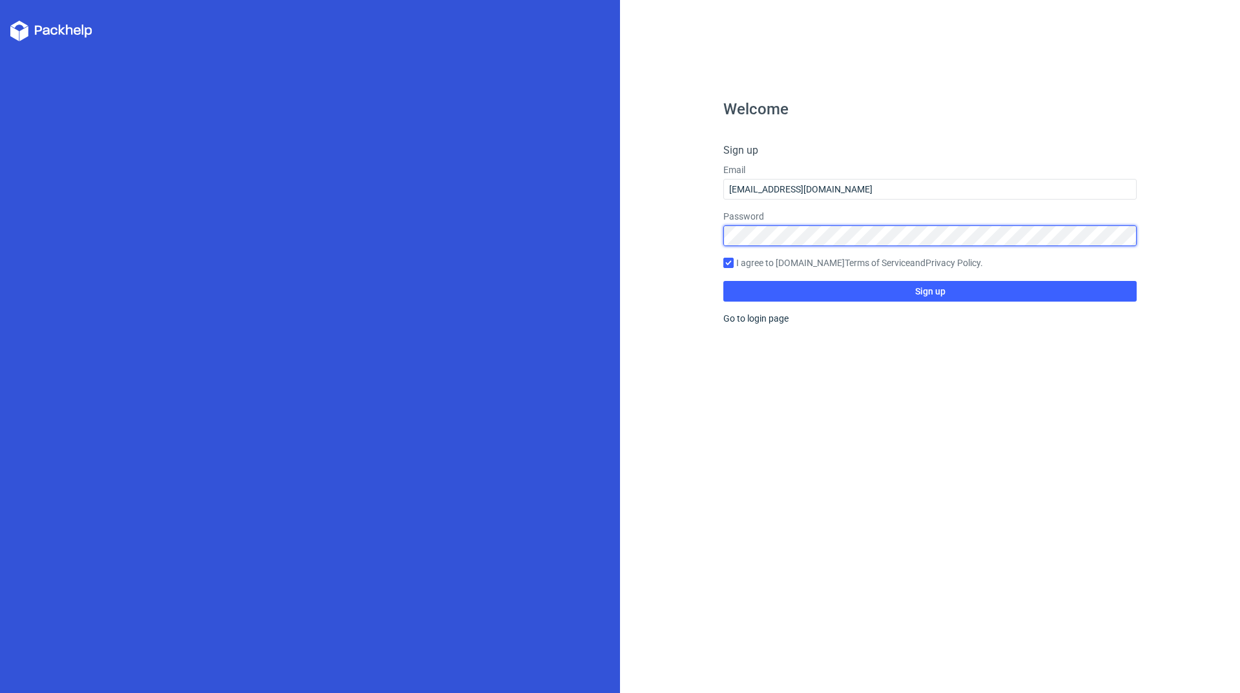
click at [603, 218] on div "Welcome Sign up Email chamindasa1979wi@gmail.com Password I agree to Packhelp.c…" at bounding box center [620, 346] width 1240 height 693
click at [723, 281] on button "Sign up" at bounding box center [929, 291] width 413 height 21
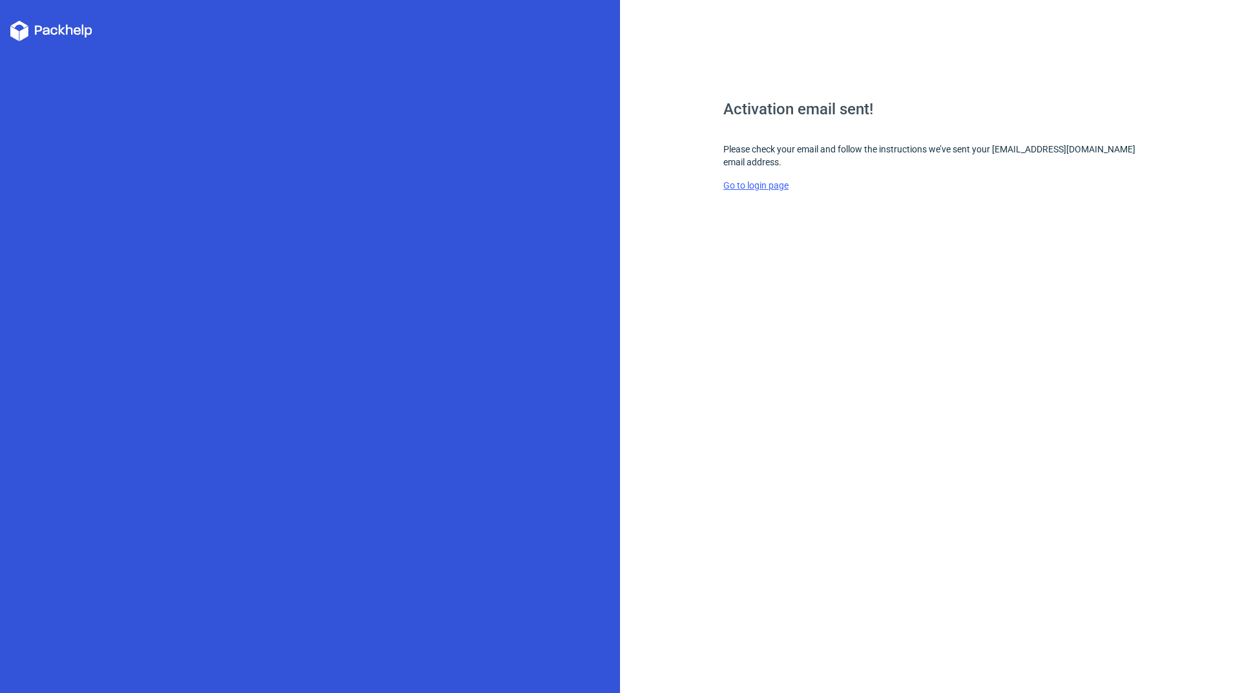
click at [780, 185] on link "Go to login page" at bounding box center [755, 185] width 65 height 10
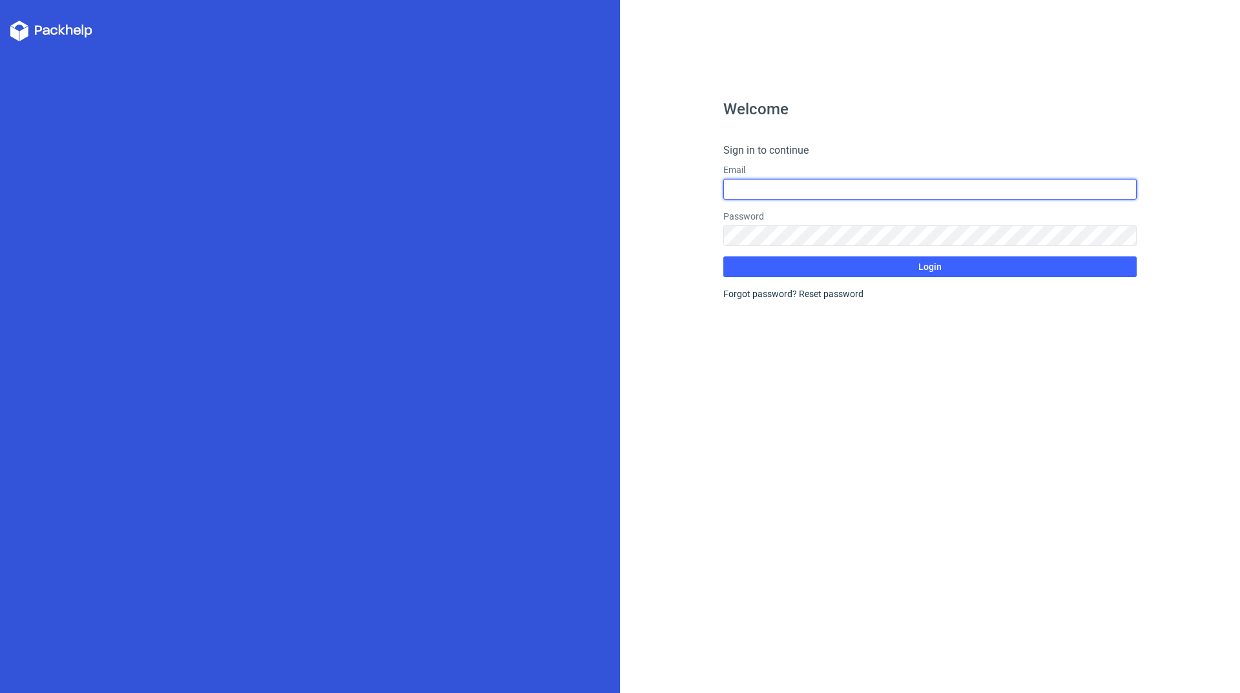
click at [781, 185] on input "text" at bounding box center [929, 189] width 413 height 21
click at [902, 136] on div "Welcome Sign in to continue Email Password Login Forgot password? Reset password" at bounding box center [929, 396] width 413 height 591
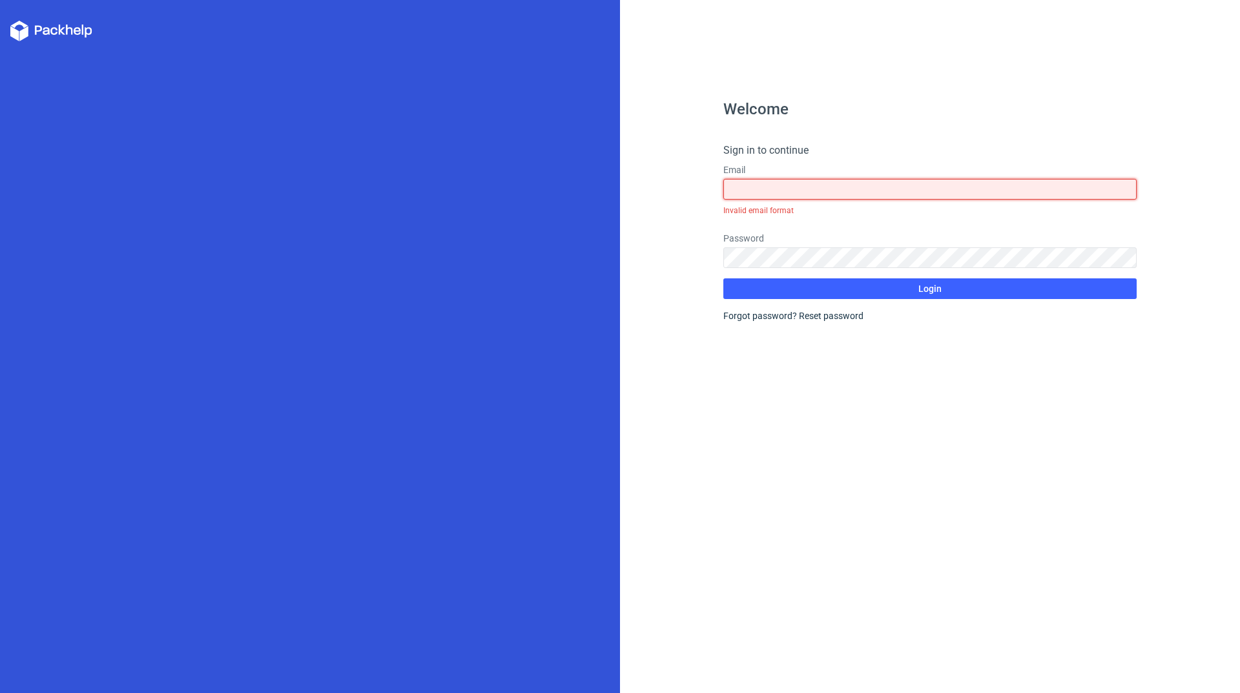
click at [856, 194] on input "text" at bounding box center [929, 189] width 413 height 21
type input "naturalcreationslanka9@gmail.com"
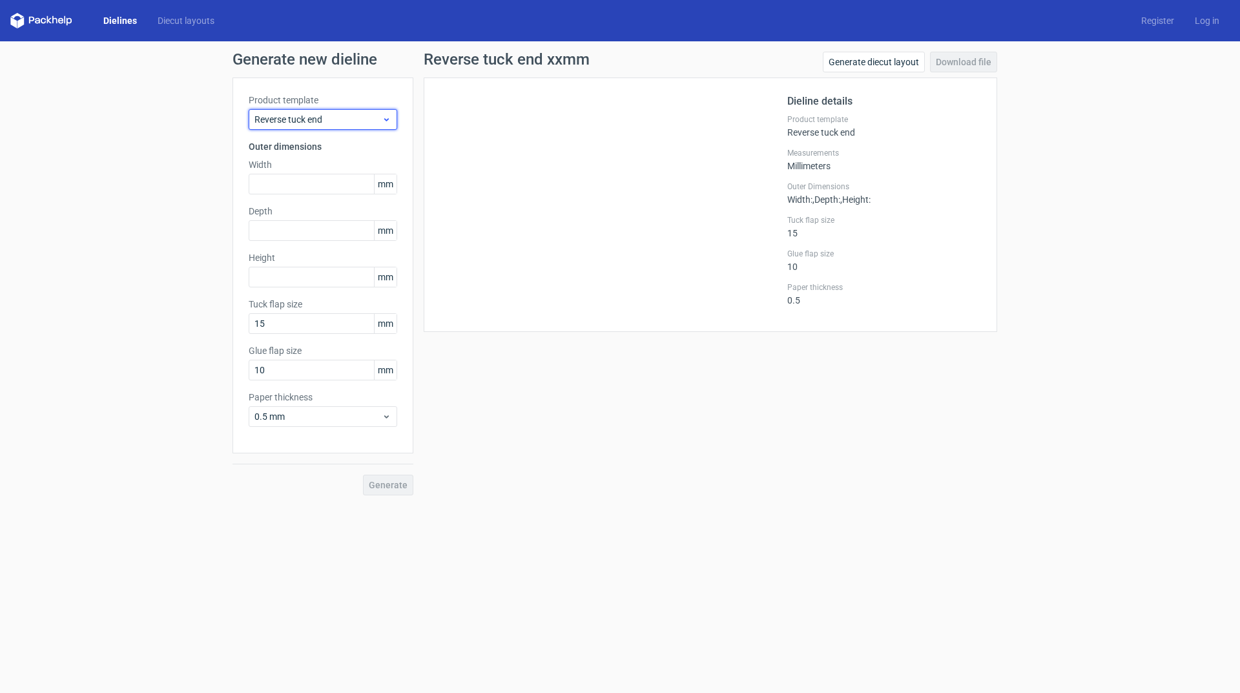
click at [349, 118] on span "Reverse tuck end" at bounding box center [317, 119] width 127 height 13
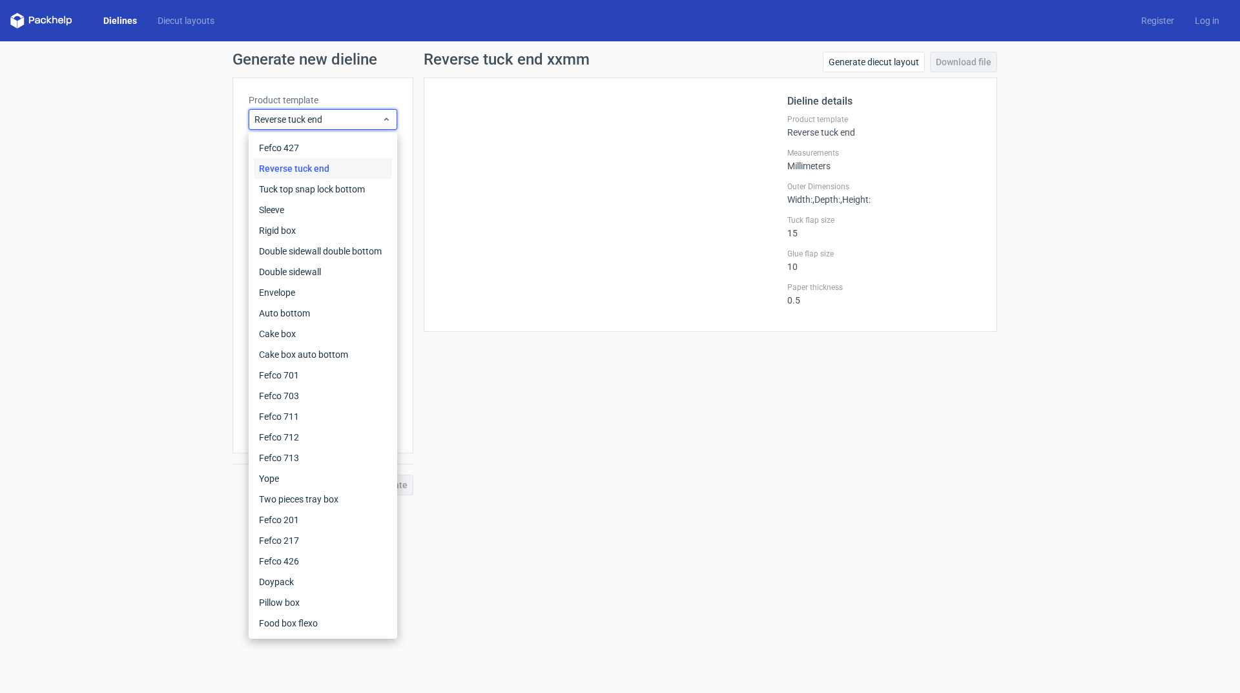
click at [498, 99] on div at bounding box center [613, 205] width 347 height 222
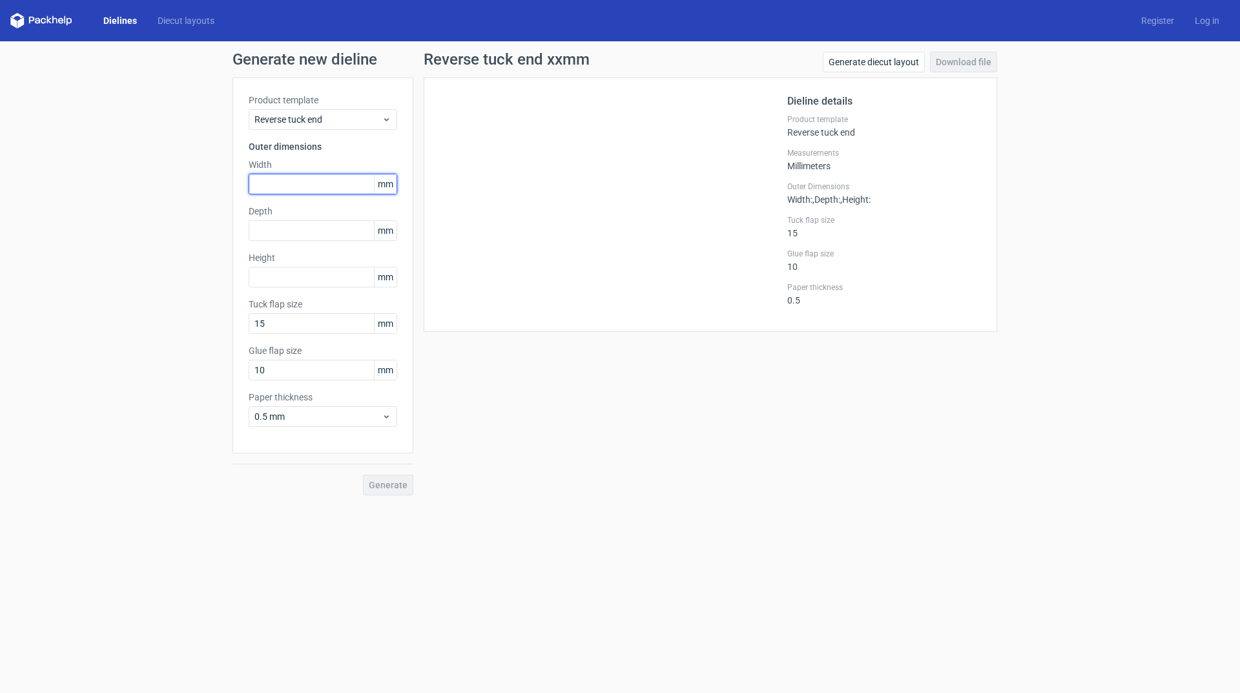
click at [326, 185] on input "text" at bounding box center [323, 184] width 149 height 21
type input "48"
type input "53"
type input "115"
drag, startPoint x: 316, startPoint y: 380, endPoint x: 220, endPoint y: 372, distance: 95.9
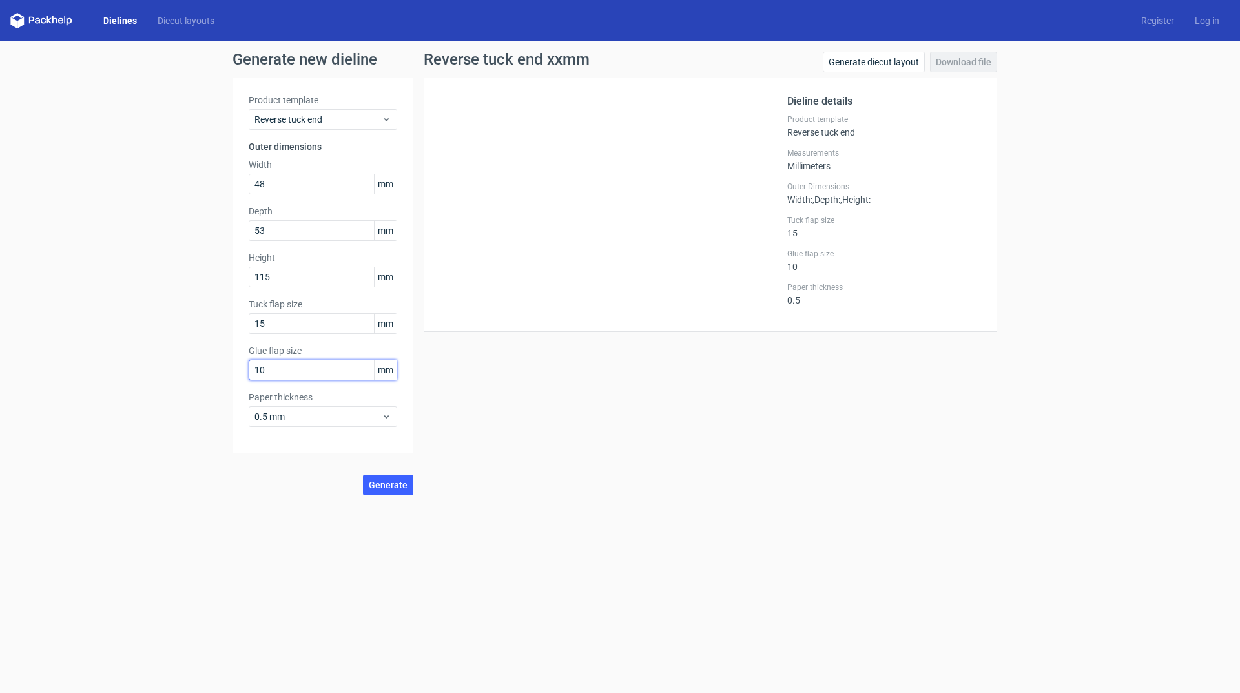
click at [221, 371] on div "Generate new dieline Product template Reverse tuck end Outer dimensions Width 4…" at bounding box center [620, 273] width 1240 height 464
type input "12"
click at [387, 482] on span "Generate" at bounding box center [388, 484] width 39 height 9
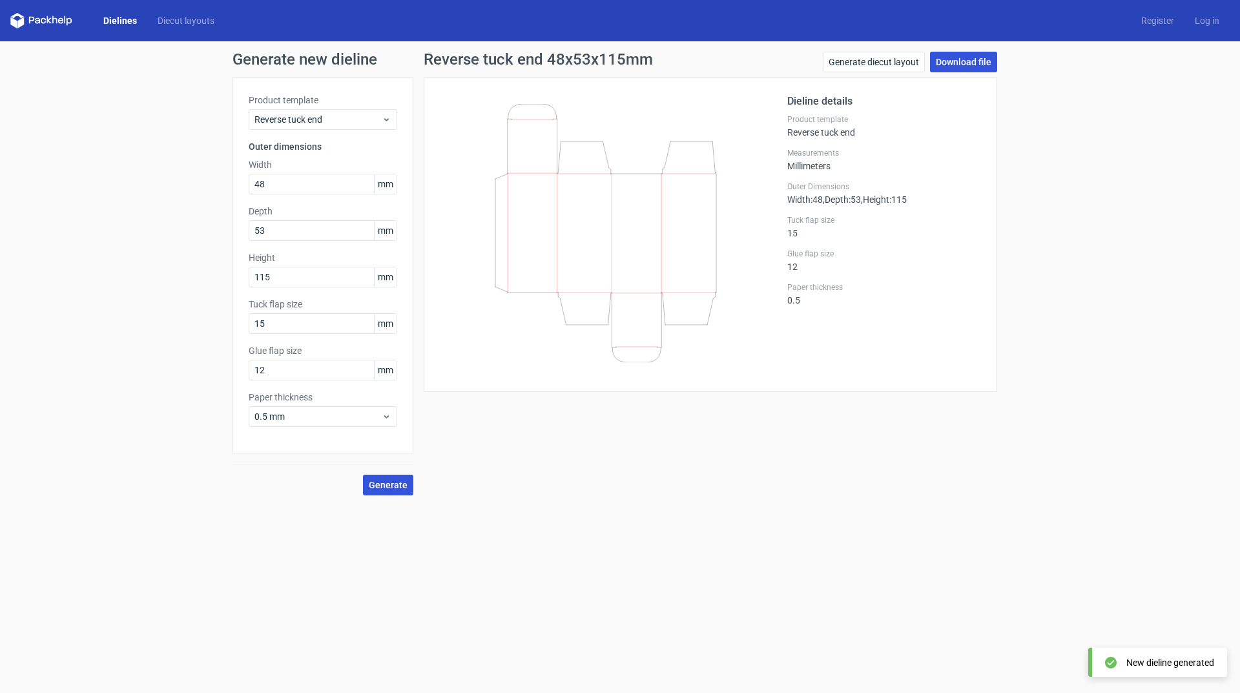
click at [985, 59] on link "Download file" at bounding box center [963, 62] width 67 height 21
